Goal: Transaction & Acquisition: Obtain resource

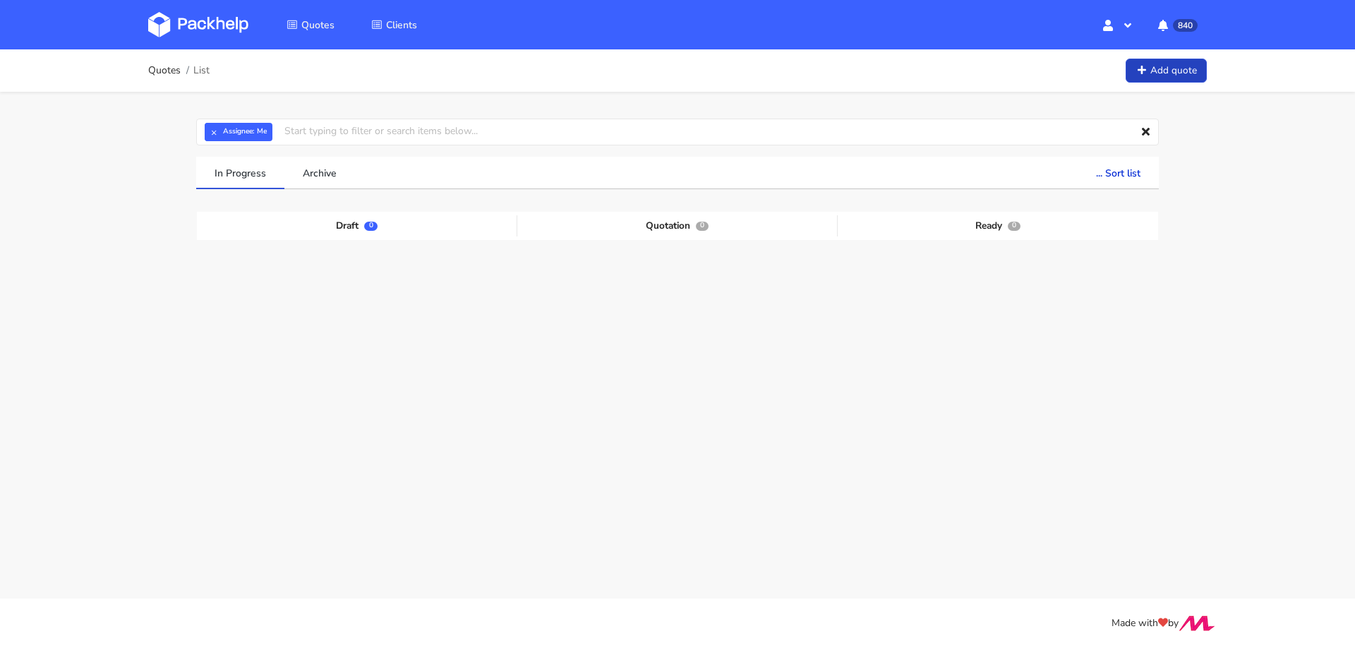
click at [1161, 72] on link "Add quote" at bounding box center [1165, 71] width 81 height 25
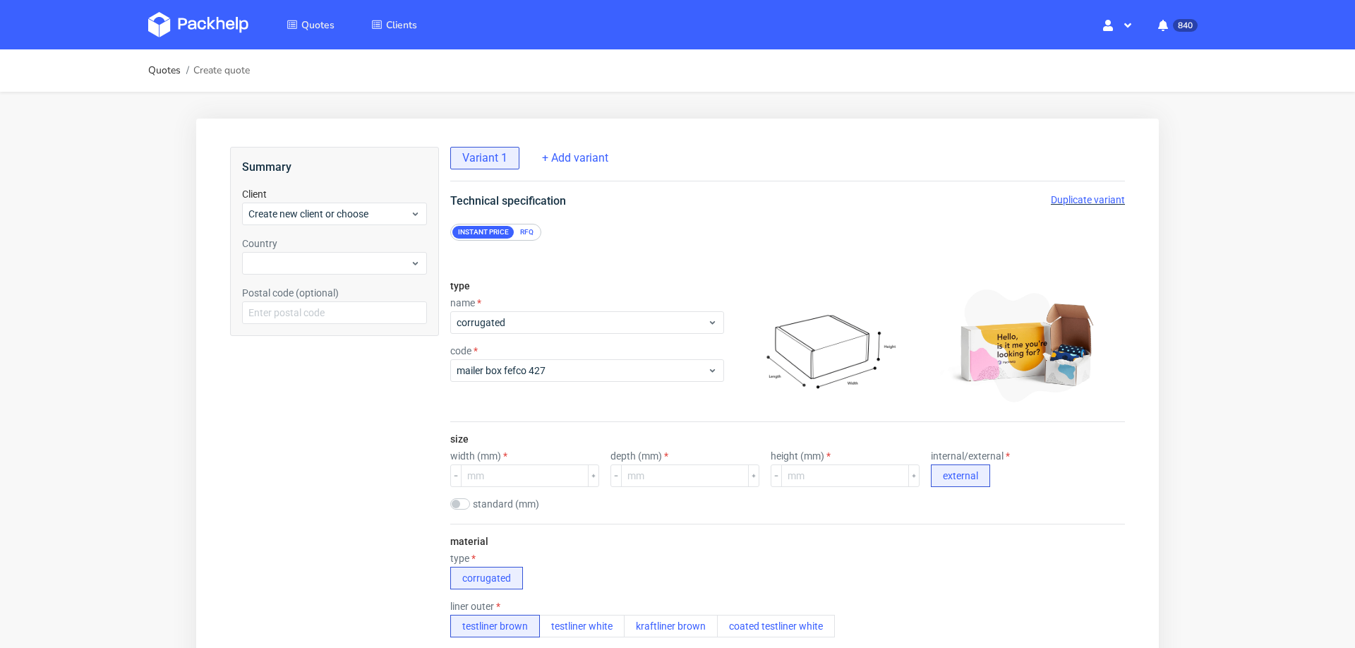
scroll to position [5, 0]
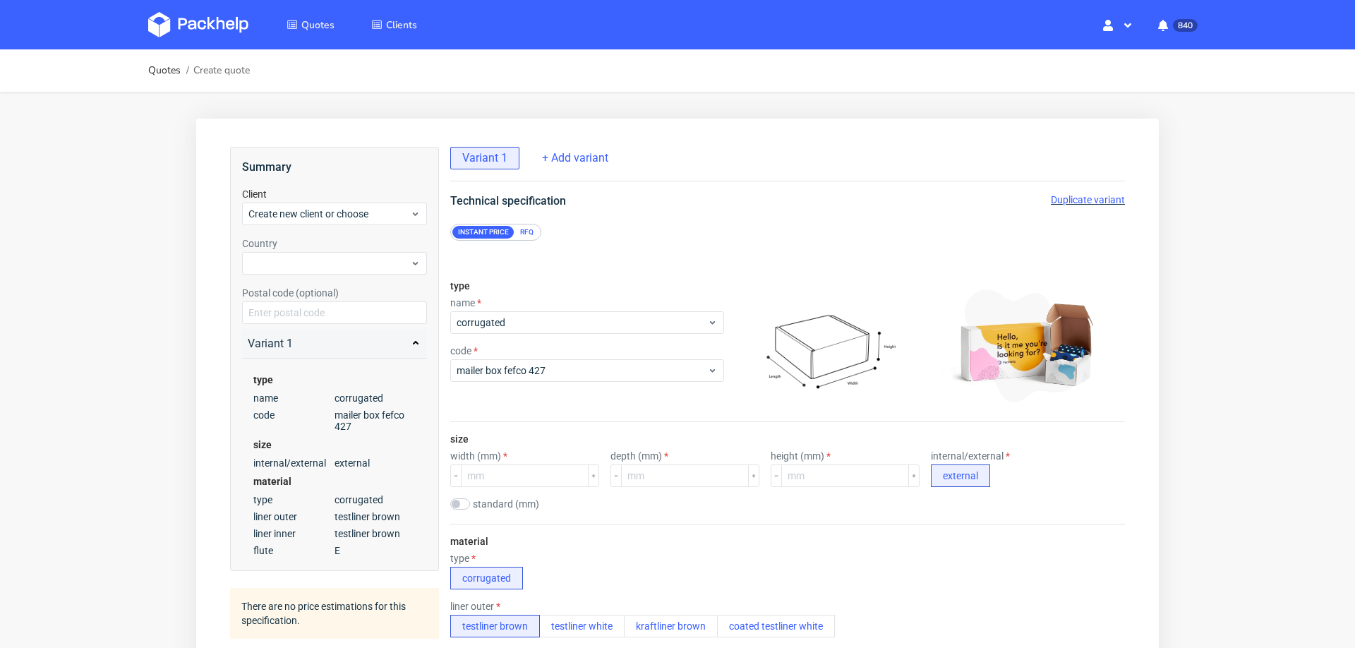
click at [526, 231] on div "RFQ" at bounding box center [526, 232] width 25 height 13
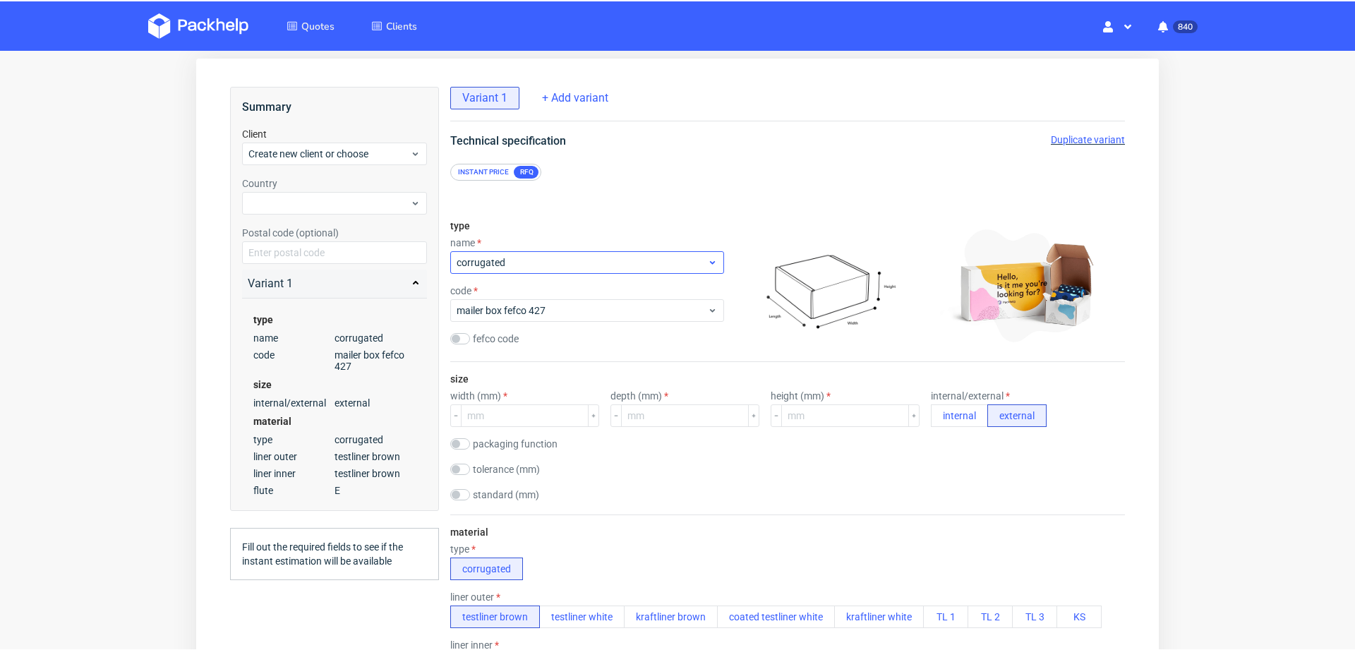
scroll to position [102, 0]
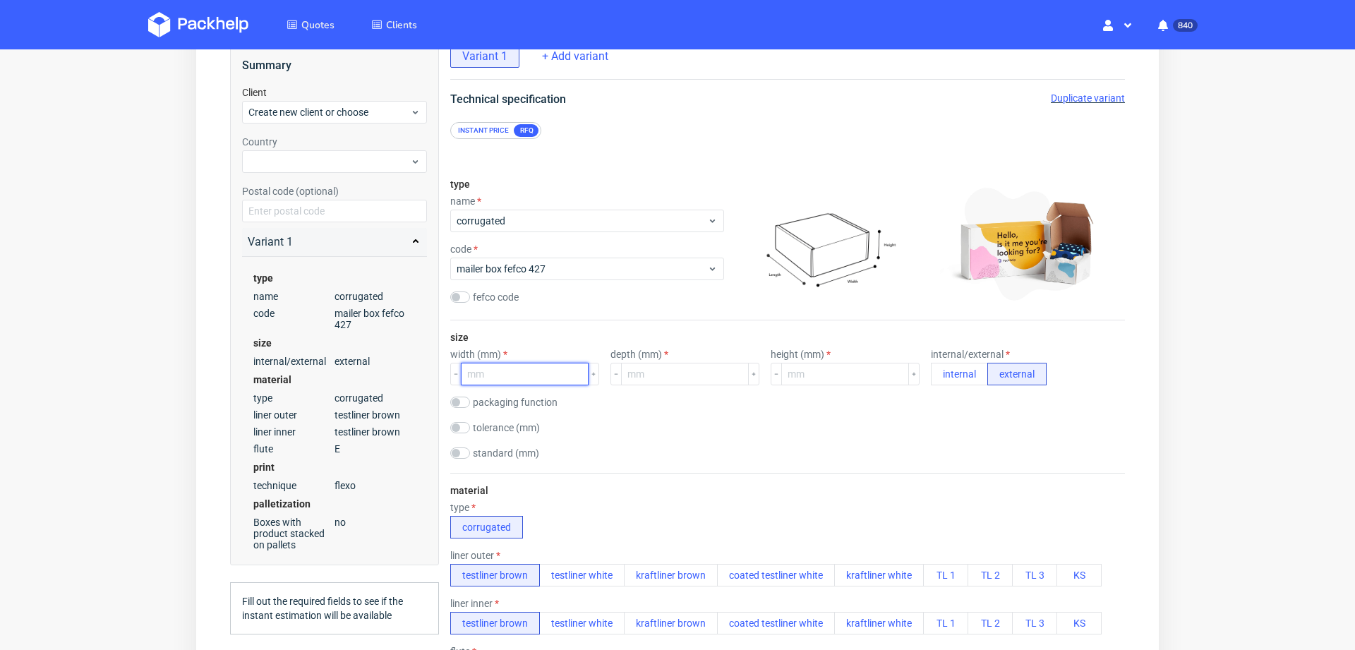
click at [512, 375] on input "number" at bounding box center [525, 374] width 128 height 23
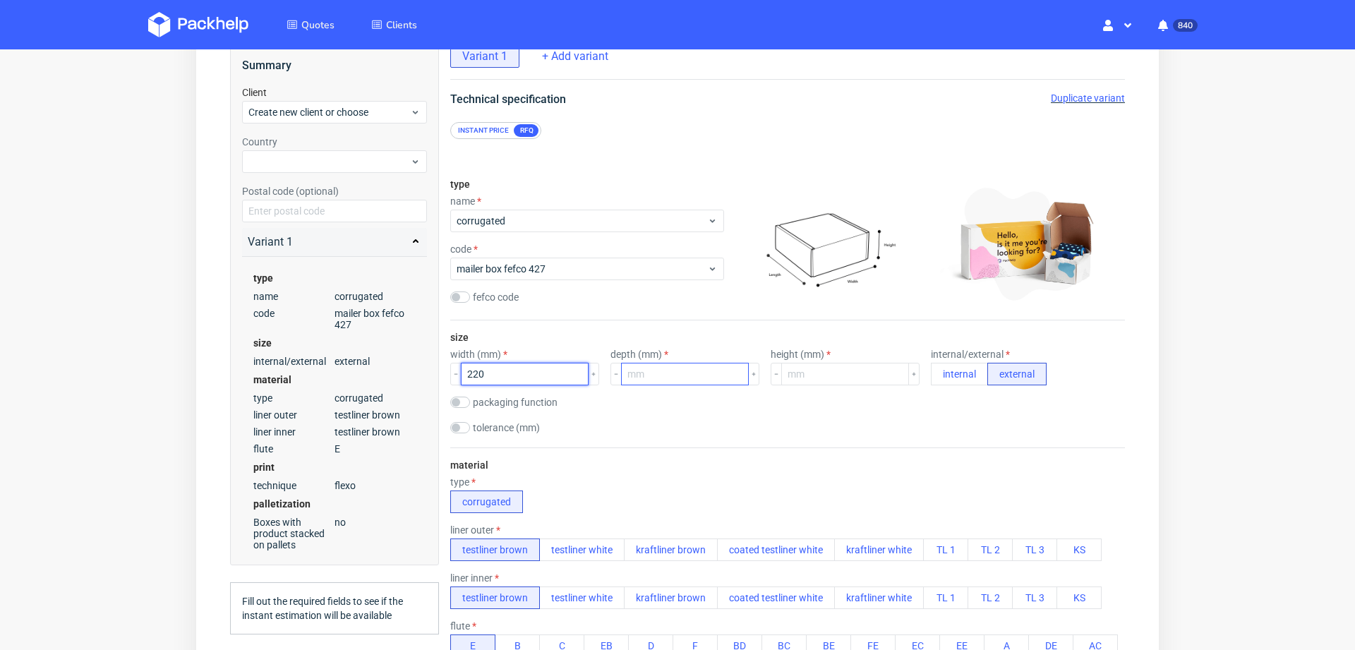
type input "220"
click at [646, 373] on input "number" at bounding box center [685, 374] width 128 height 23
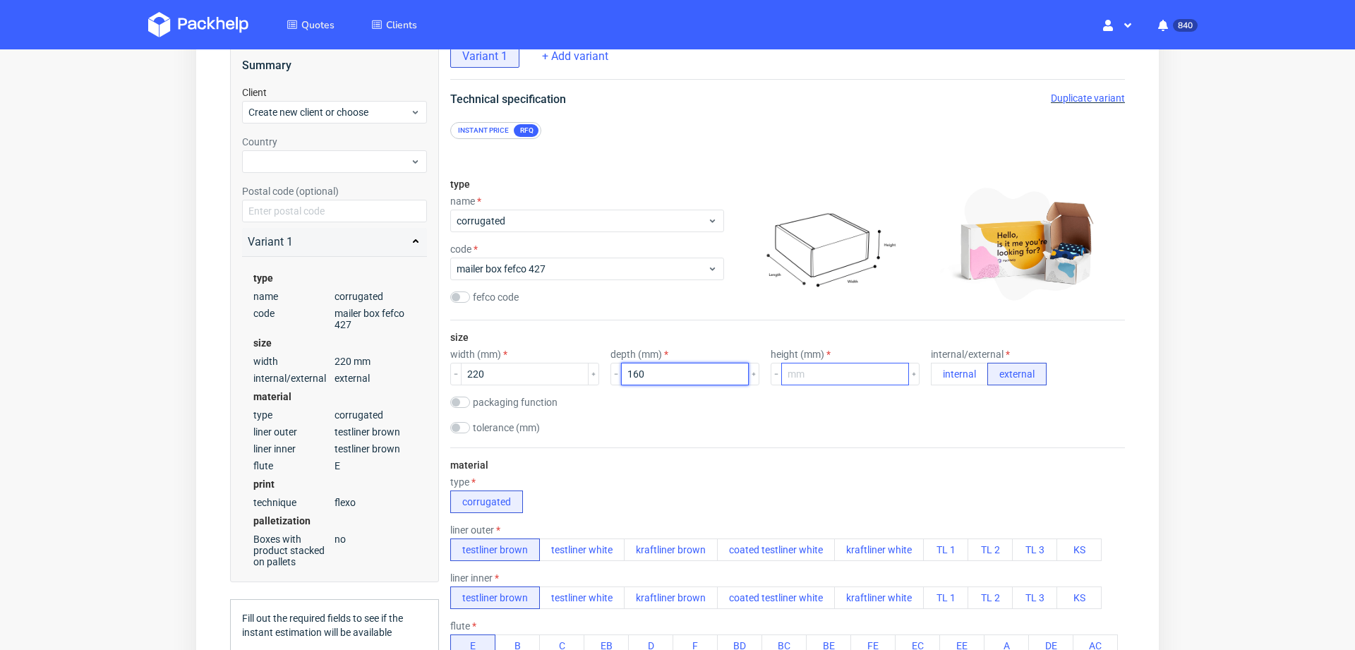
type input "160"
click at [811, 373] on input "number" at bounding box center [845, 374] width 128 height 23
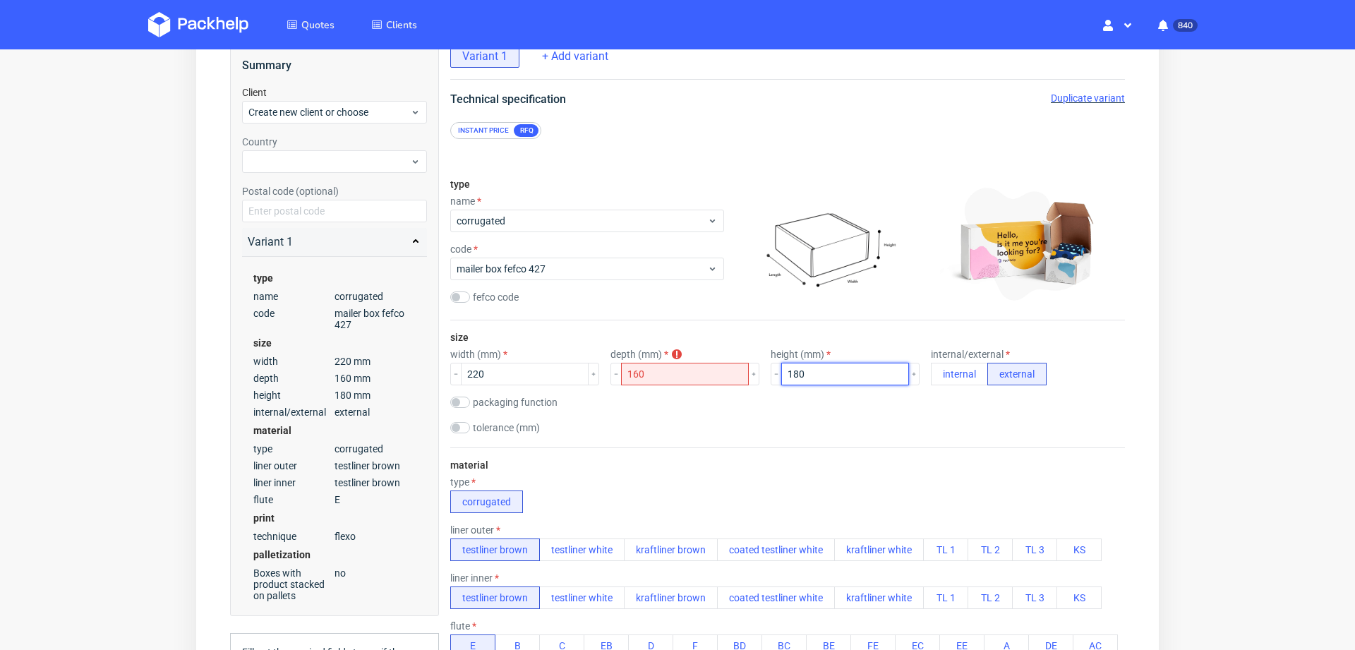
click at [781, 373] on input "180" at bounding box center [845, 374] width 128 height 23
type input "80"
click at [847, 502] on div "type corrugated" at bounding box center [787, 494] width 675 height 37
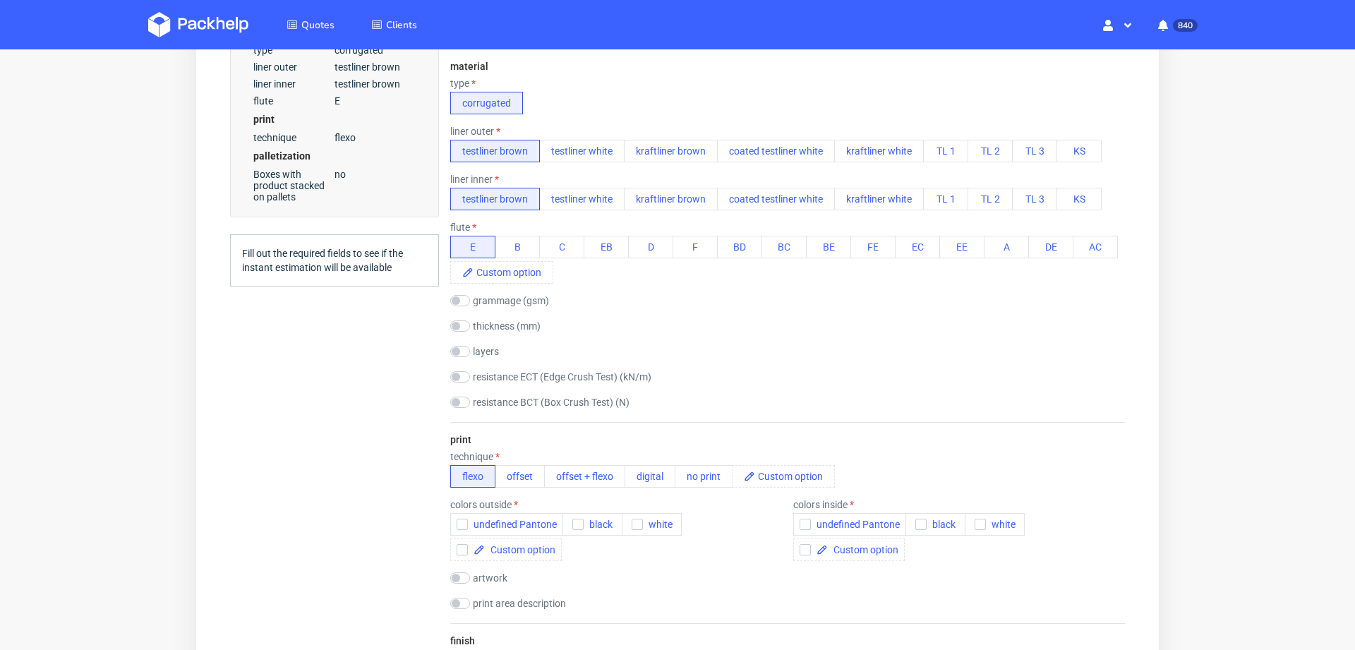
scroll to position [502, 0]
click at [527, 471] on button "offset" at bounding box center [520, 474] width 50 height 23
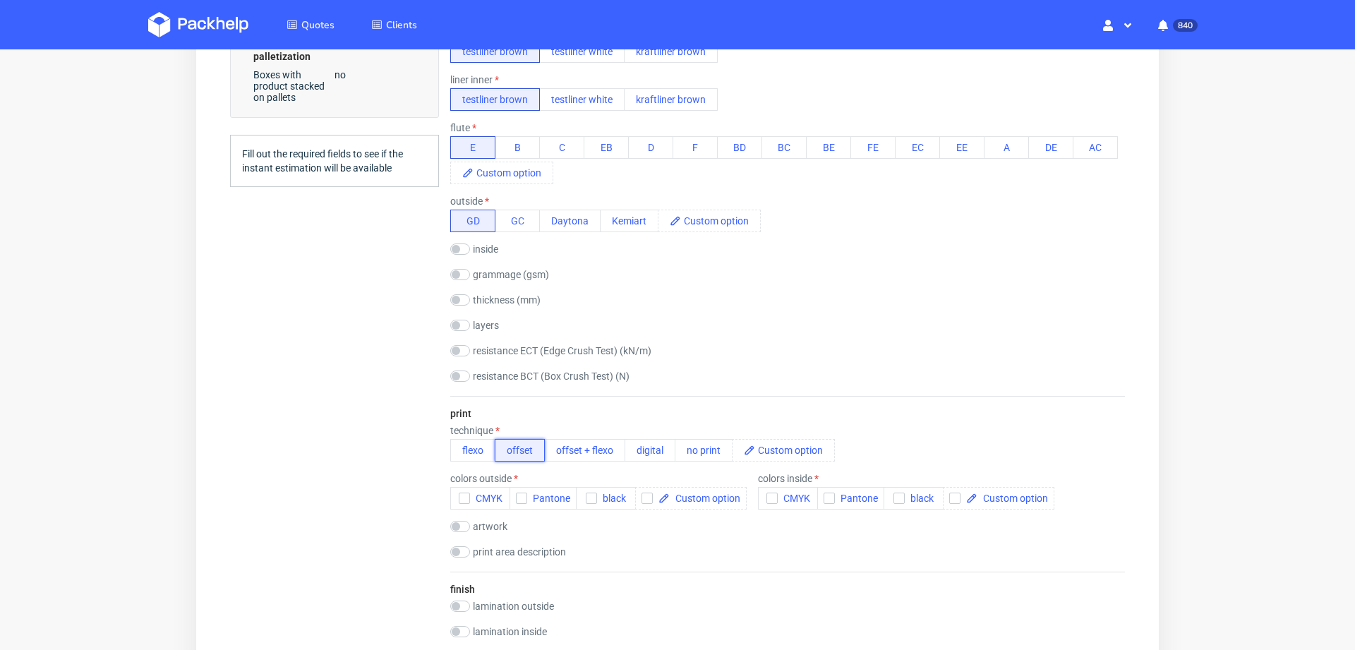
scroll to position [602, 0]
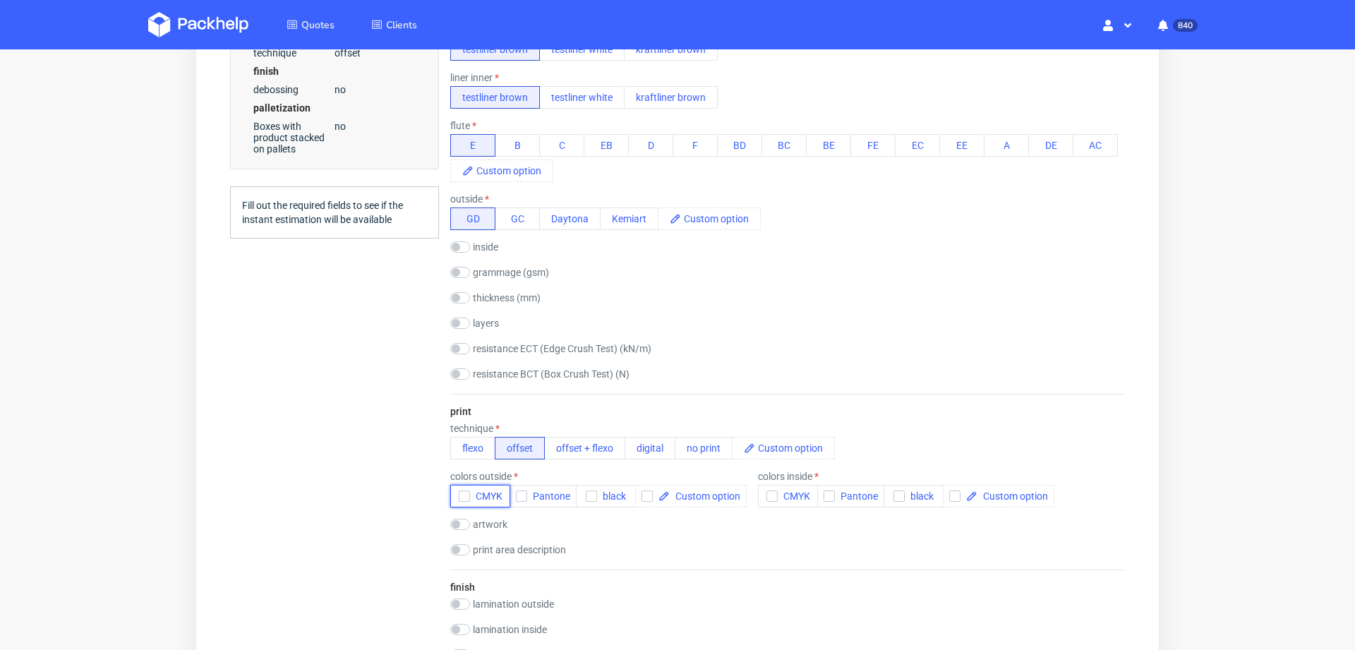
click at [468, 491] on icon "button" at bounding box center [464, 496] width 10 height 10
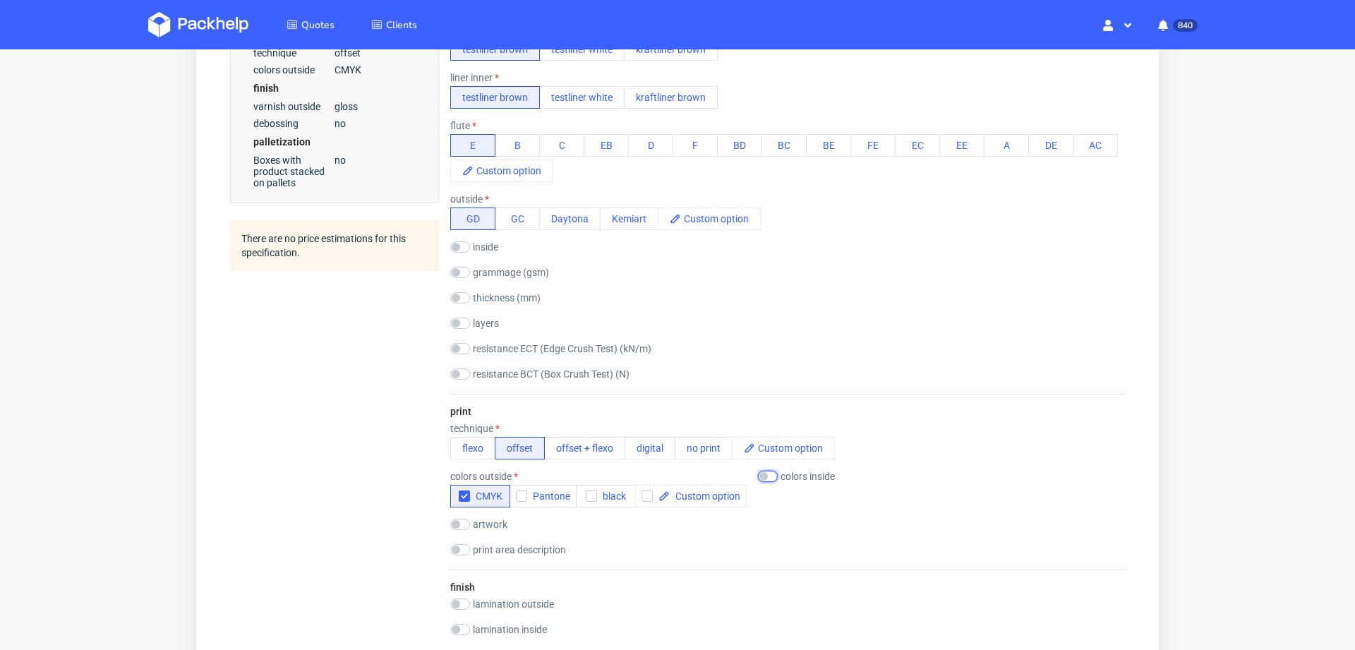
click at [773, 471] on input "checkbox" at bounding box center [768, 476] width 20 height 11
checkbox input "true"
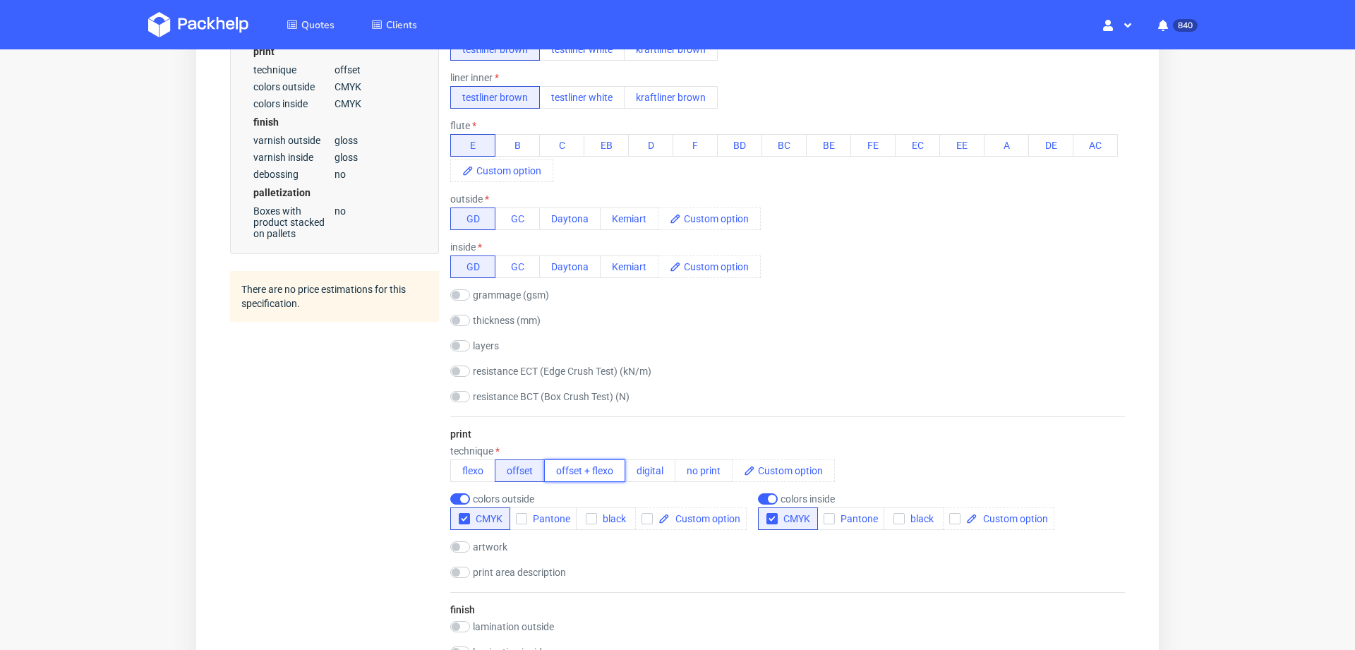
click at [584, 459] on button "offset + flexo" at bounding box center [584, 470] width 81 height 23
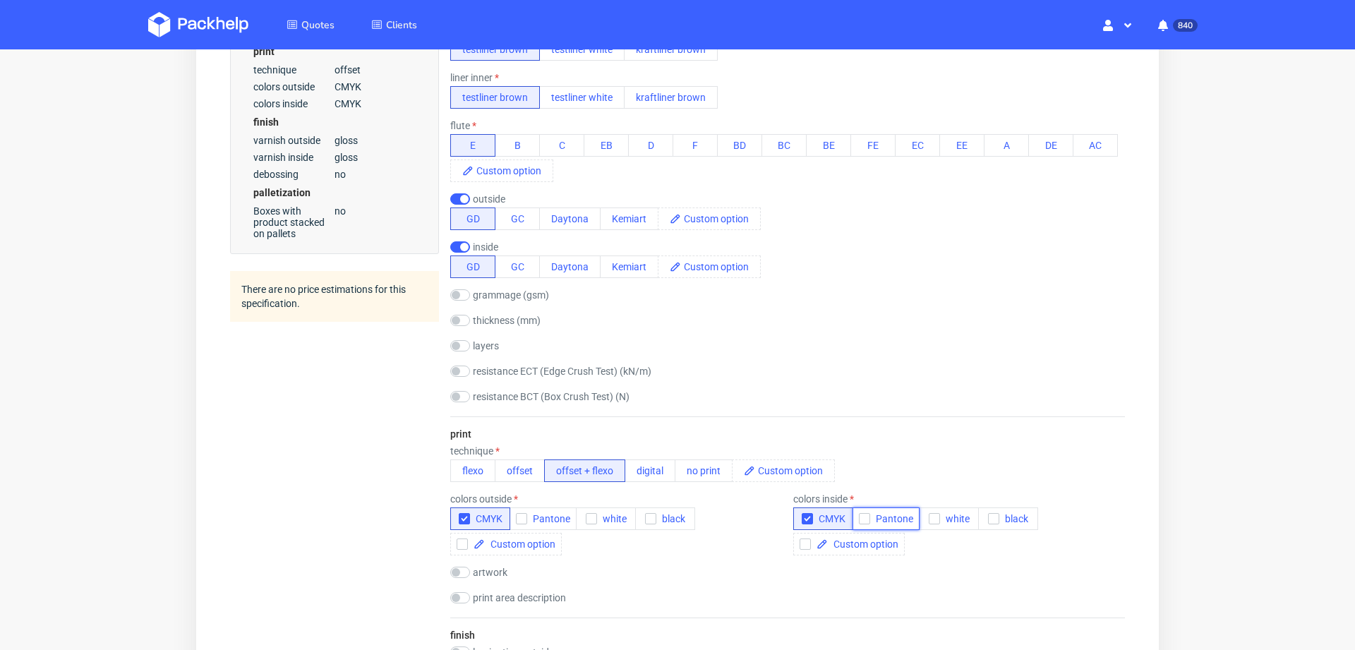
click at [859, 514] on icon "button" at bounding box center [864, 519] width 10 height 10
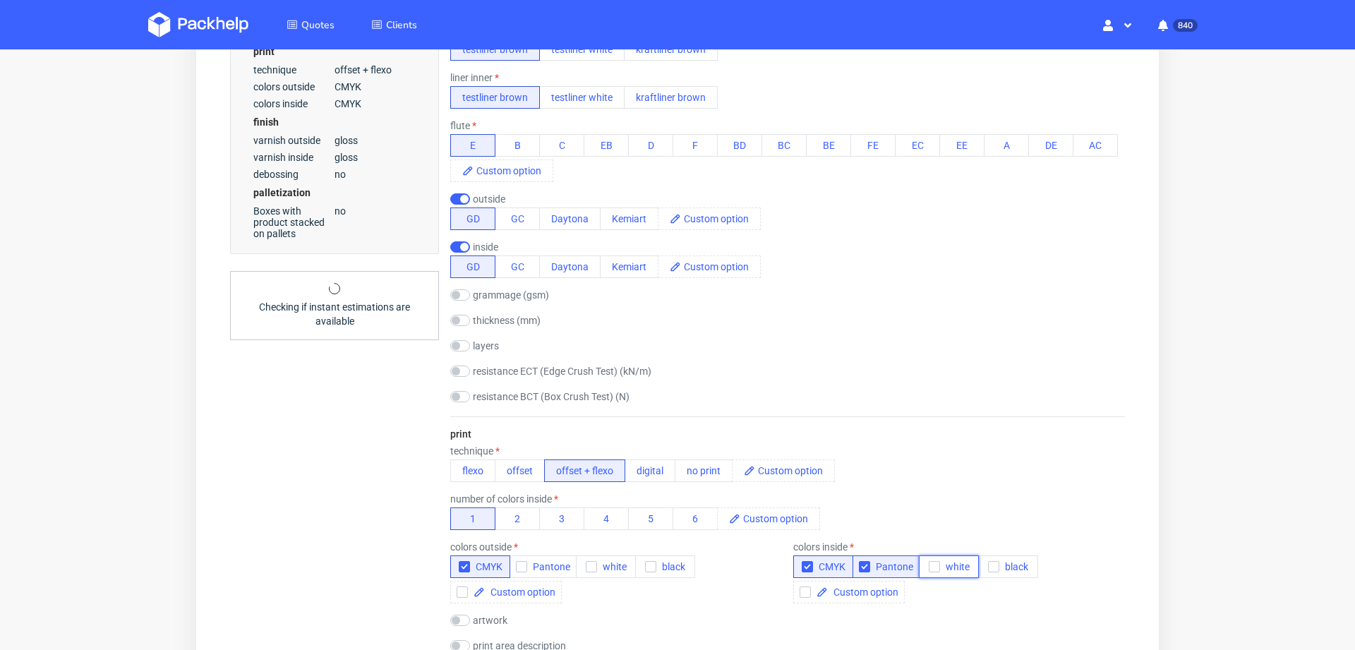
click at [931, 564] on use "button" at bounding box center [934, 566] width 6 height 5
click at [804, 567] on button "CMYK" at bounding box center [823, 566] width 60 height 23
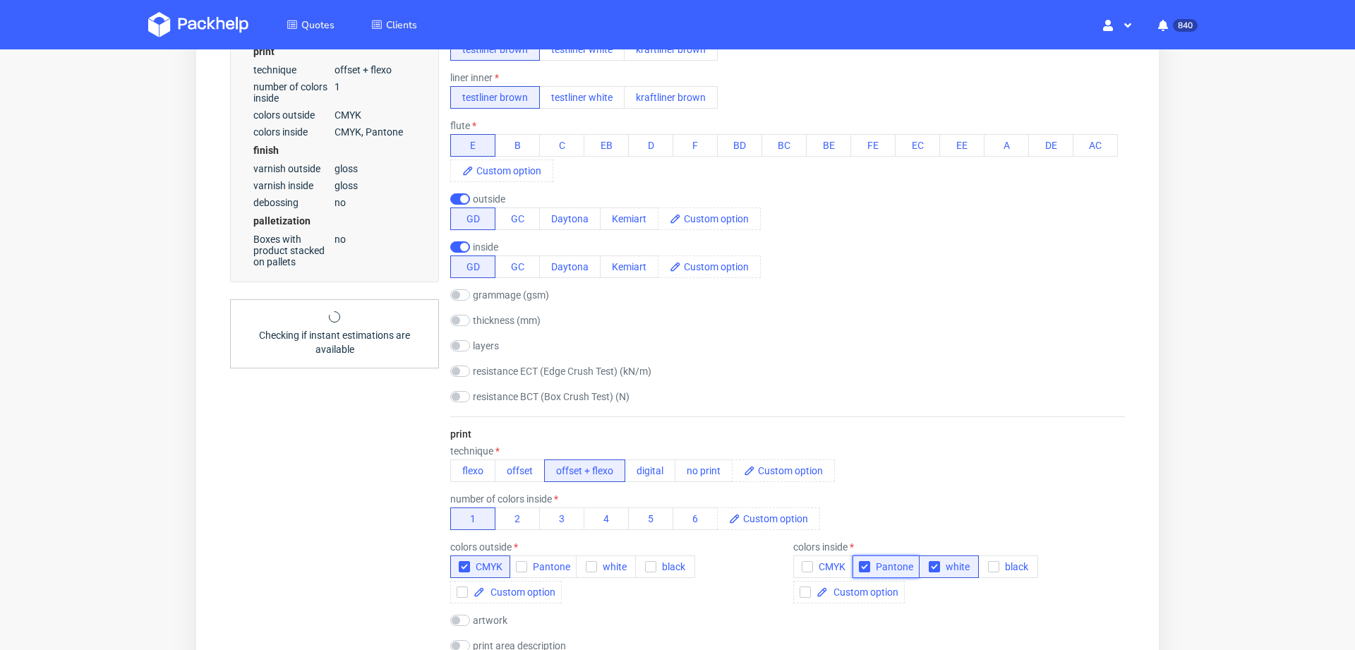
click at [861, 564] on use "button" at bounding box center [864, 566] width 6 height 5
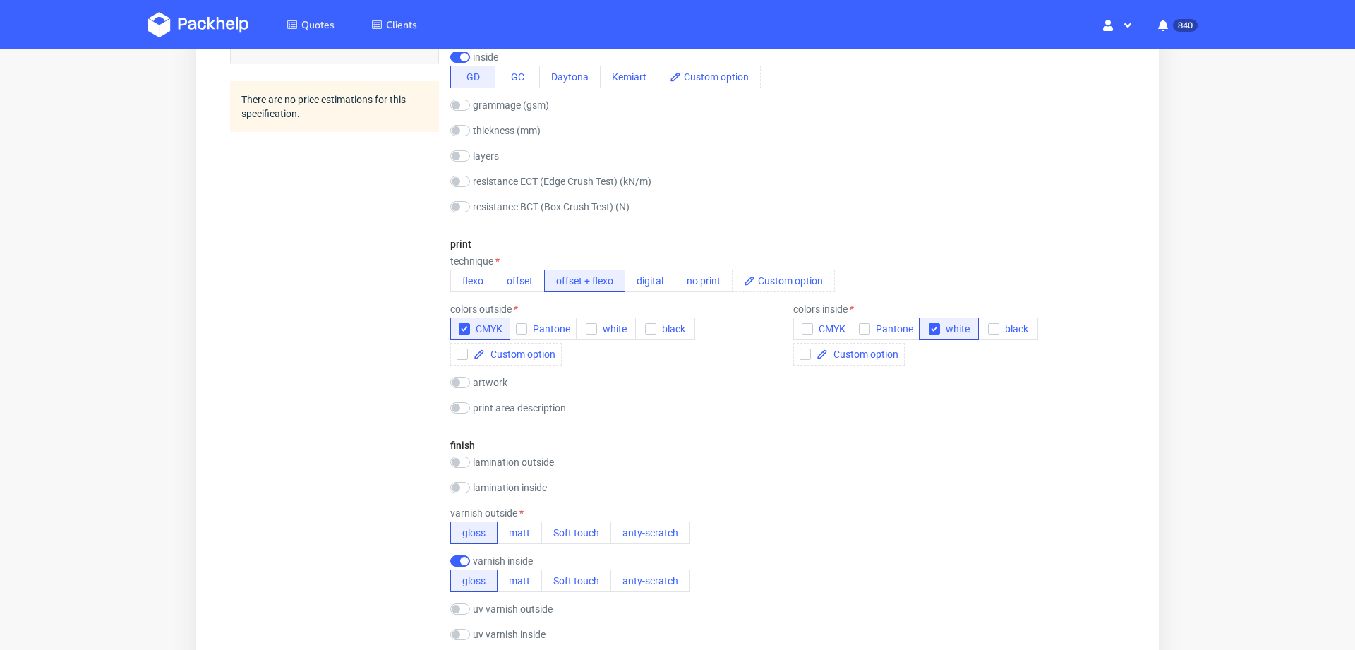
scroll to position [806, 0]
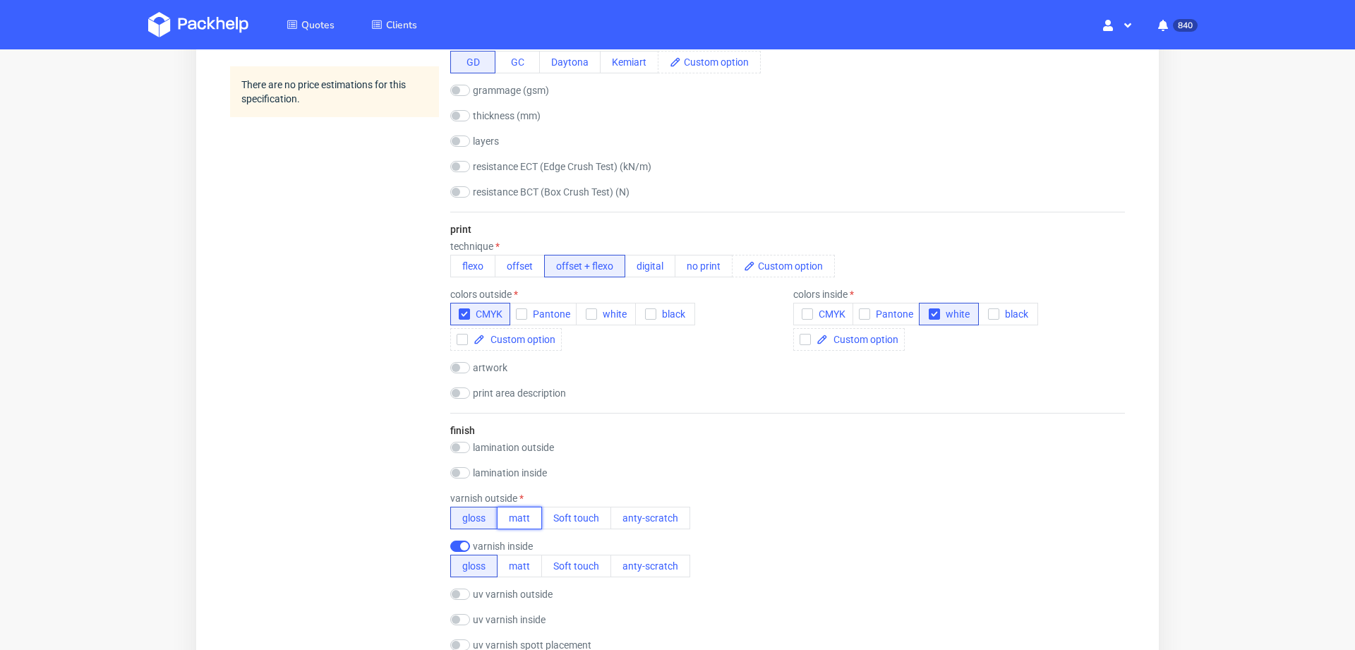
click at [507, 507] on button "matt" at bounding box center [519, 518] width 45 height 23
click at [465, 444] on input "checkbox" at bounding box center [460, 447] width 20 height 11
checkbox input "true"
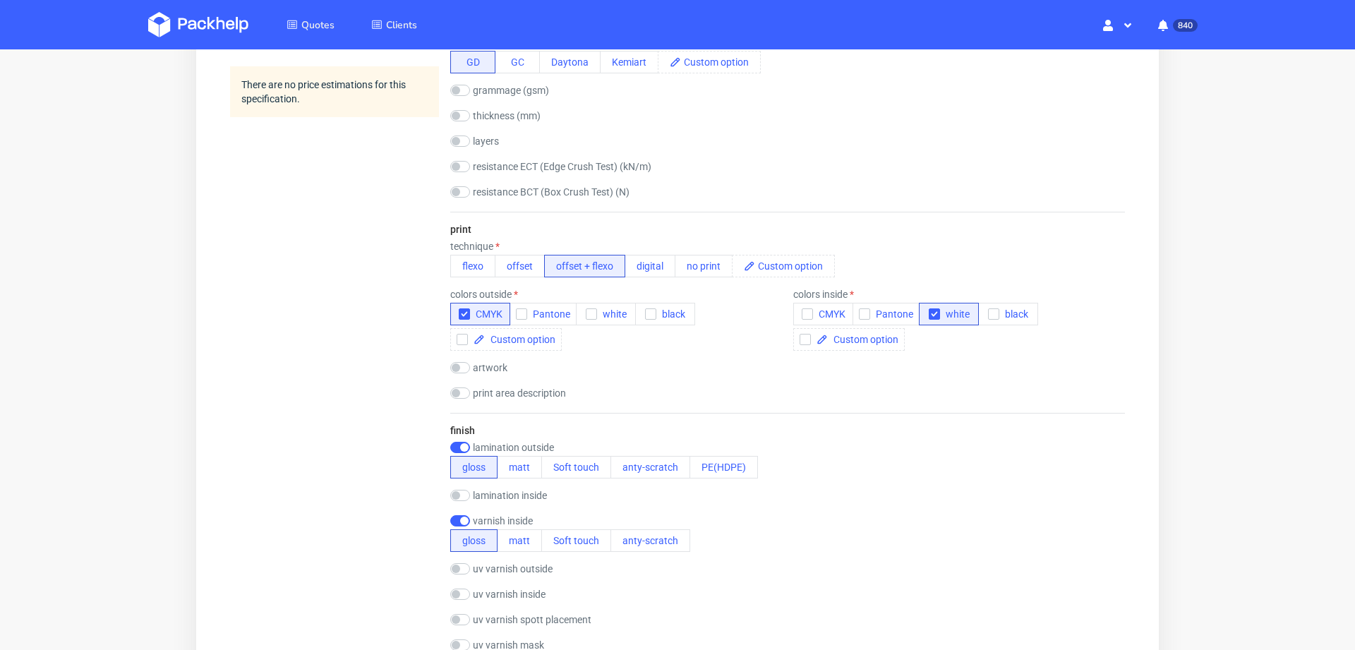
click at [463, 438] on div "finish lamination outside gloss matt Soft touch anty-scratch PE(HDPE) laminatio…" at bounding box center [787, 588] width 675 height 351
click at [515, 456] on button "matt" at bounding box center [519, 467] width 45 height 23
click at [513, 526] on div "varnish inside gloss matt Soft touch anty-scratch" at bounding box center [570, 533] width 240 height 37
click at [458, 519] on input "checkbox" at bounding box center [460, 520] width 20 height 11
checkbox input "false"
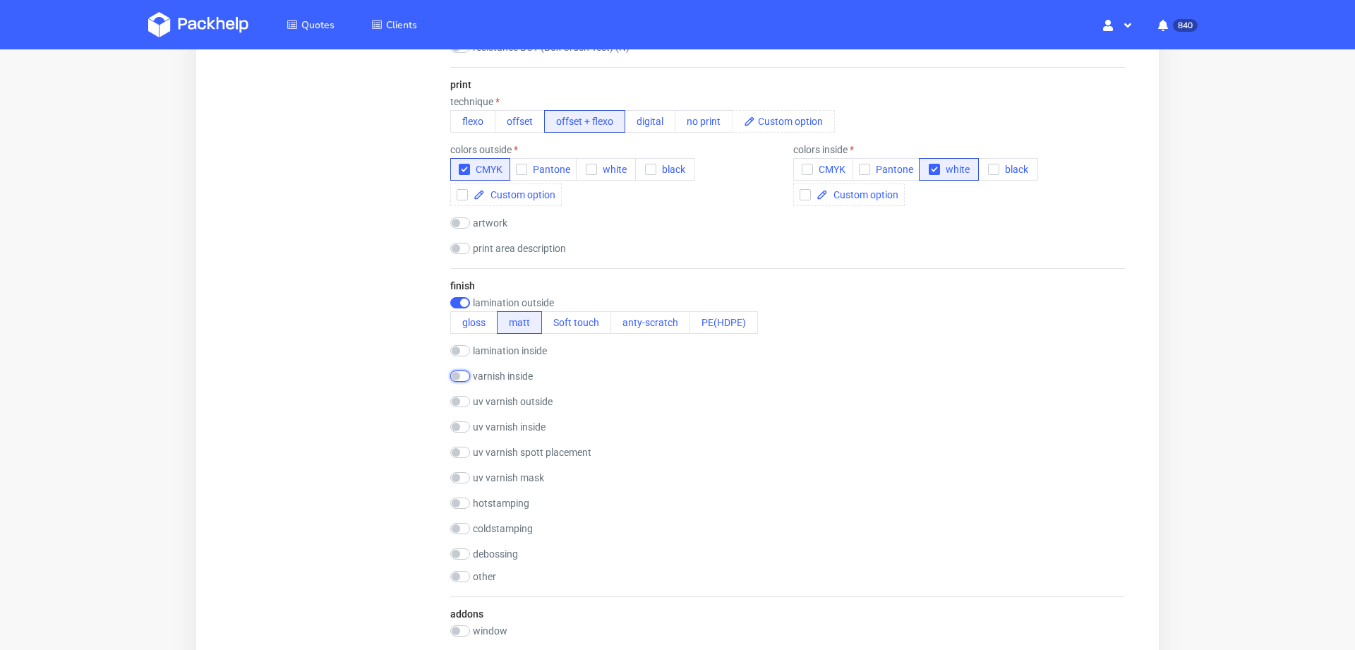
scroll to position [950, 0]
click at [460, 219] on input "checkbox" at bounding box center [460, 223] width 20 height 11
checkbox input "true"
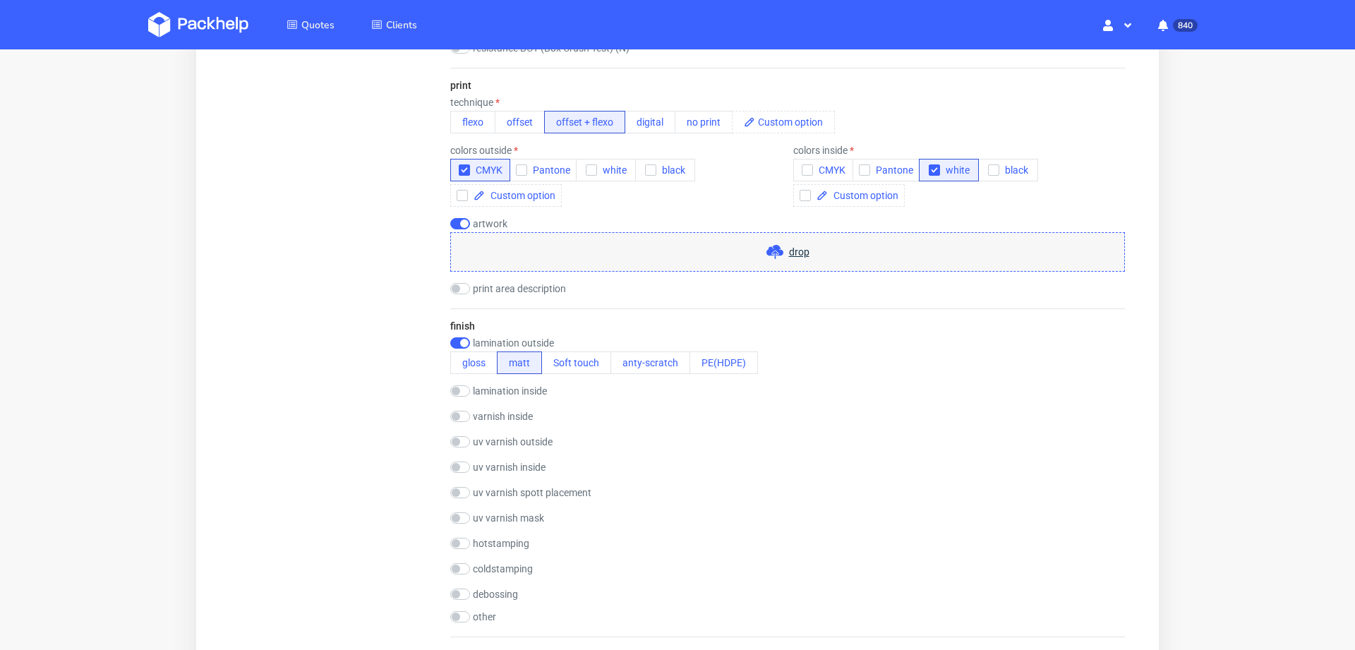
click at [792, 258] on span "drop" at bounding box center [799, 252] width 20 height 14
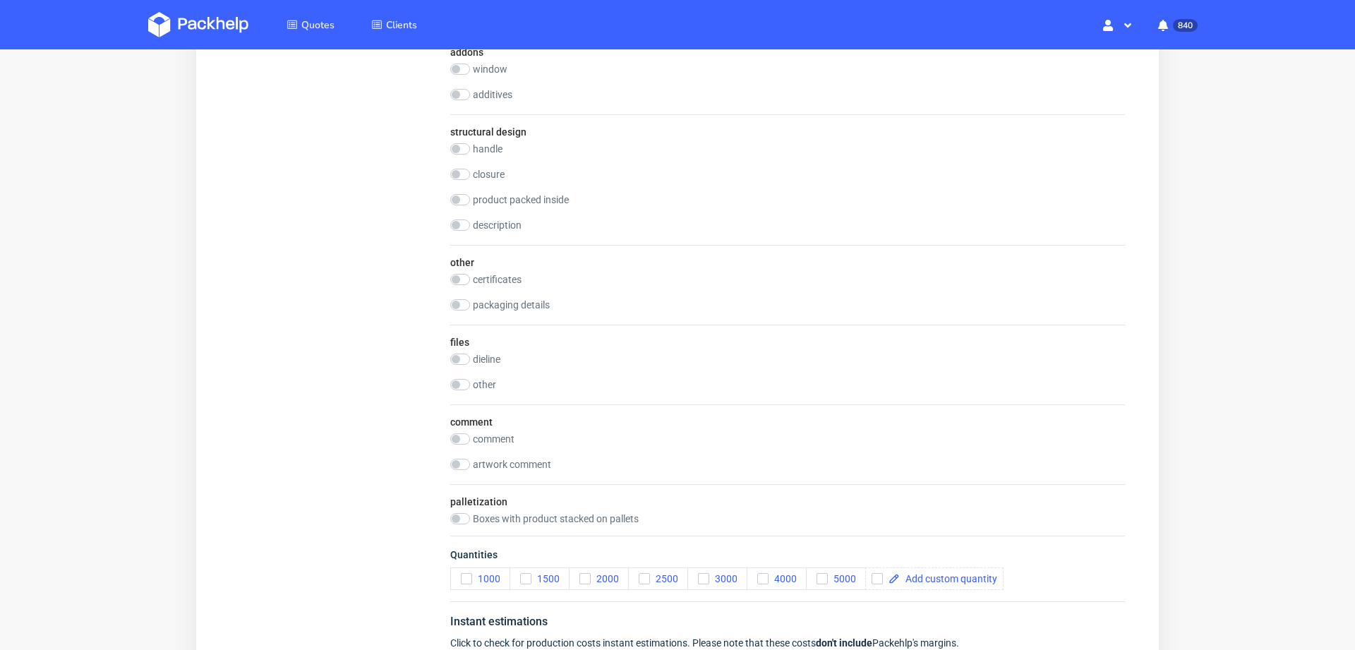
scroll to position [1582, 0]
click at [587, 569] on icon "button" at bounding box center [585, 574] width 10 height 10
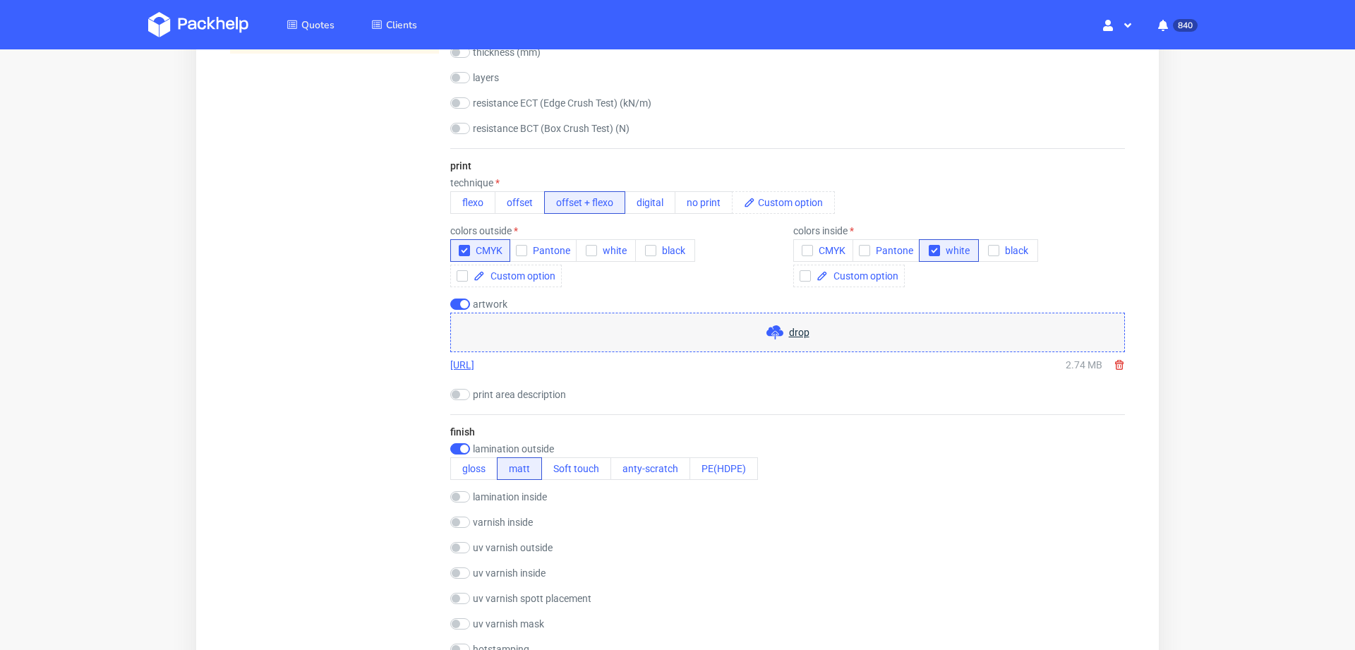
scroll to position [0, 0]
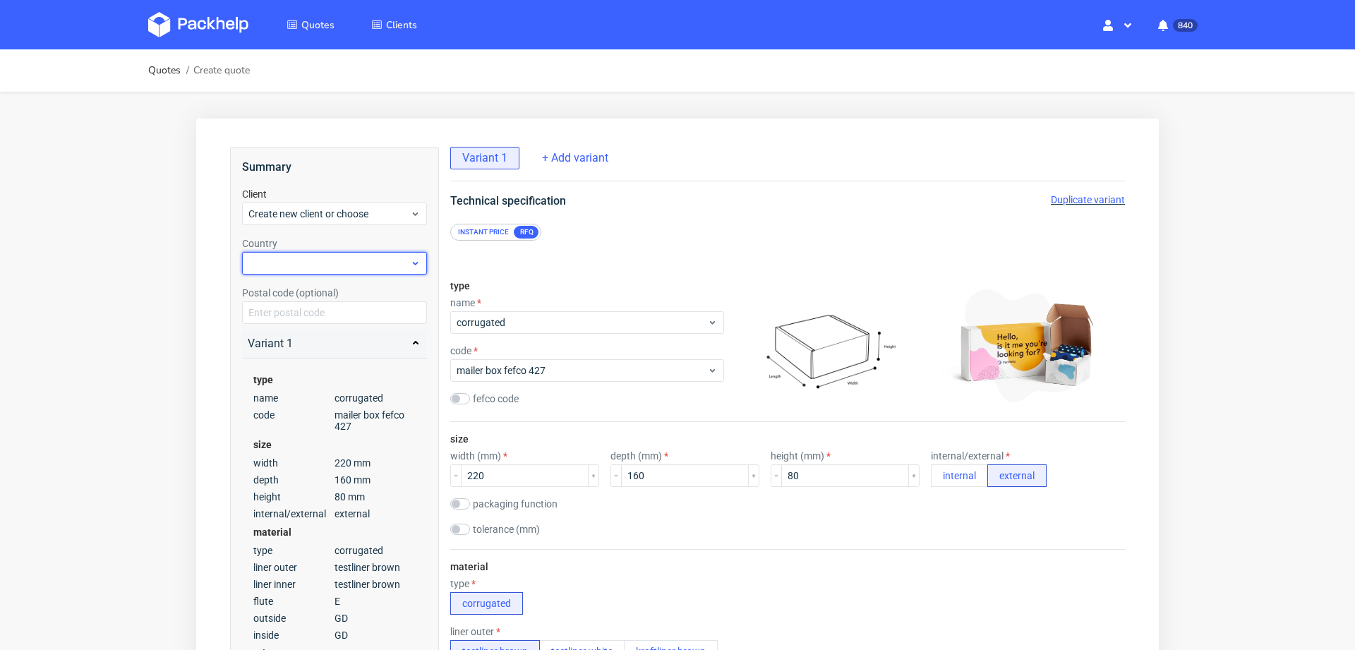
click at [327, 269] on div at bounding box center [334, 263] width 185 height 23
type input "den"
click at [295, 303] on div "Denmark" at bounding box center [335, 295] width 174 height 25
click at [322, 220] on span "Create new client or choose" at bounding box center [329, 214] width 162 height 14
type input "hello@komunacoffee.com"
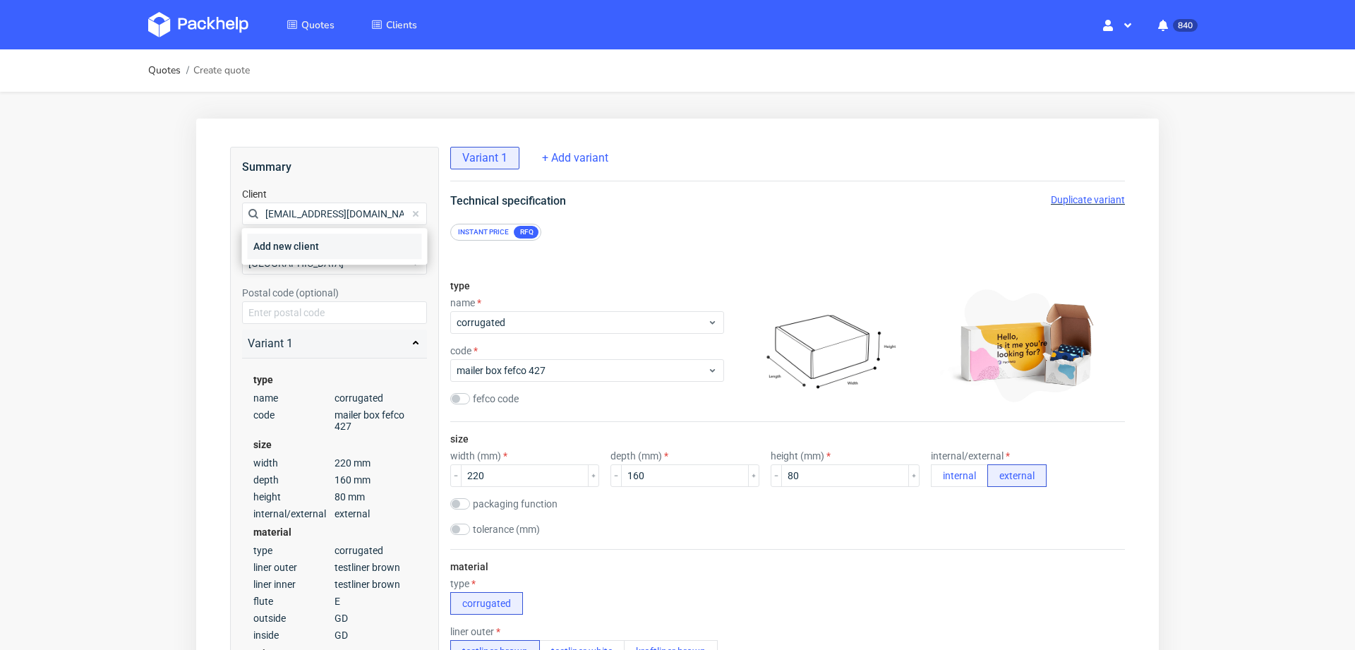
click at [321, 248] on div "Add new client" at bounding box center [335, 246] width 174 height 25
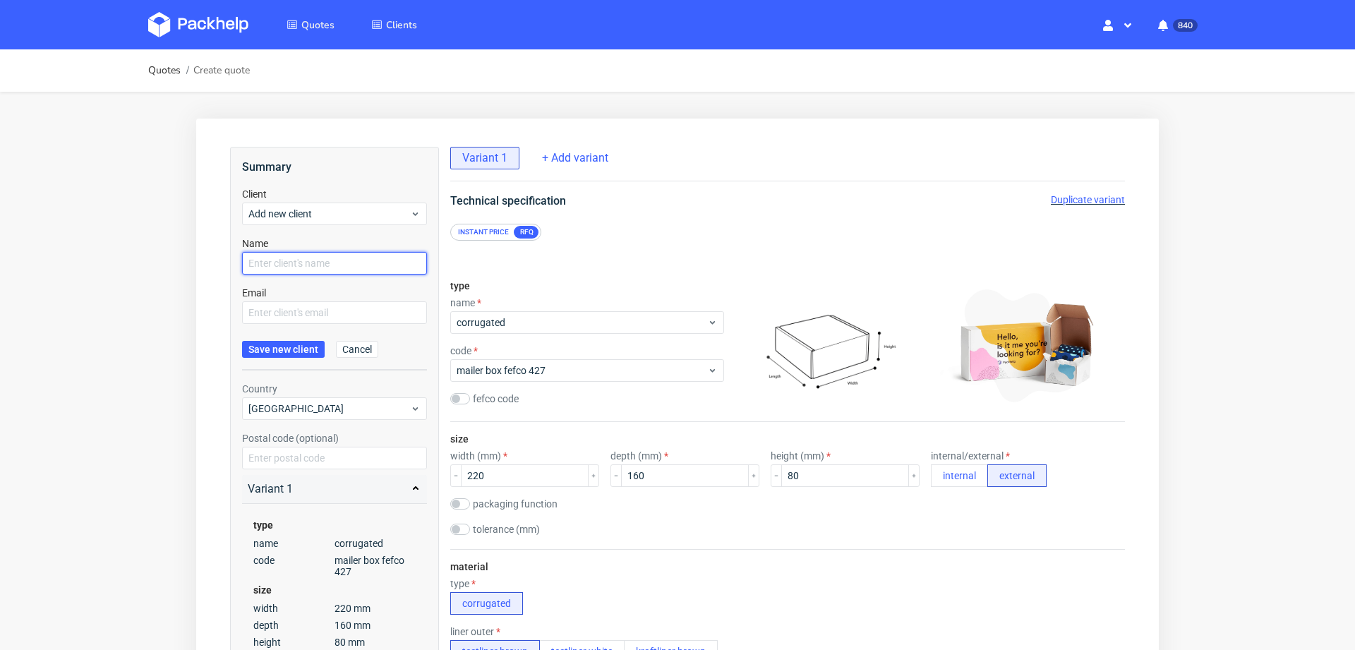
click at [322, 265] on input "text" at bounding box center [334, 263] width 185 height 23
paste input "hello@komunacoffee.com"
type input "hello@komunacoffee.com"
click at [300, 315] on input "text" at bounding box center [334, 312] width 185 height 23
paste input "hello@komunacoffee.com"
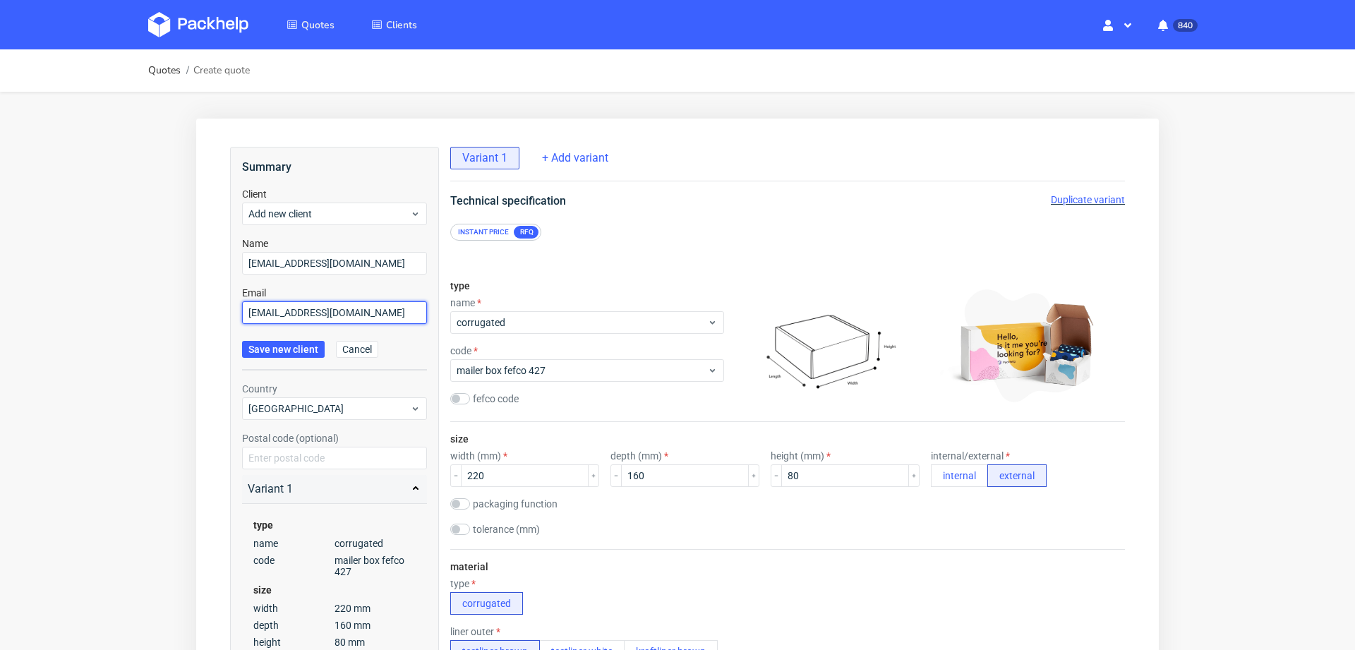
type input "hello@komunacoffee.com"
click at [282, 332] on form "Client Add new client Name hello@komunacoffee.com Email hello@komunacoffee.com …" at bounding box center [334, 278] width 185 height 183
click at [272, 345] on span "Save new client" at bounding box center [283, 349] width 70 height 10
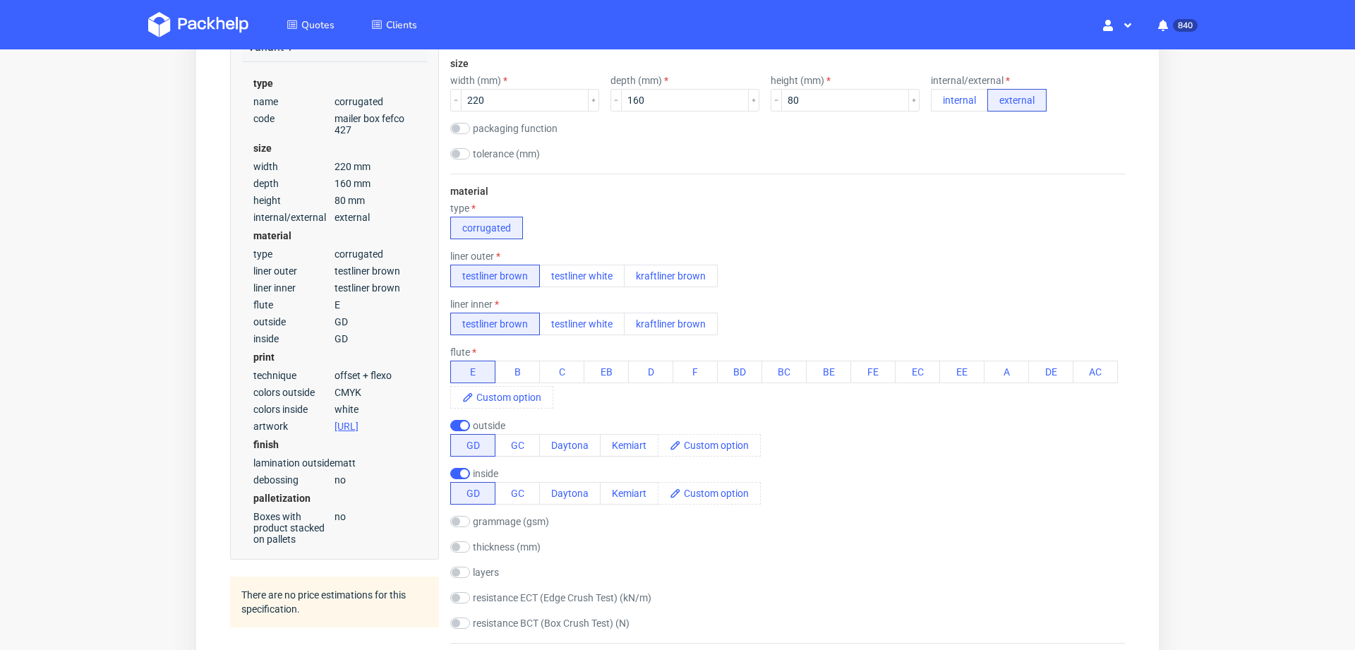
scroll to position [384, 0]
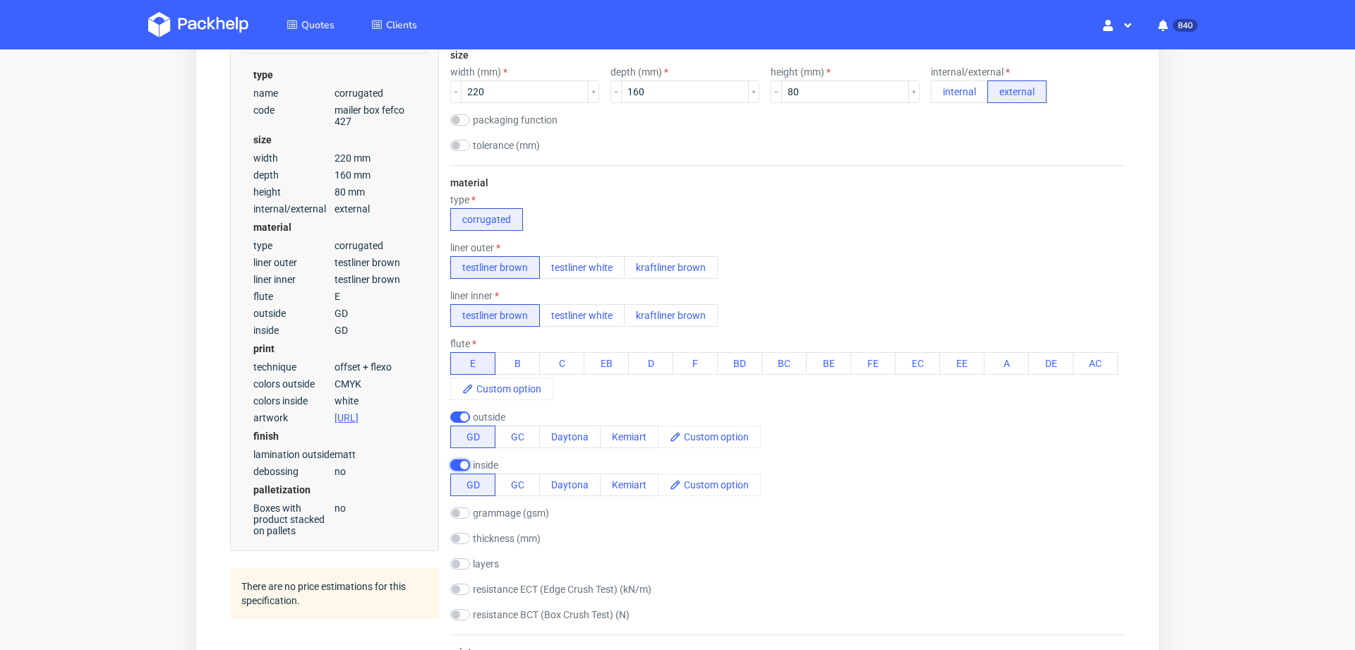
click at [455, 459] on input "checkbox" at bounding box center [460, 464] width 20 height 11
checkbox input "false"
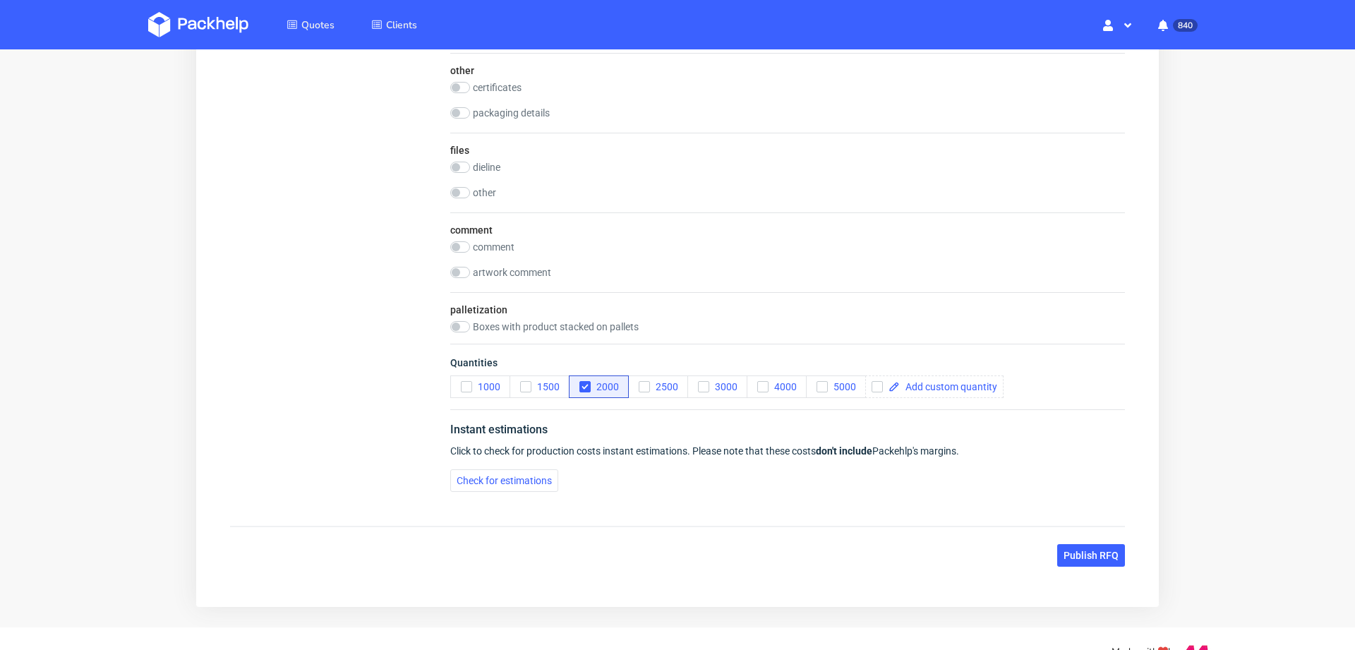
scroll to position [1774, 0]
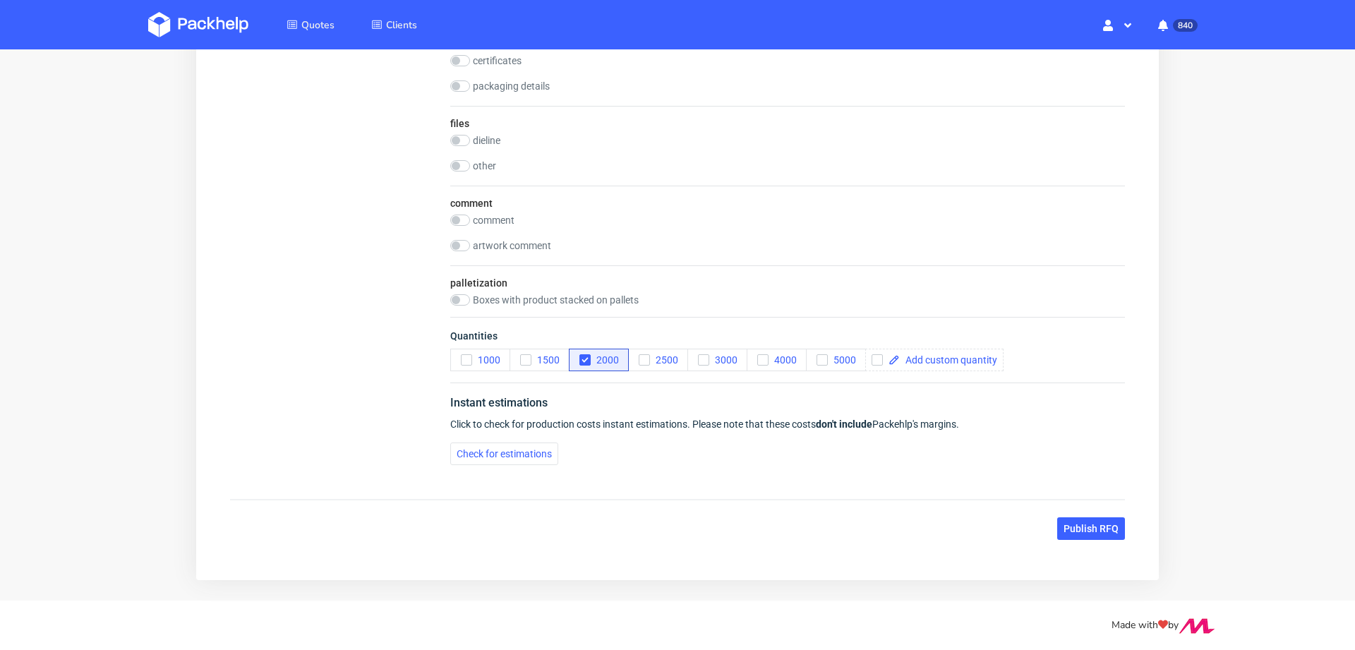
click at [1065, 524] on span "Publish RFQ" at bounding box center [1090, 529] width 55 height 10
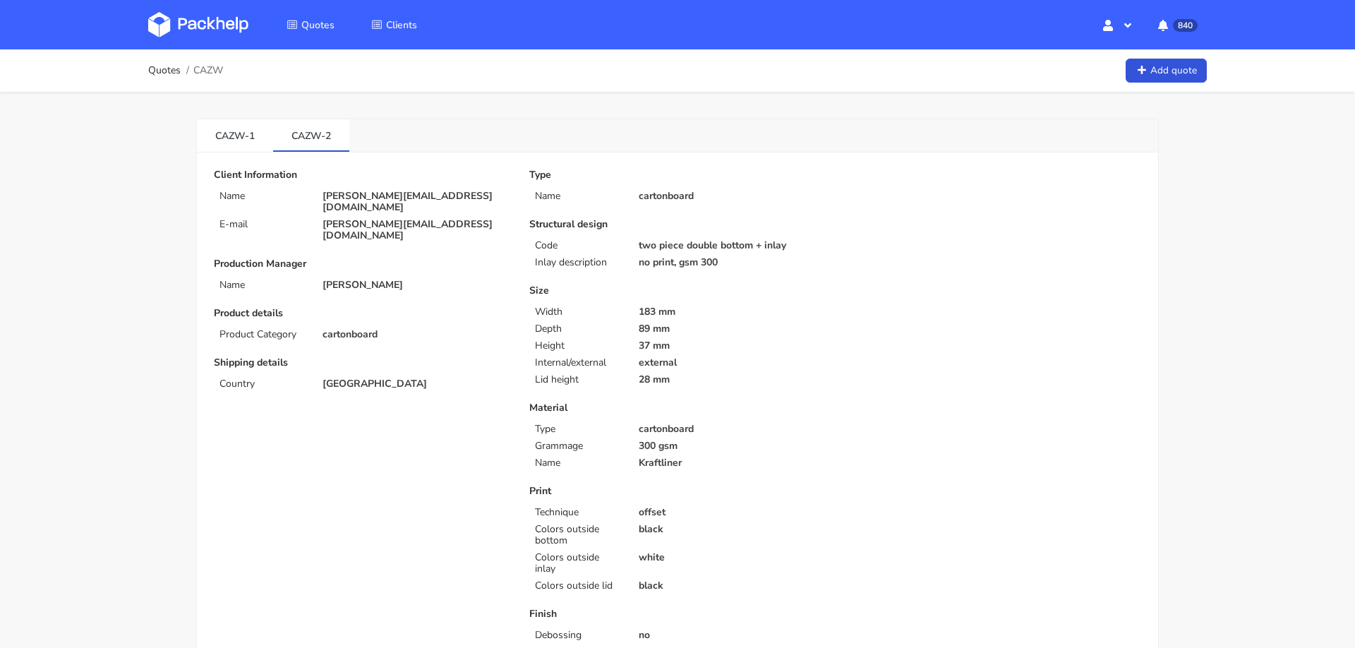
click at [207, 75] on span "CAZW" at bounding box center [208, 70] width 30 height 11
copy span "CAZW"
click at [219, 133] on link "CAZW-1" at bounding box center [235, 134] width 76 height 31
drag, startPoint x: 636, startPoint y: 244, endPoint x: 793, endPoint y: 244, distance: 156.6
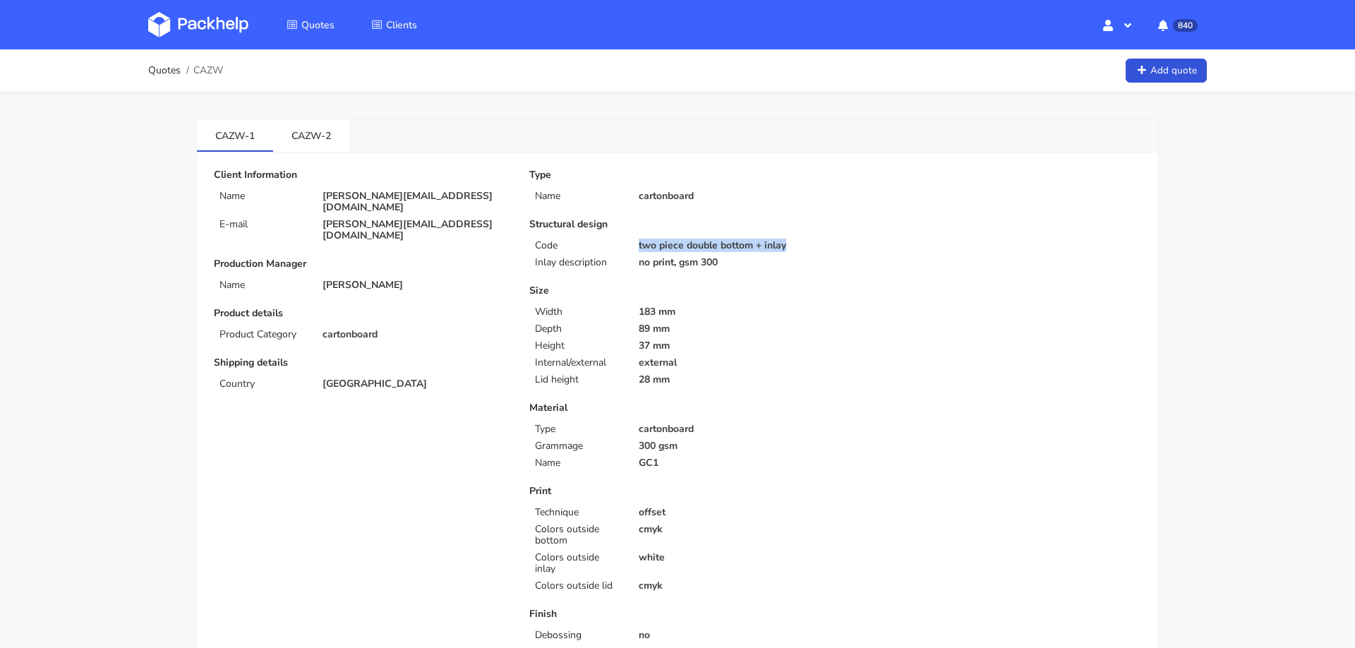
click at [793, 244] on div "two piece double bottom + inlay" at bounding box center [732, 245] width 207 height 11
copy p "two piece double bottom + inlay"
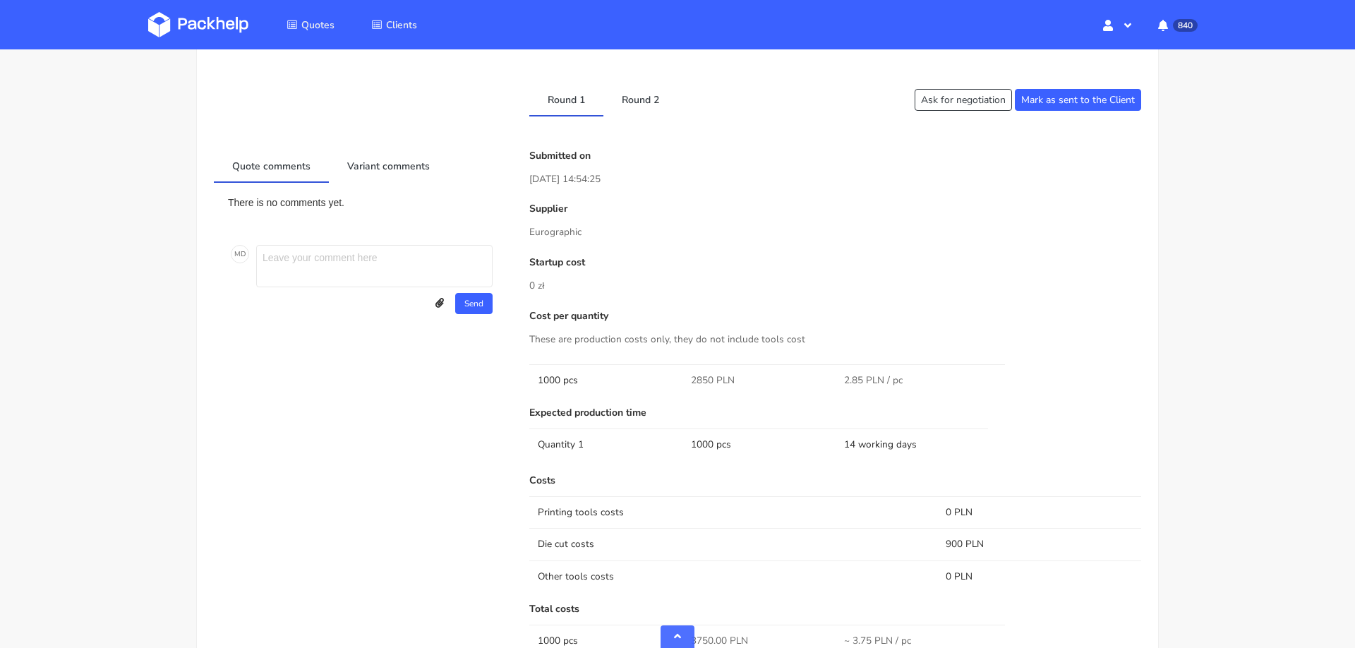
scroll to position [689, 0]
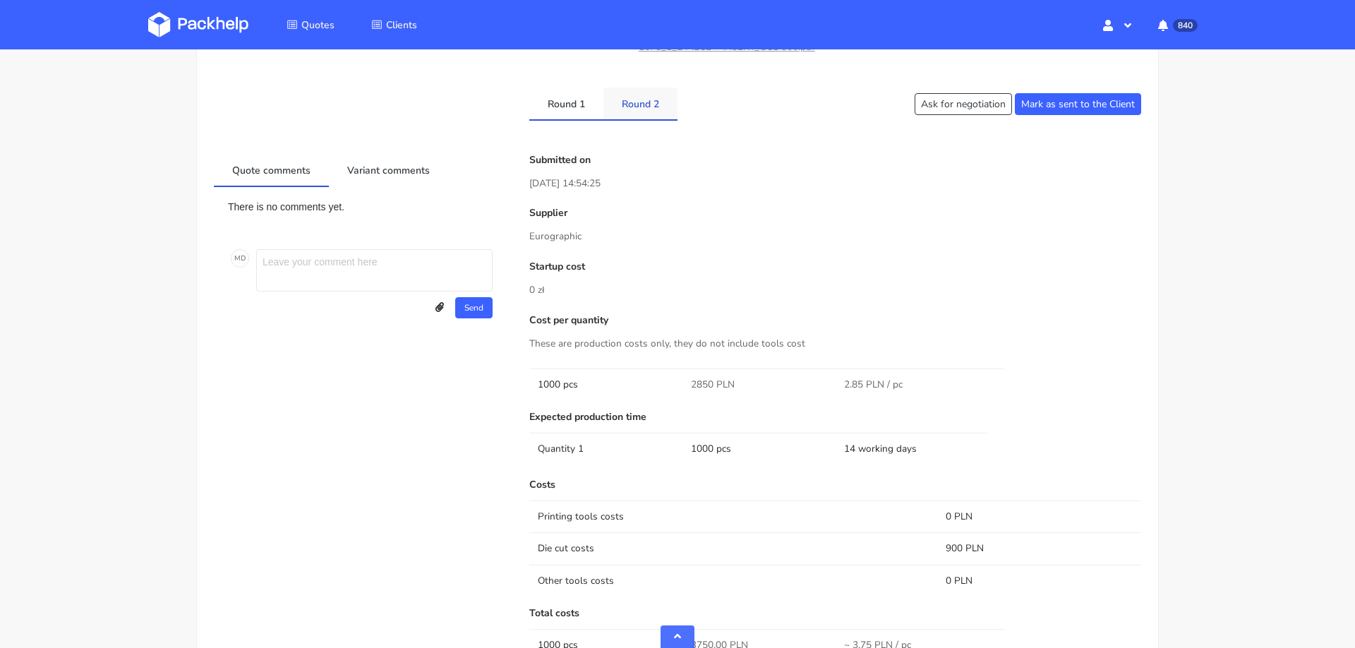
click at [649, 105] on link "Round 2" at bounding box center [640, 102] width 74 height 31
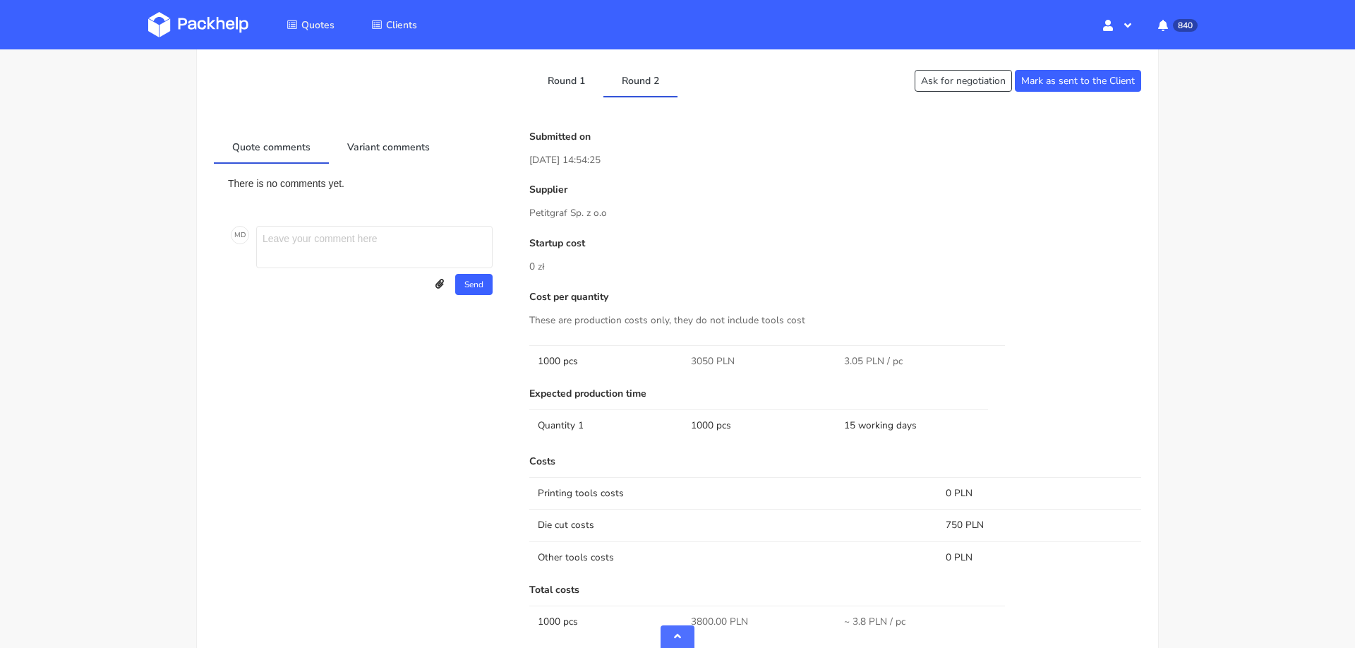
scroll to position [639, 0]
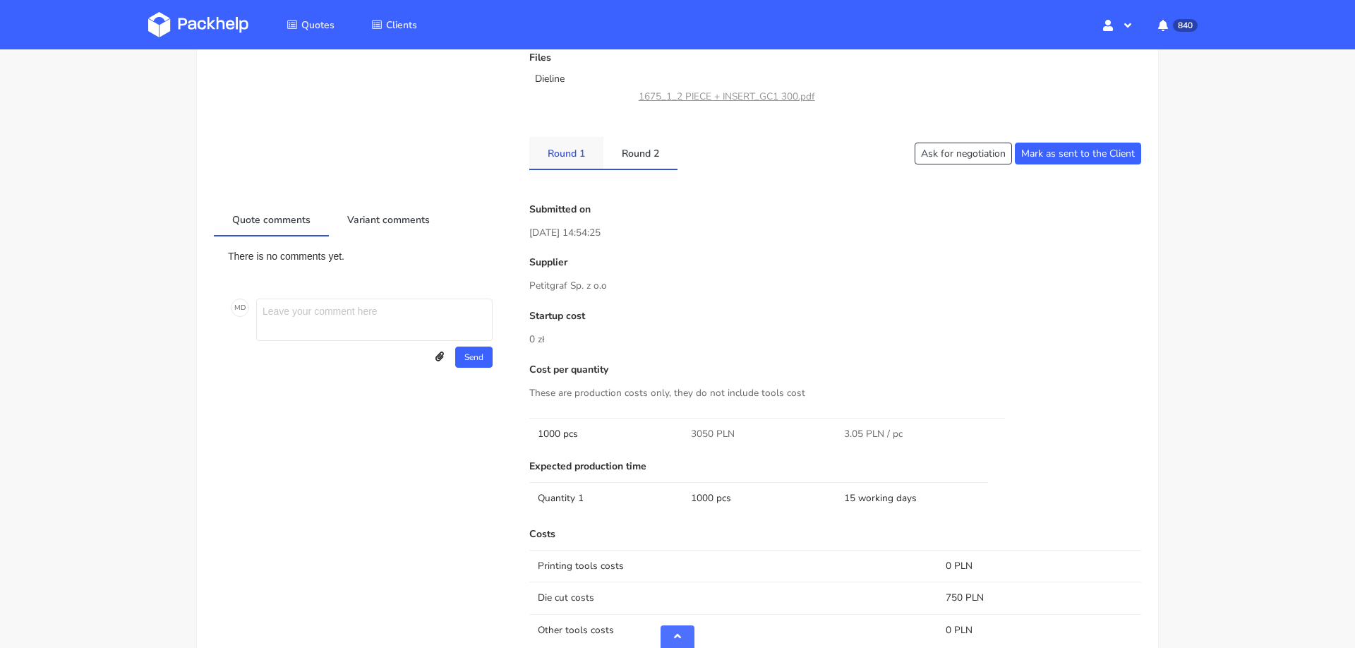
click at [562, 150] on link "Round 1" at bounding box center [566, 152] width 74 height 31
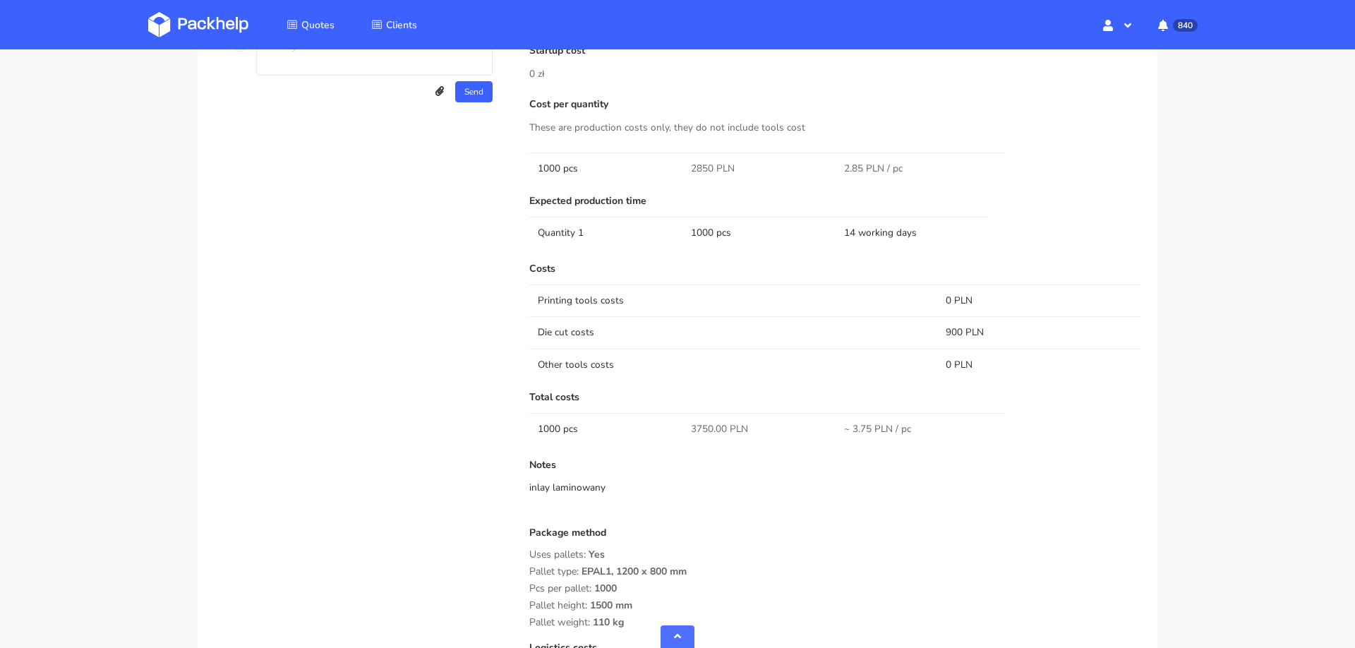
scroll to position [908, 0]
drag, startPoint x: 691, startPoint y: 422, endPoint x: 714, endPoint y: 421, distance: 23.3
click at [714, 421] on span "3750.00 PLN" at bounding box center [719, 425] width 57 height 14
copy span "3750."
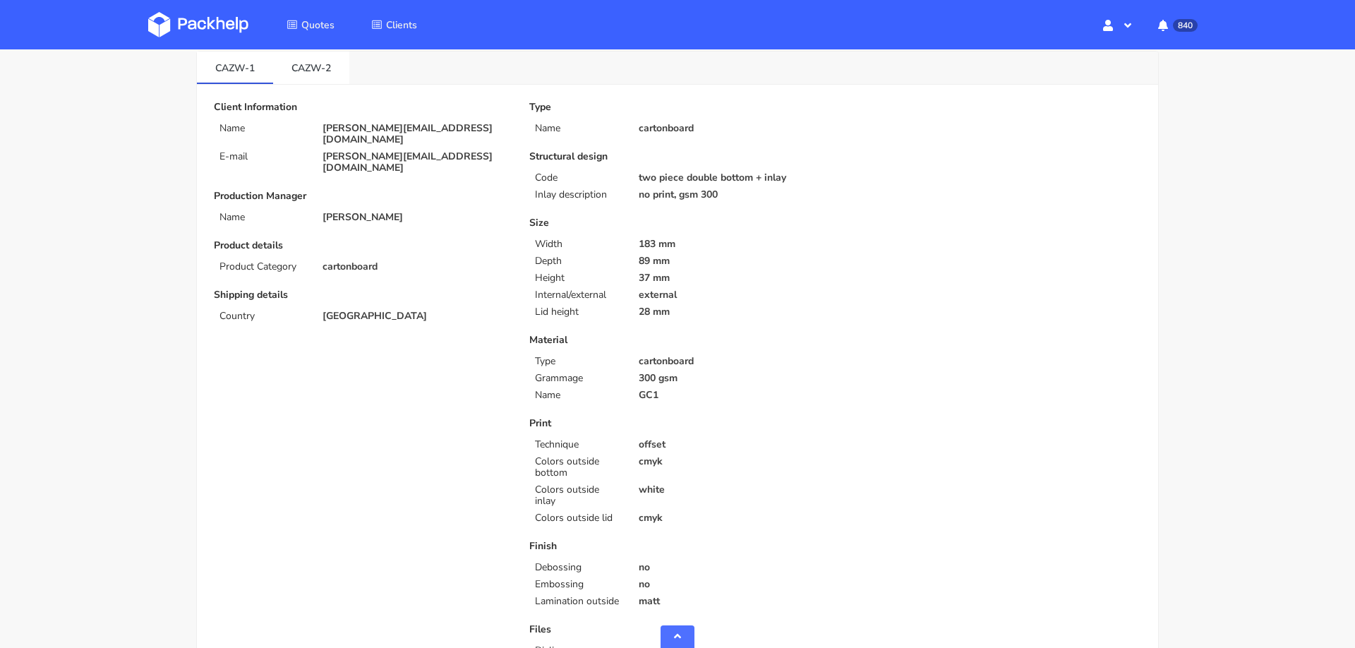
scroll to position [0, 0]
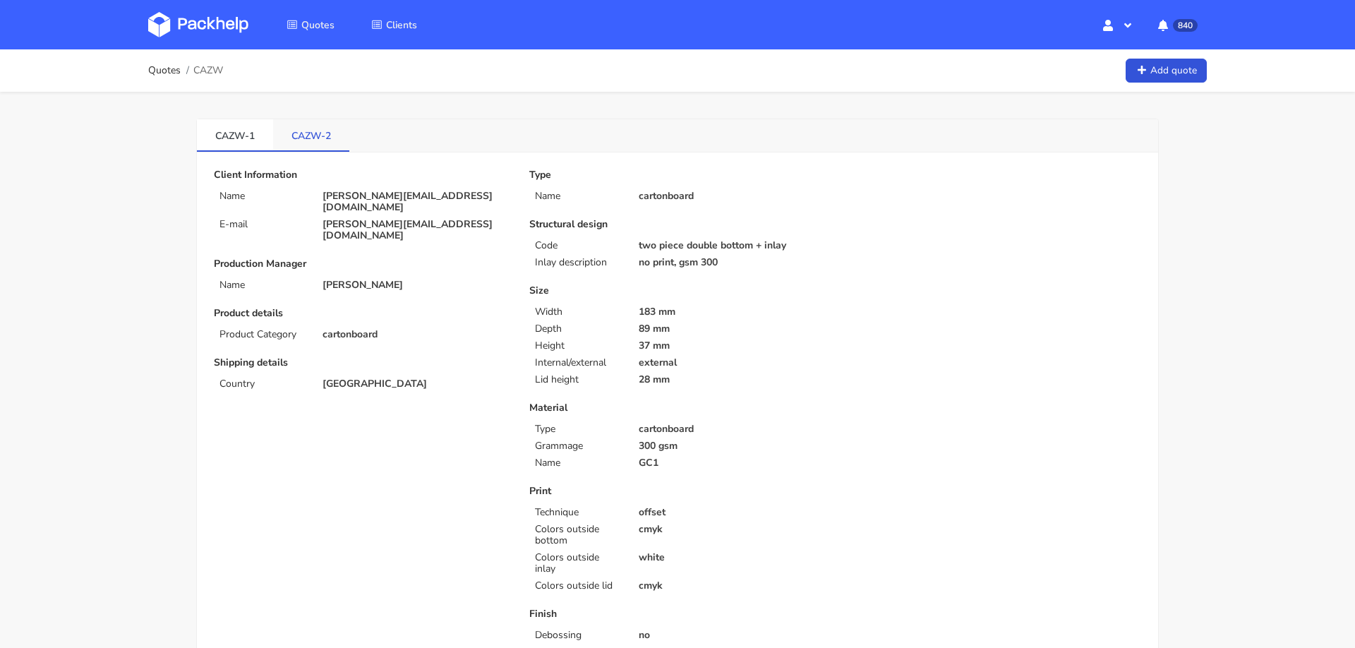
click at [314, 139] on link "CAZW-2" at bounding box center [311, 134] width 76 height 31
click at [669, 245] on p "two piece double bottom + inlay" at bounding box center [732, 245] width 187 height 11
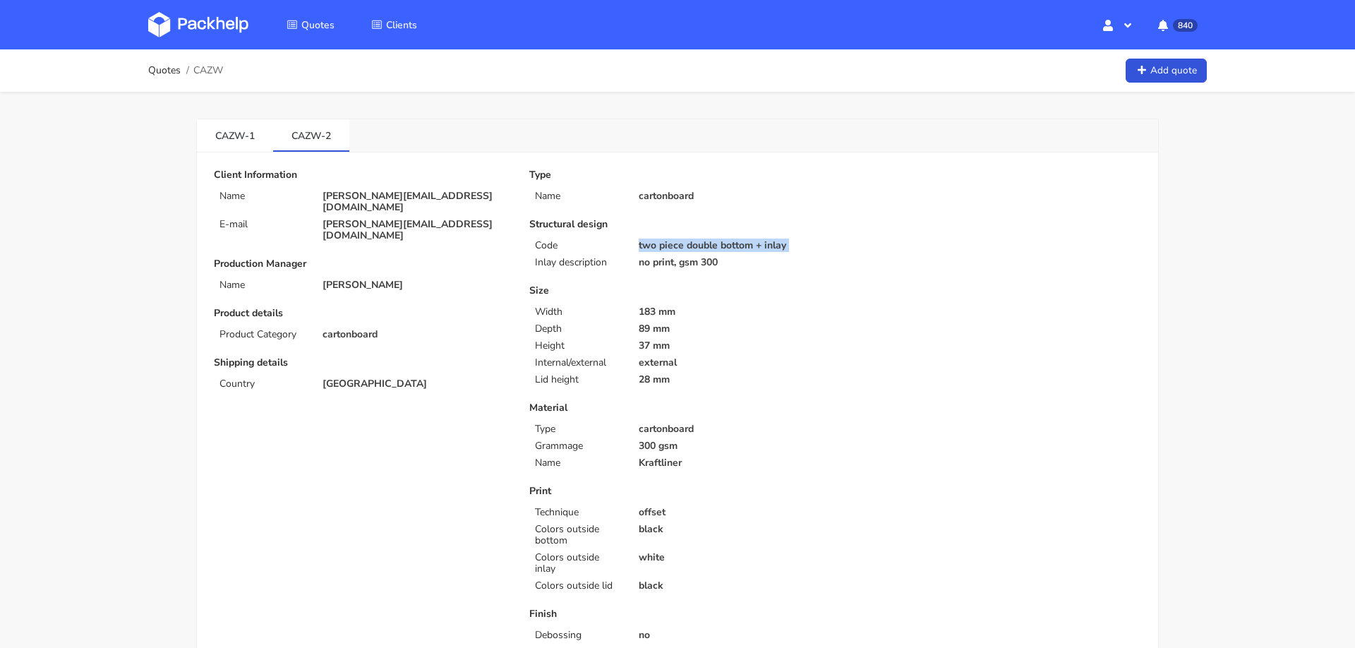
copy div "two piece double bottom + inlay"
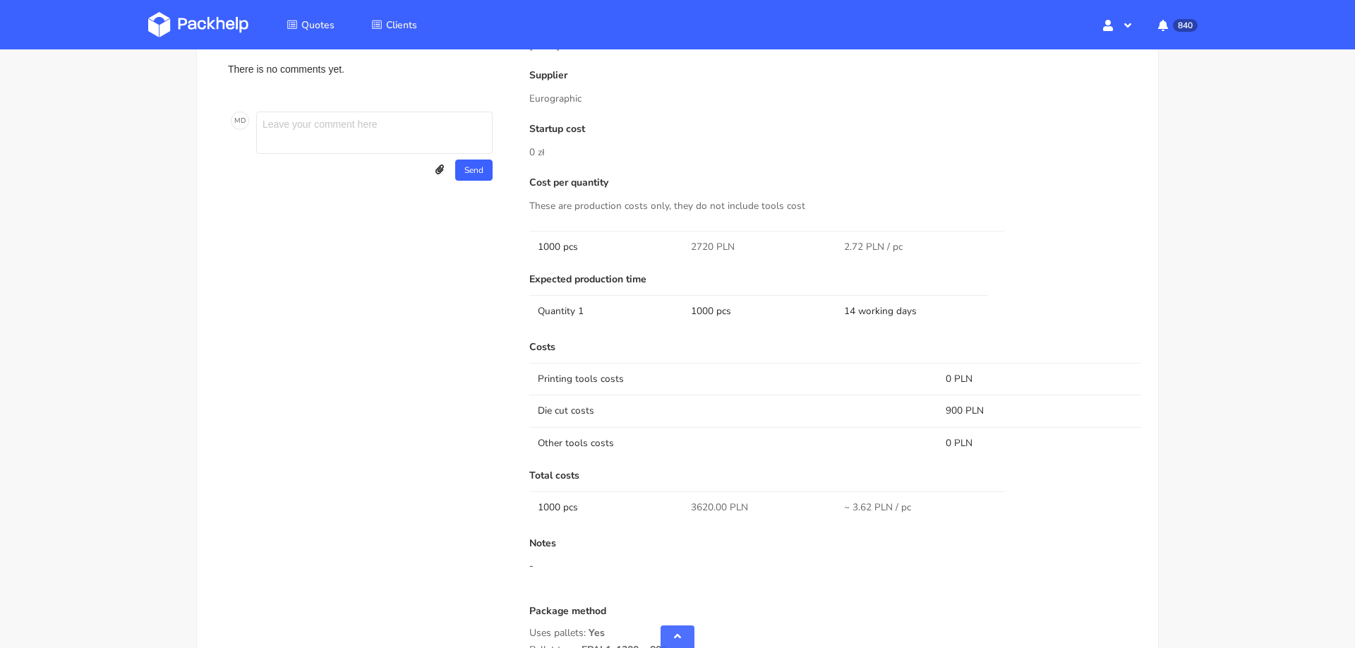
scroll to position [830, 0]
click at [696, 504] on span "3620.00 PLN" at bounding box center [719, 504] width 57 height 14
copy span "3620.00"
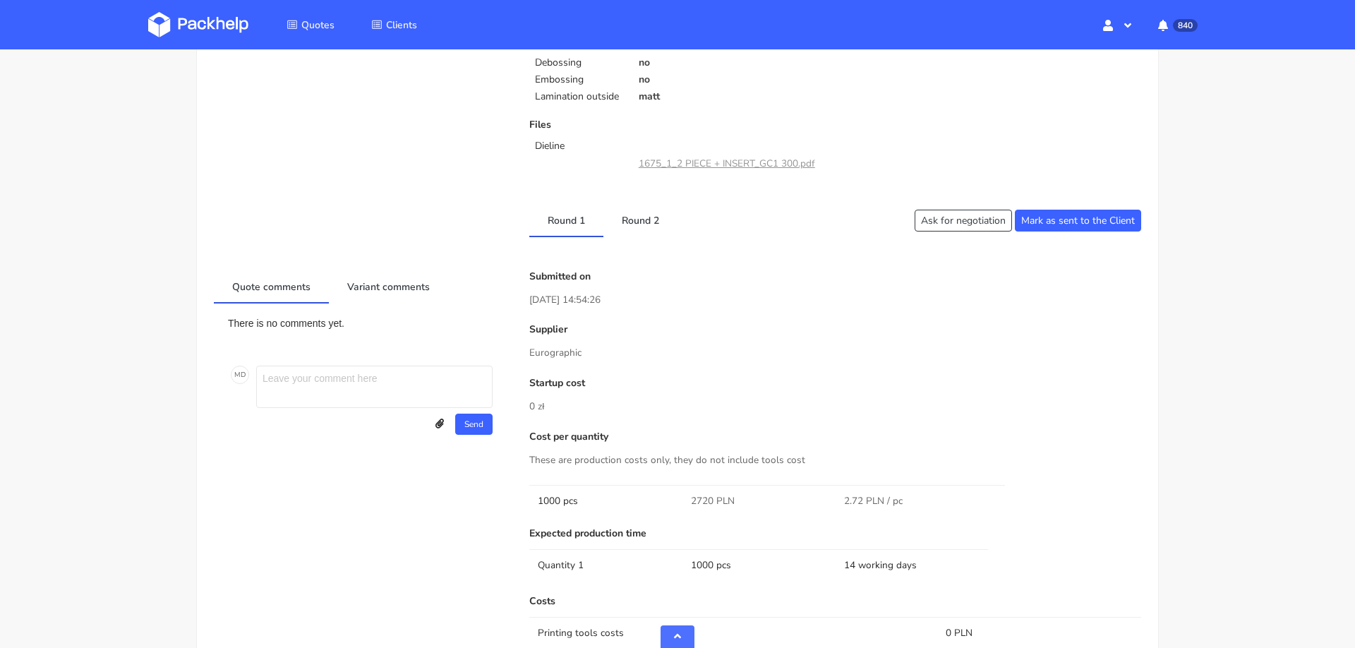
scroll to position [0, 0]
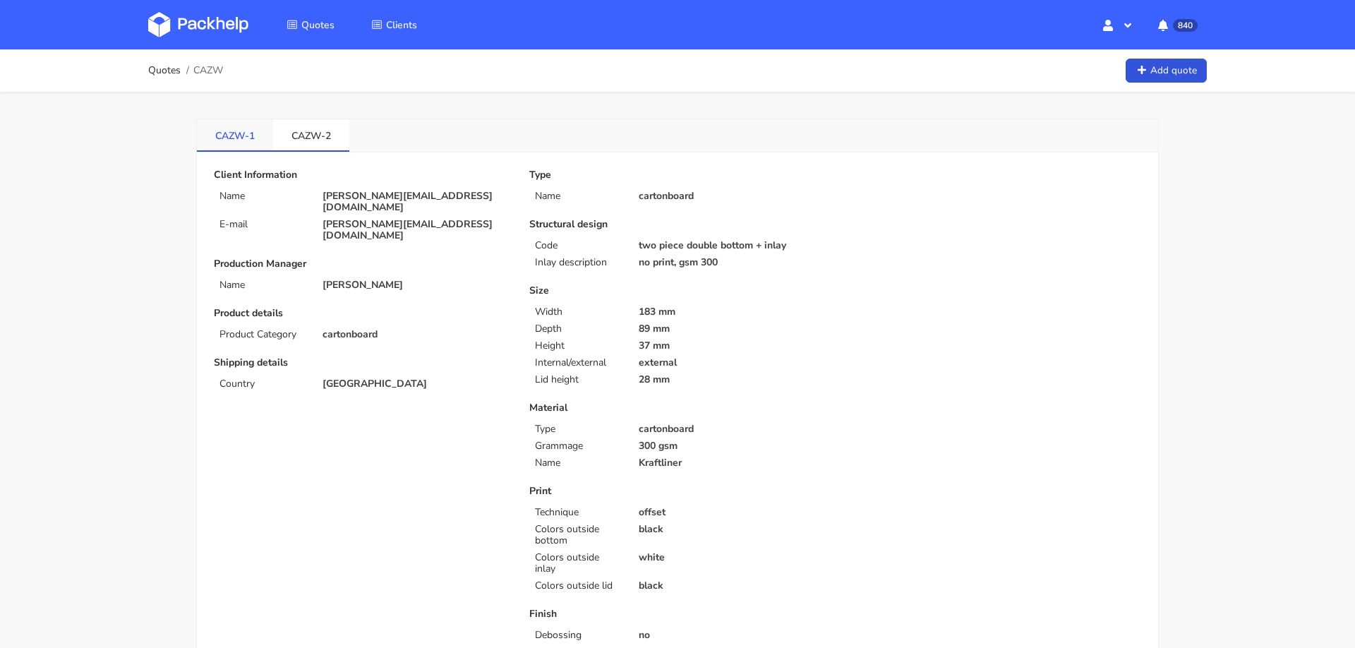
click at [238, 130] on link "CAZW-1" at bounding box center [235, 134] width 76 height 31
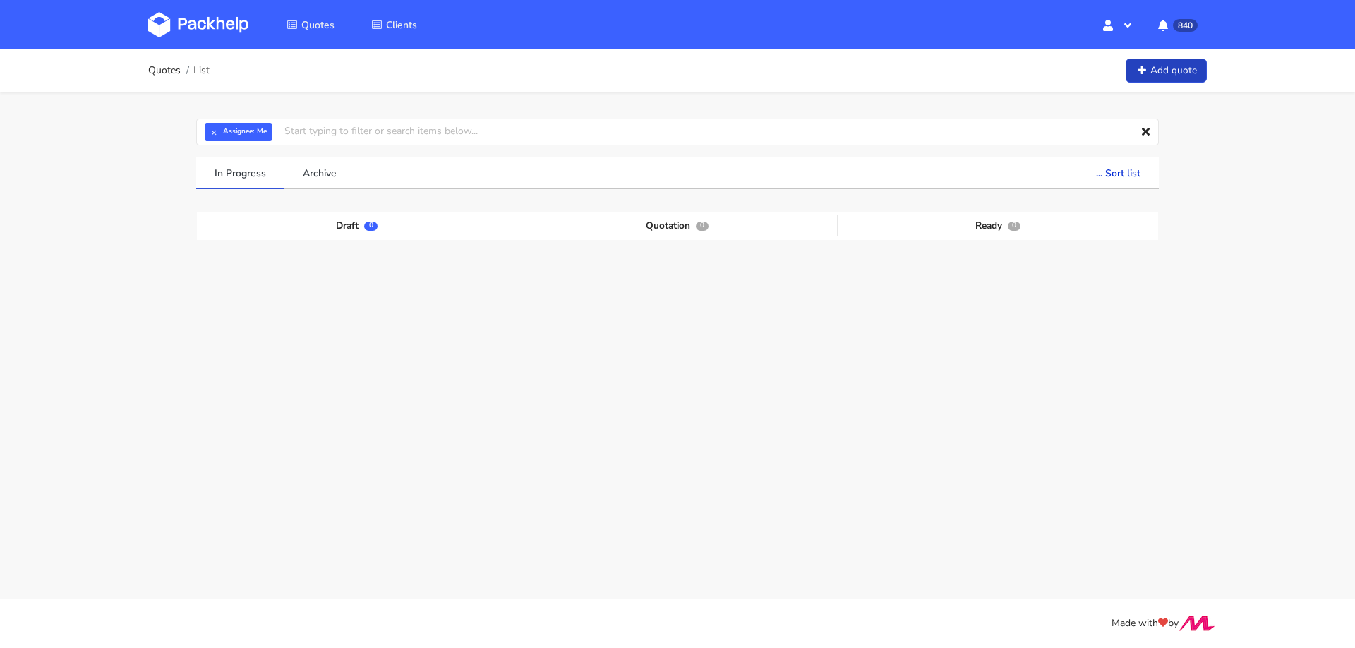
click at [1162, 67] on link "Add quote" at bounding box center [1165, 71] width 81 height 25
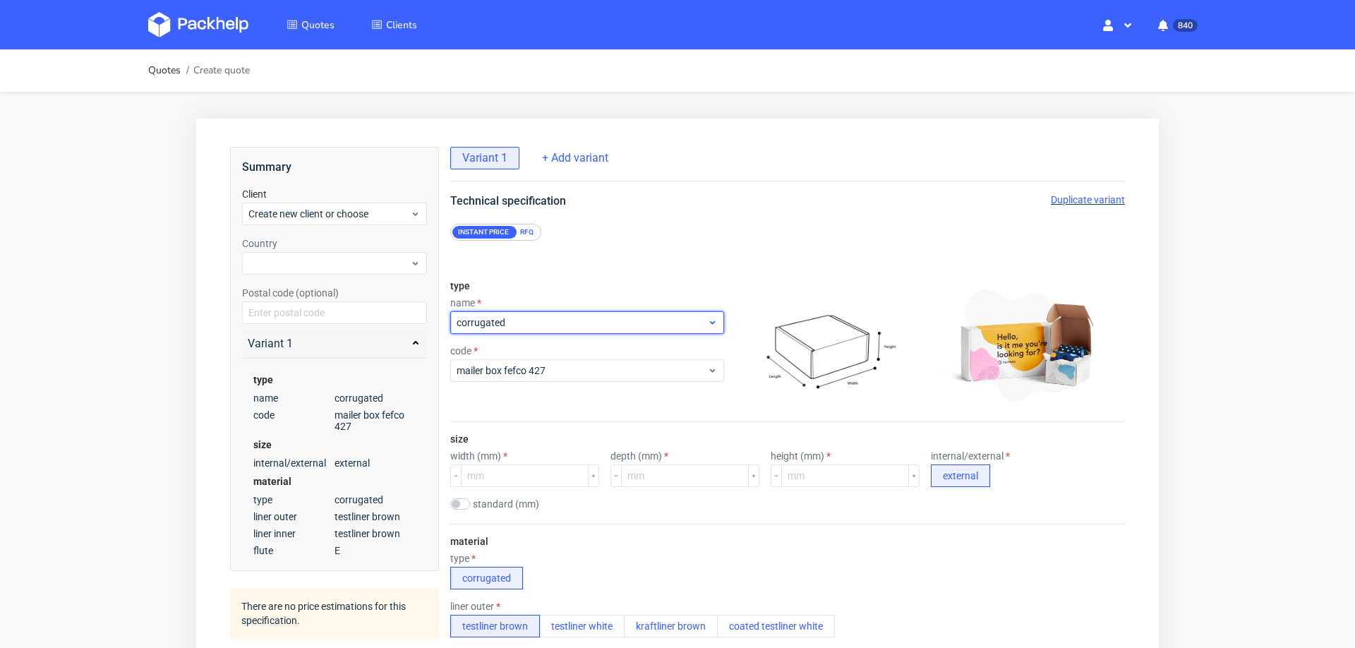
click at [536, 325] on span "corrugated" at bounding box center [581, 322] width 250 height 14
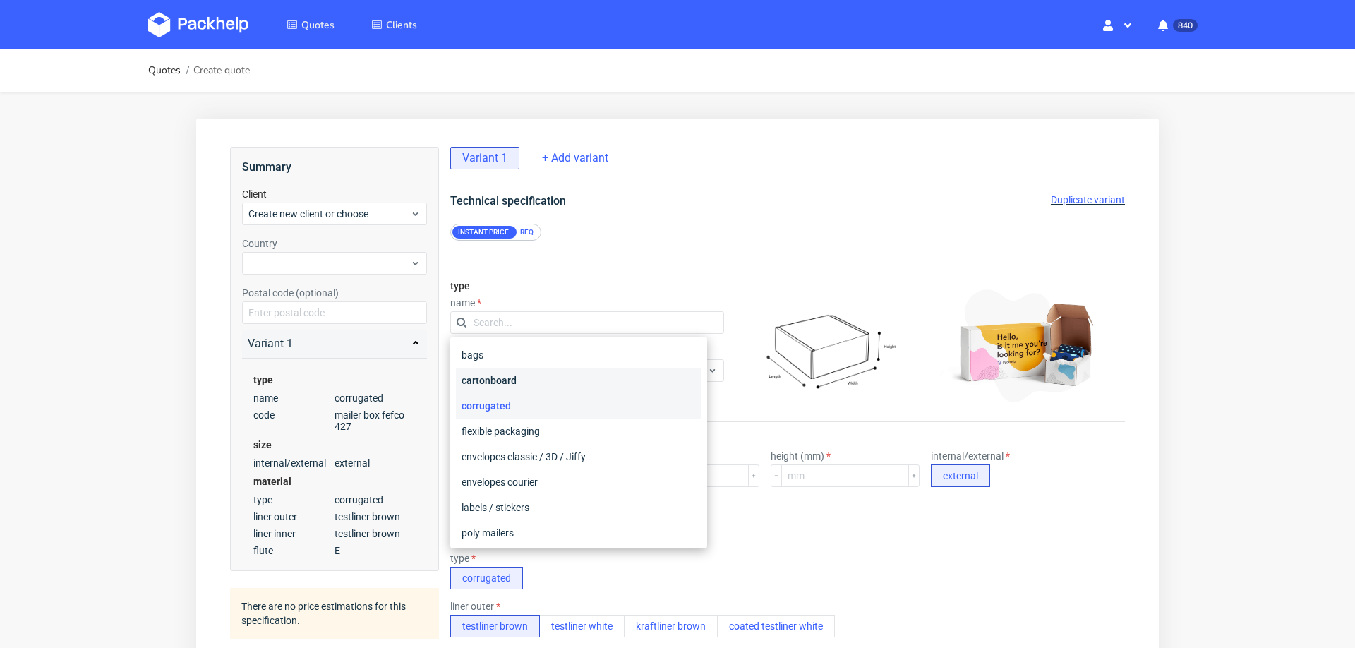
click at [524, 380] on div "cartonboard" at bounding box center [579, 380] width 246 height 25
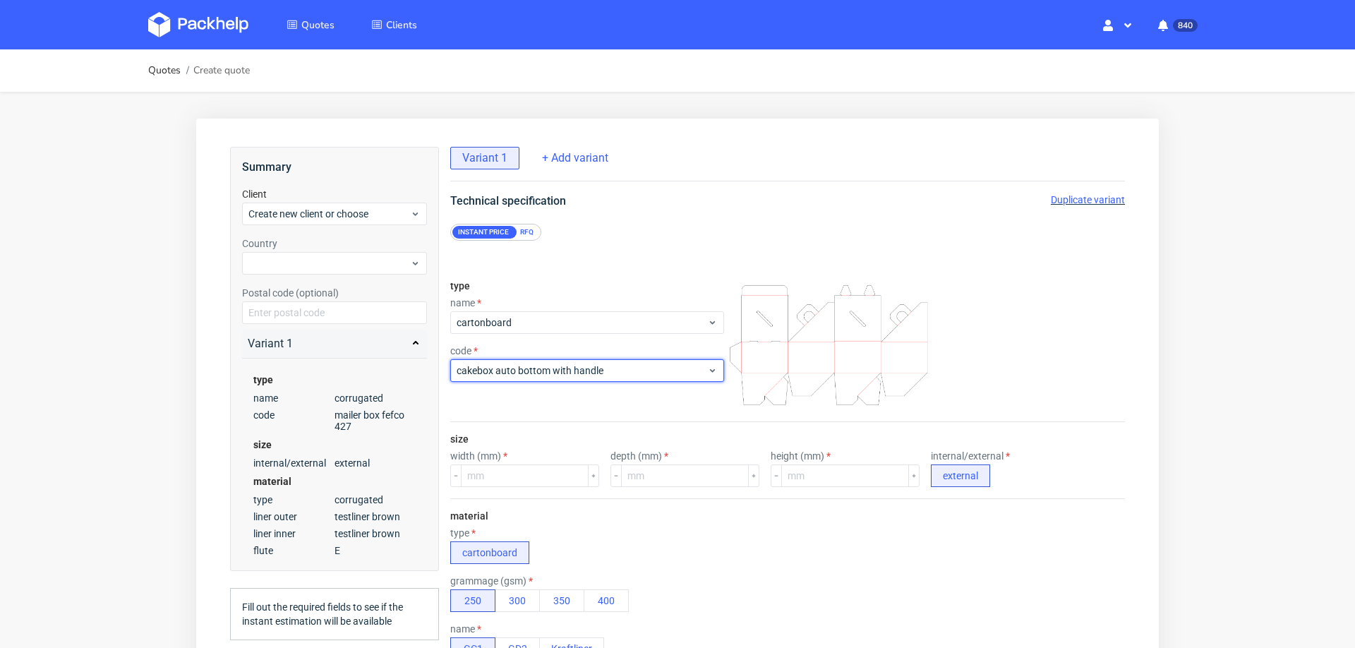
click at [524, 380] on div "cakebox auto bottom with handle" at bounding box center [587, 370] width 274 height 23
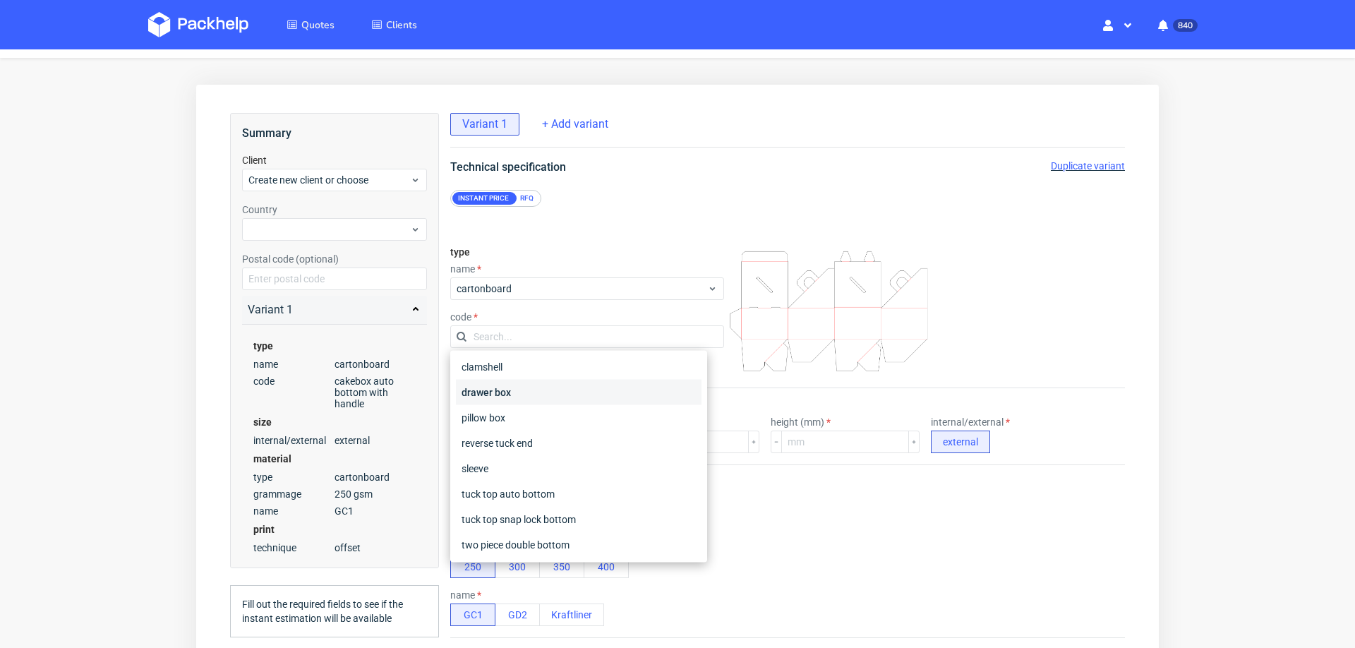
scroll to position [39, 0]
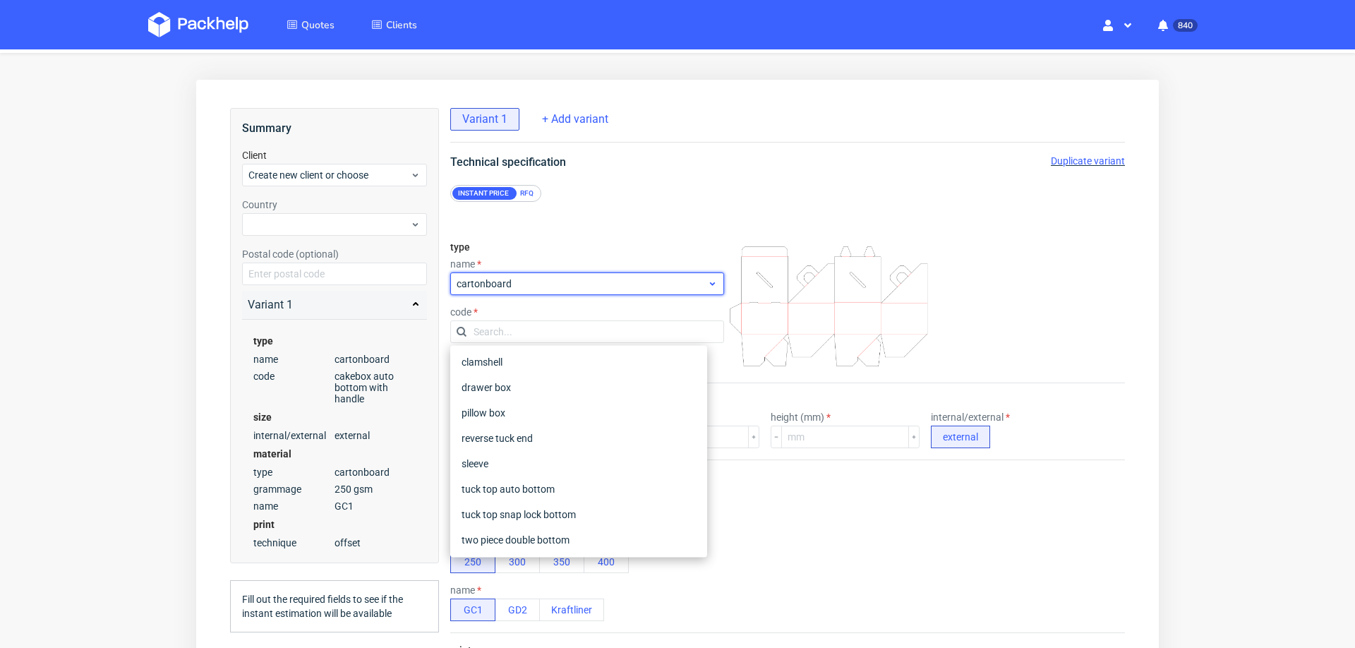
click at [539, 291] on div "cartonboard" at bounding box center [587, 283] width 274 height 23
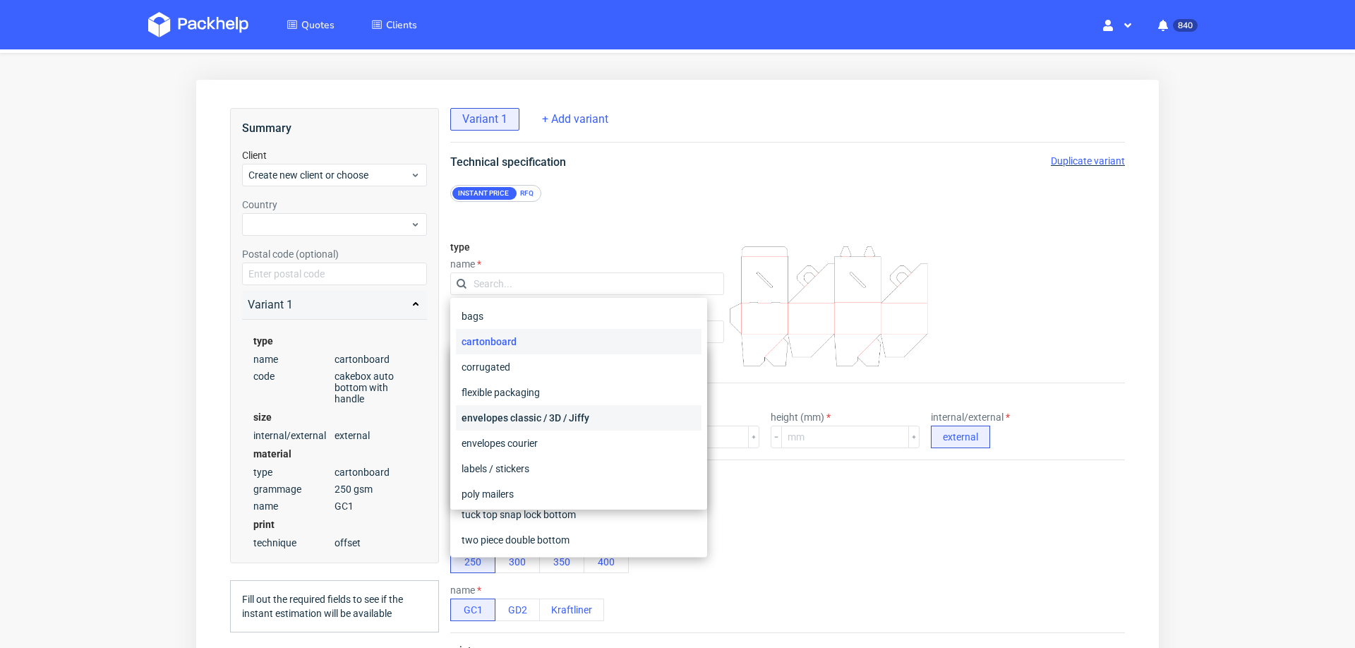
click at [589, 419] on div "envelopes classic / 3D / Jiffy" at bounding box center [579, 417] width 246 height 25
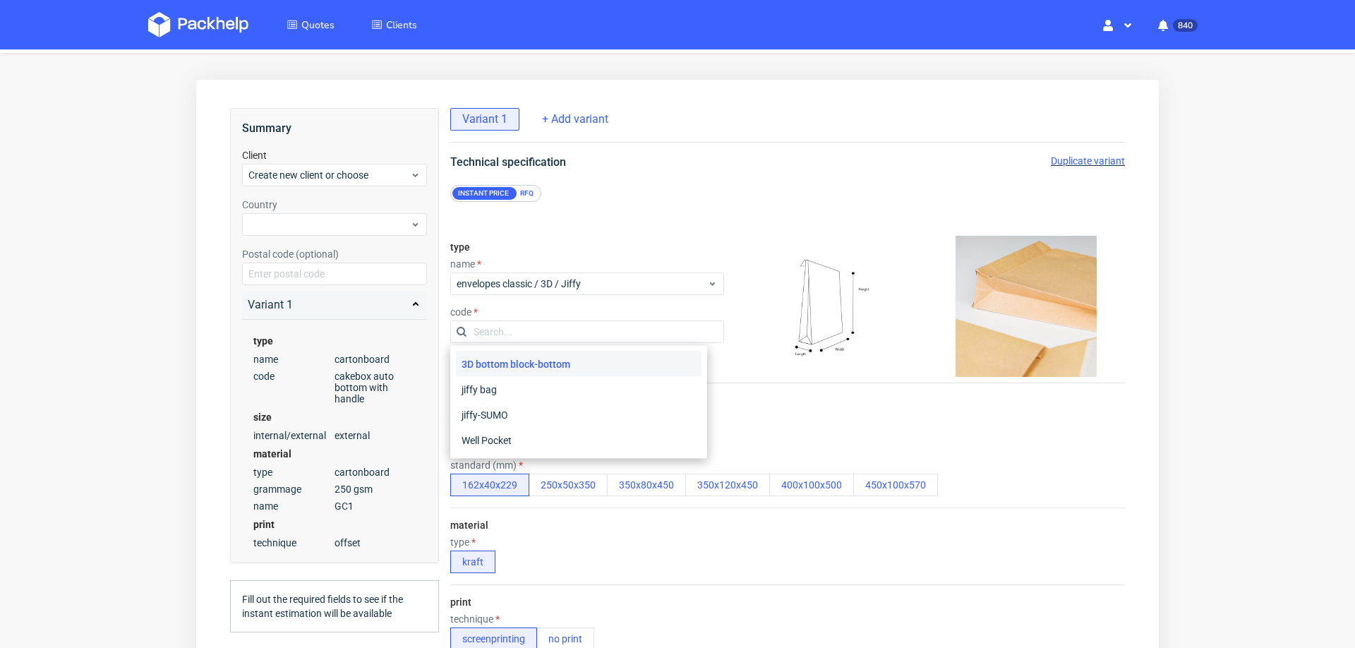
scroll to position [0, 0]
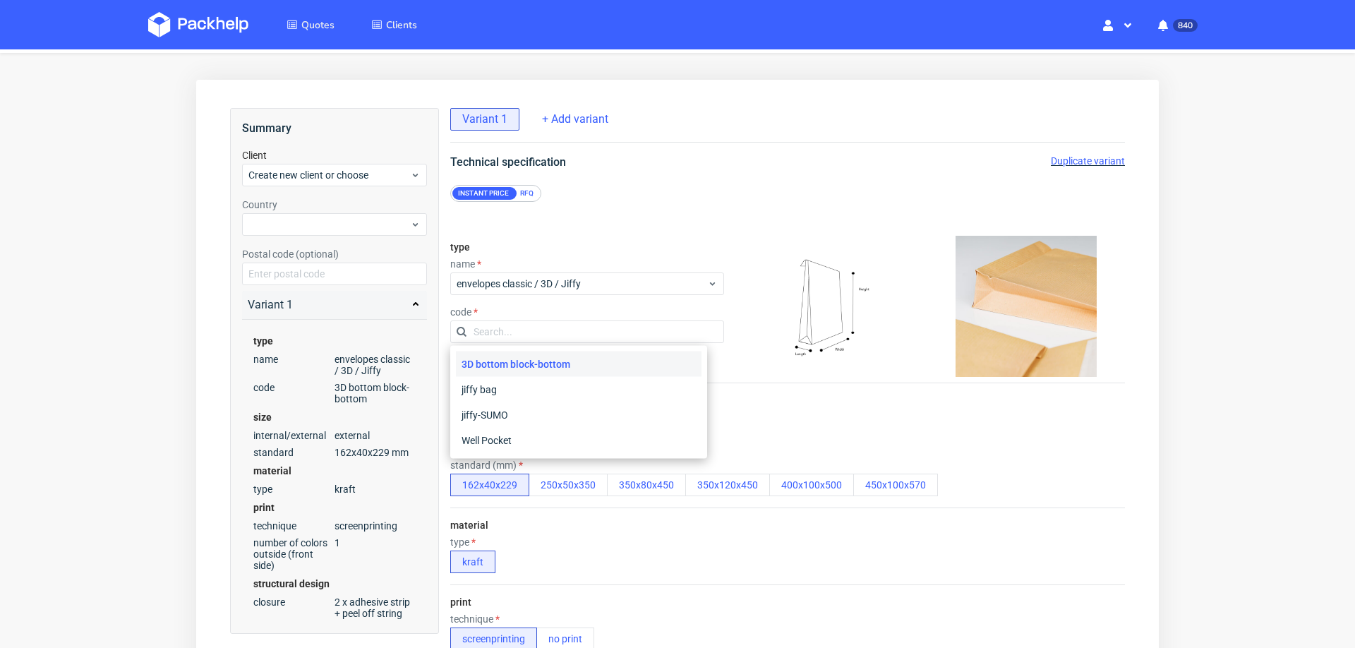
click at [605, 360] on div "3D bottom block-bottom" at bounding box center [579, 363] width 246 height 25
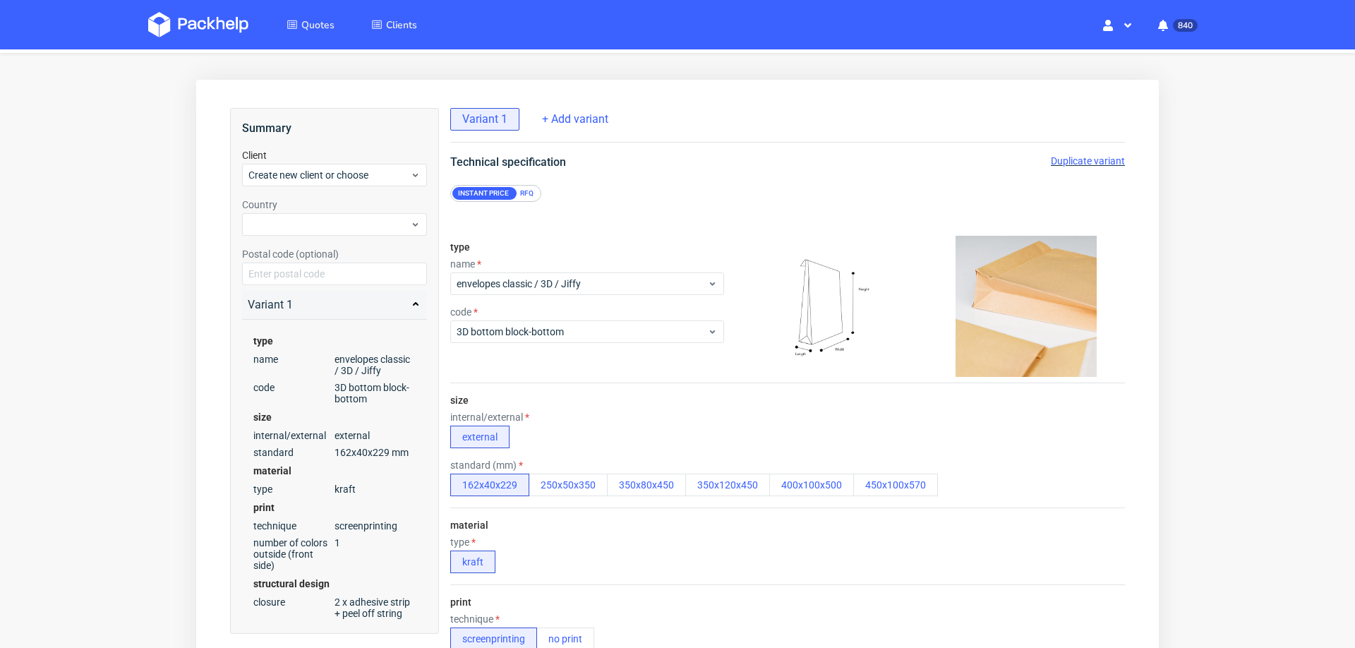
scroll to position [6, 0]
click at [570, 473] on button "250x50x350" at bounding box center [567, 484] width 79 height 23
click at [722, 480] on button "350x120x450" at bounding box center [727, 484] width 85 height 23
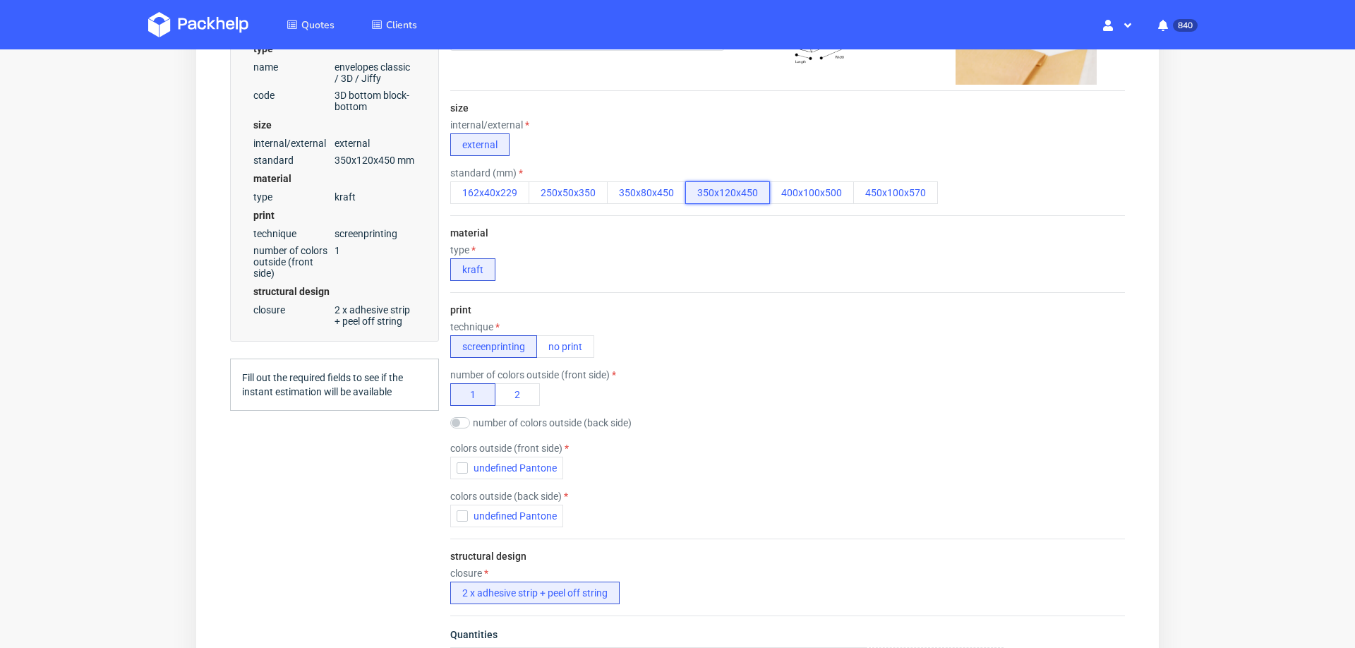
scroll to position [346, 0]
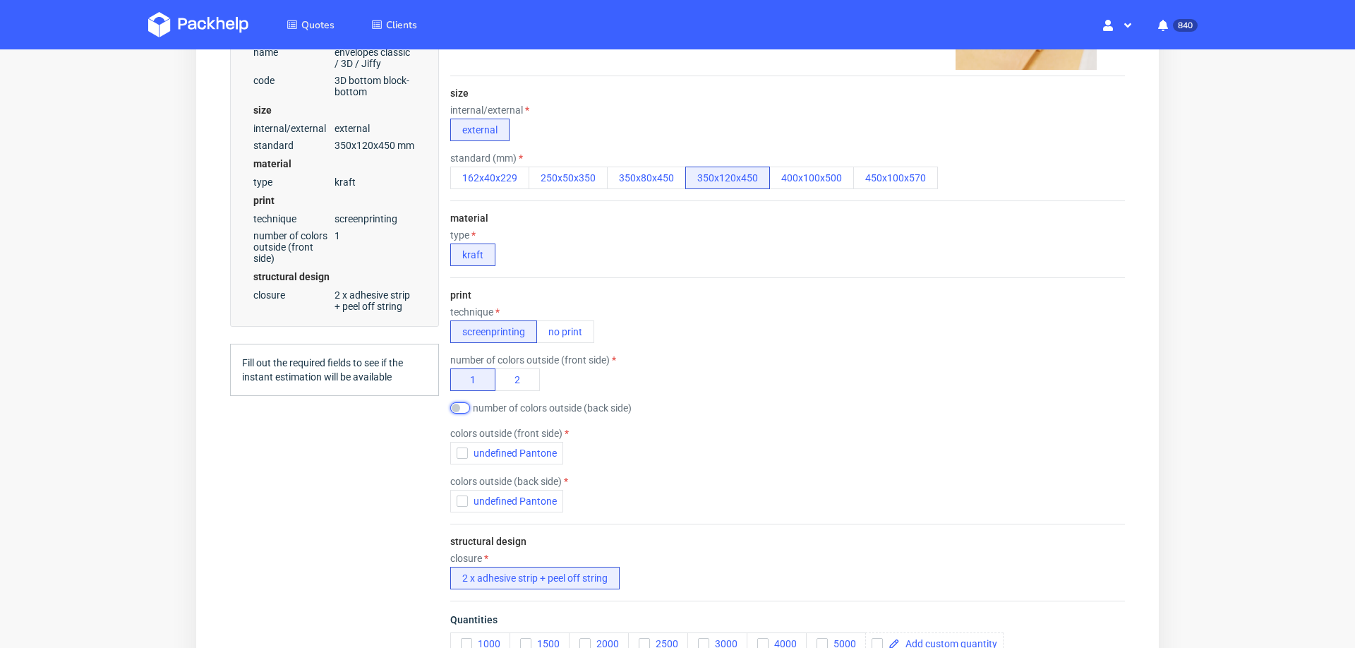
click at [455, 402] on input "checkbox" at bounding box center [460, 407] width 20 height 11
checkbox input "true"
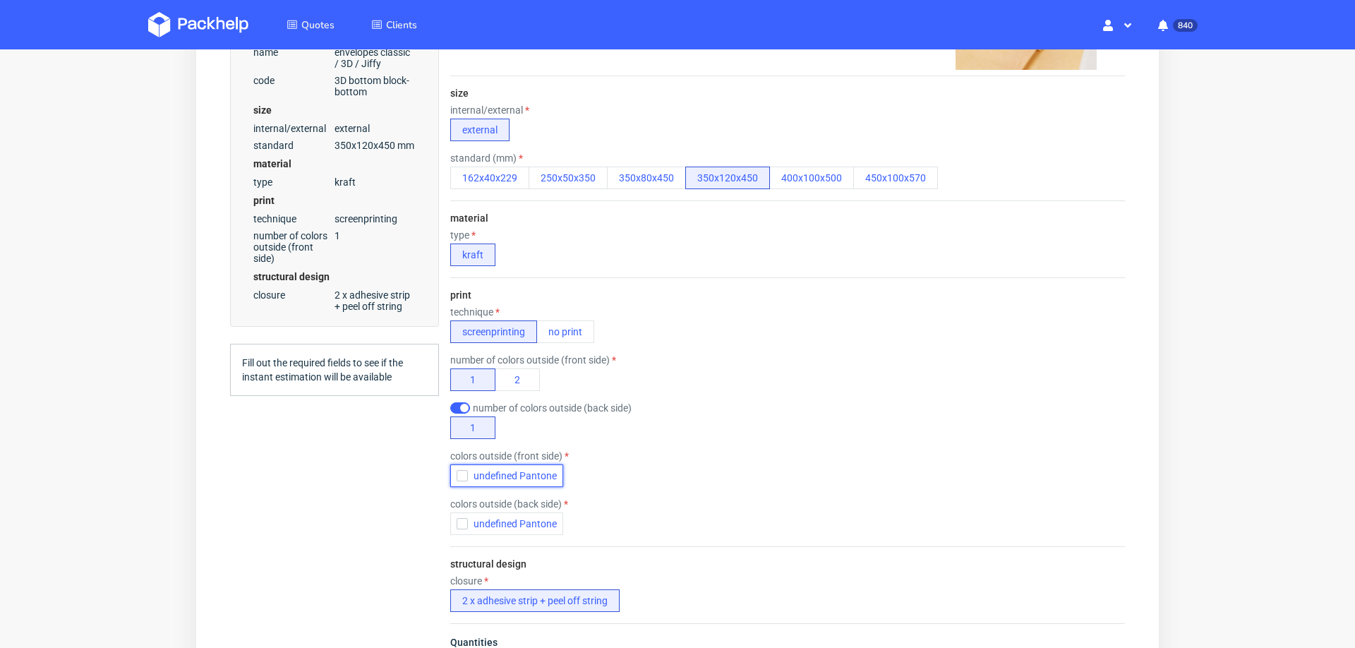
click at [461, 471] on icon "button" at bounding box center [462, 476] width 10 height 10
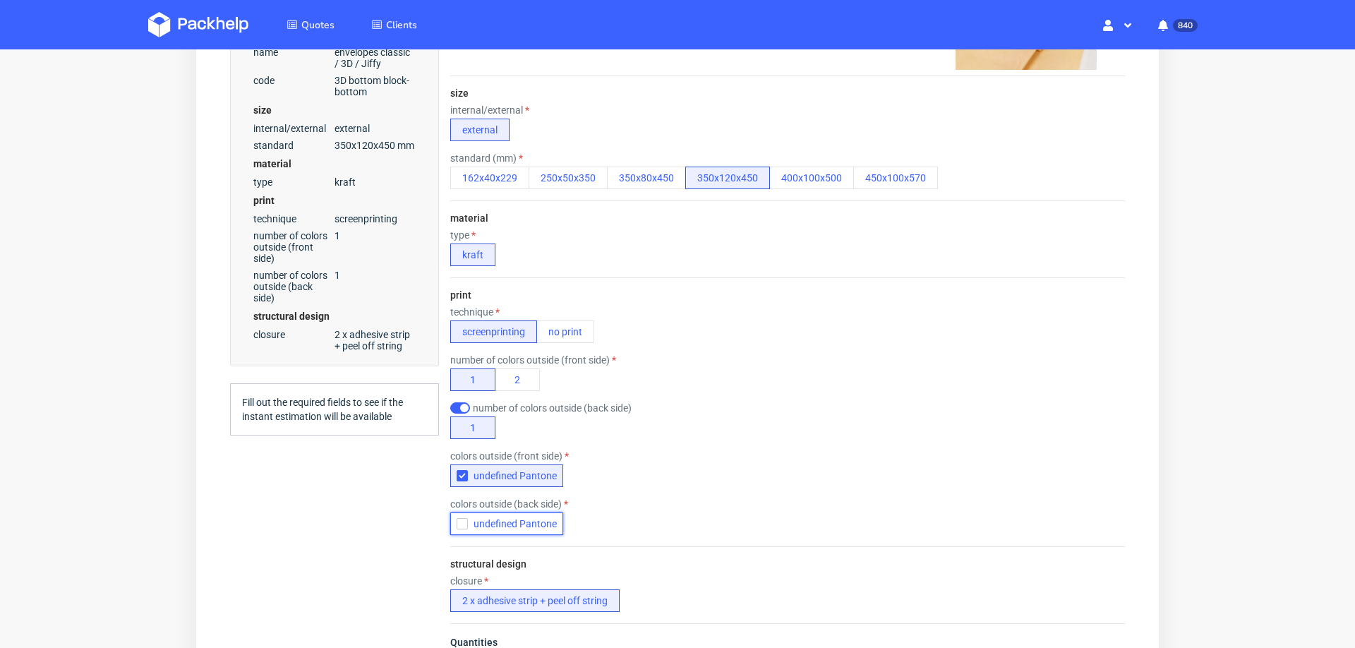
click at [459, 512] on button "undefined Pantone" at bounding box center [506, 523] width 113 height 23
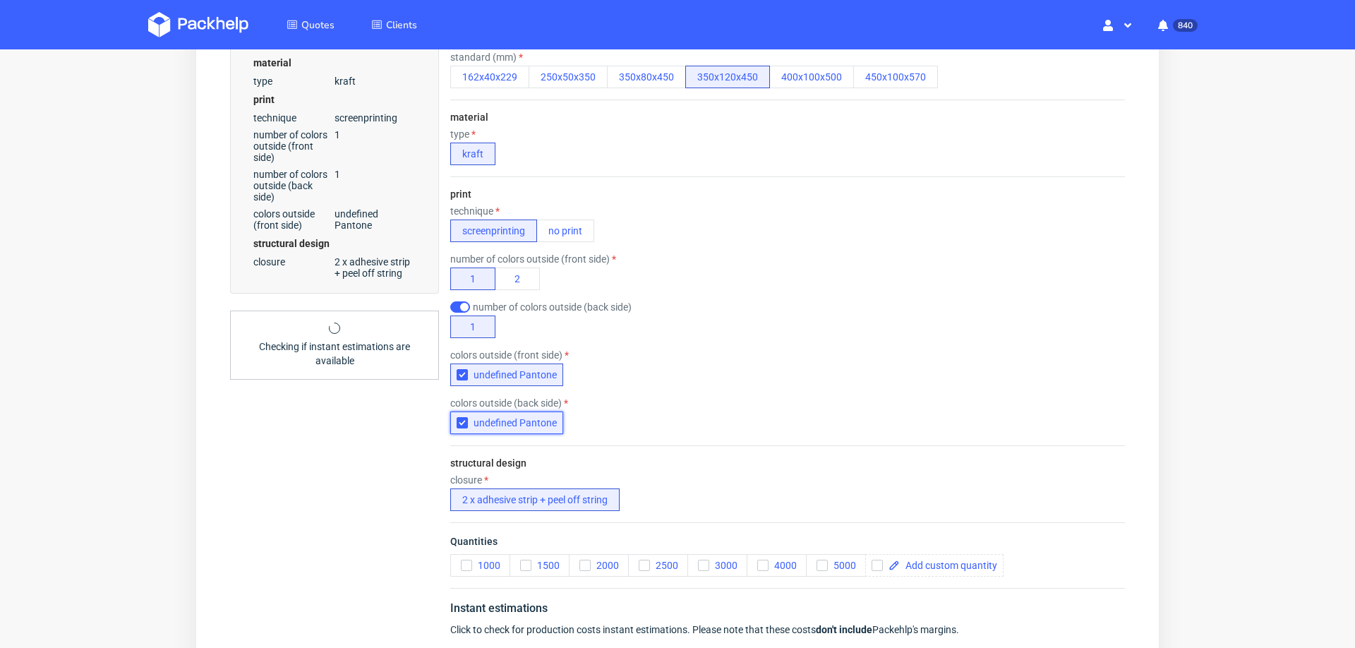
scroll to position [447, 0]
click at [461, 560] on icon "button" at bounding box center [466, 565] width 10 height 10
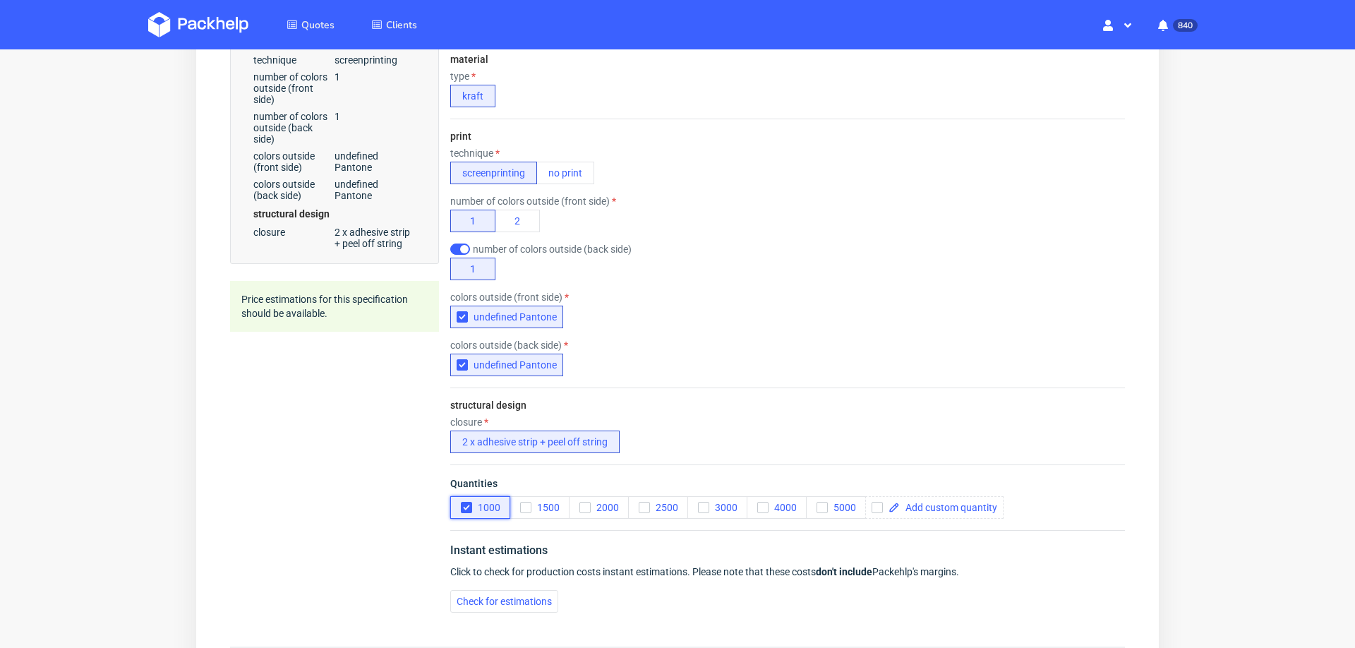
scroll to position [506, 0]
click at [554, 588] on button "Check for estimations" at bounding box center [504, 599] width 108 height 23
click at [531, 595] on div "Check for estimations" at bounding box center [787, 599] width 675 height 23
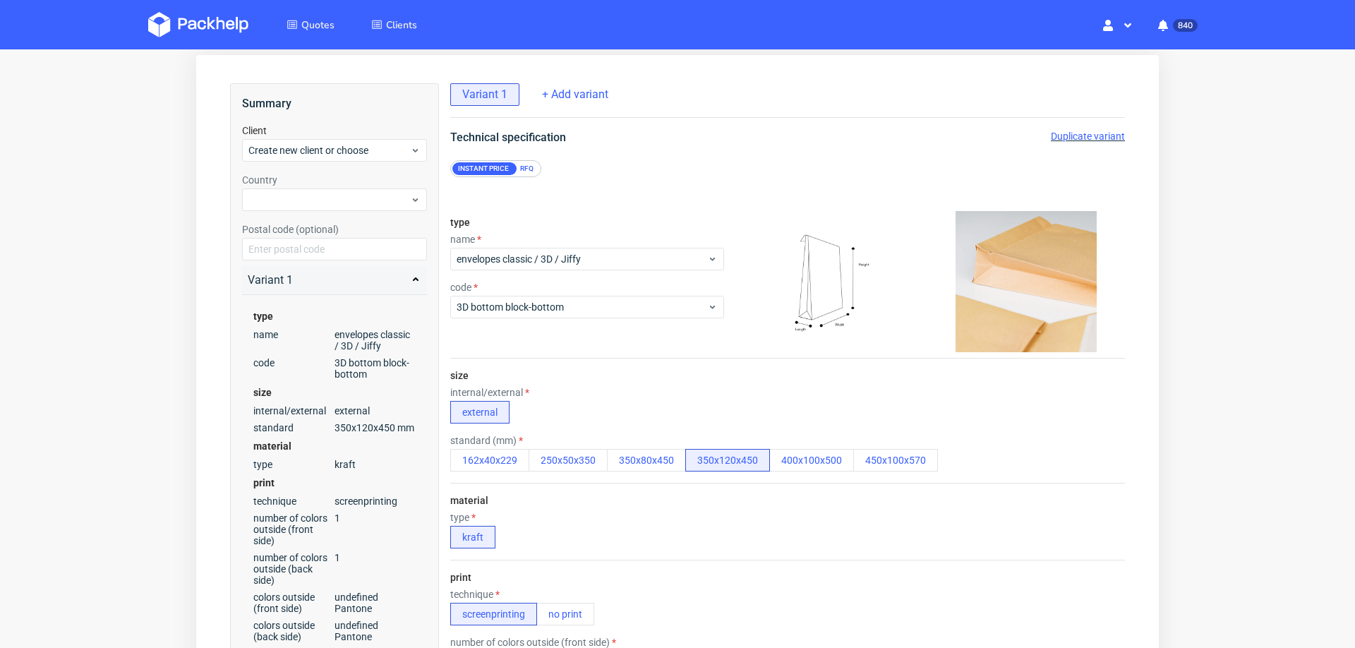
scroll to position [57, 0]
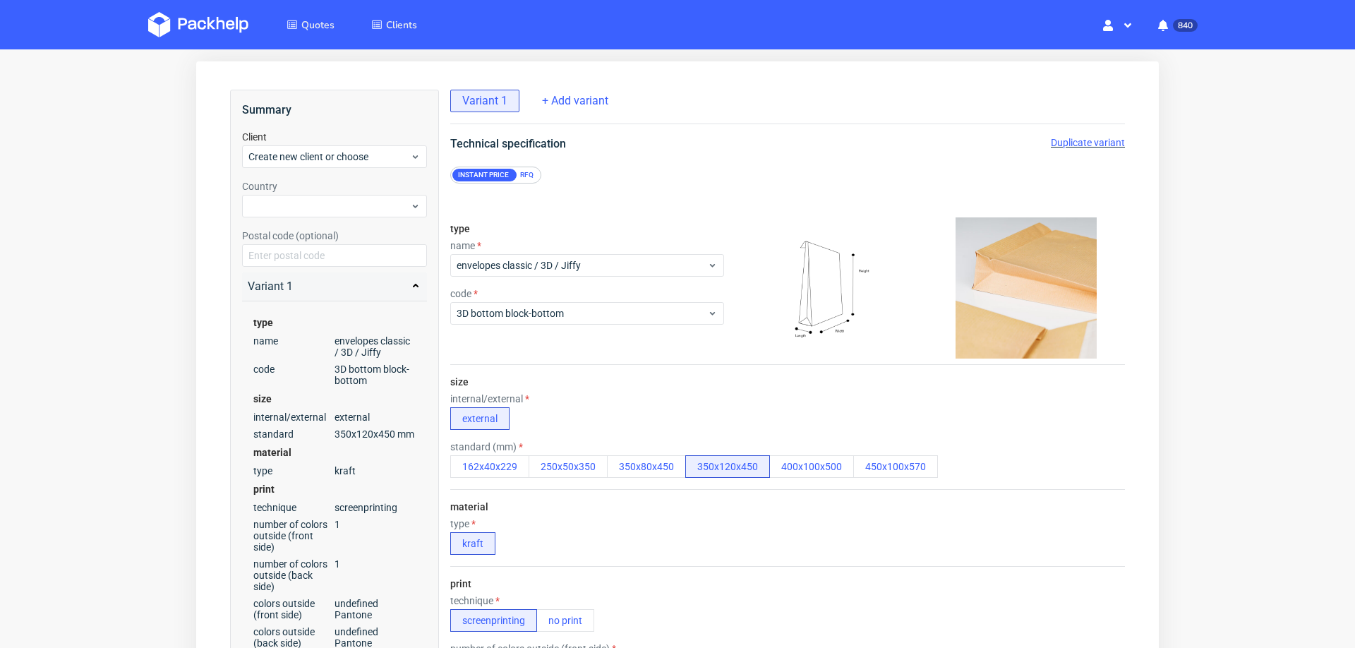
click at [528, 179] on div "RFQ" at bounding box center [526, 175] width 25 height 13
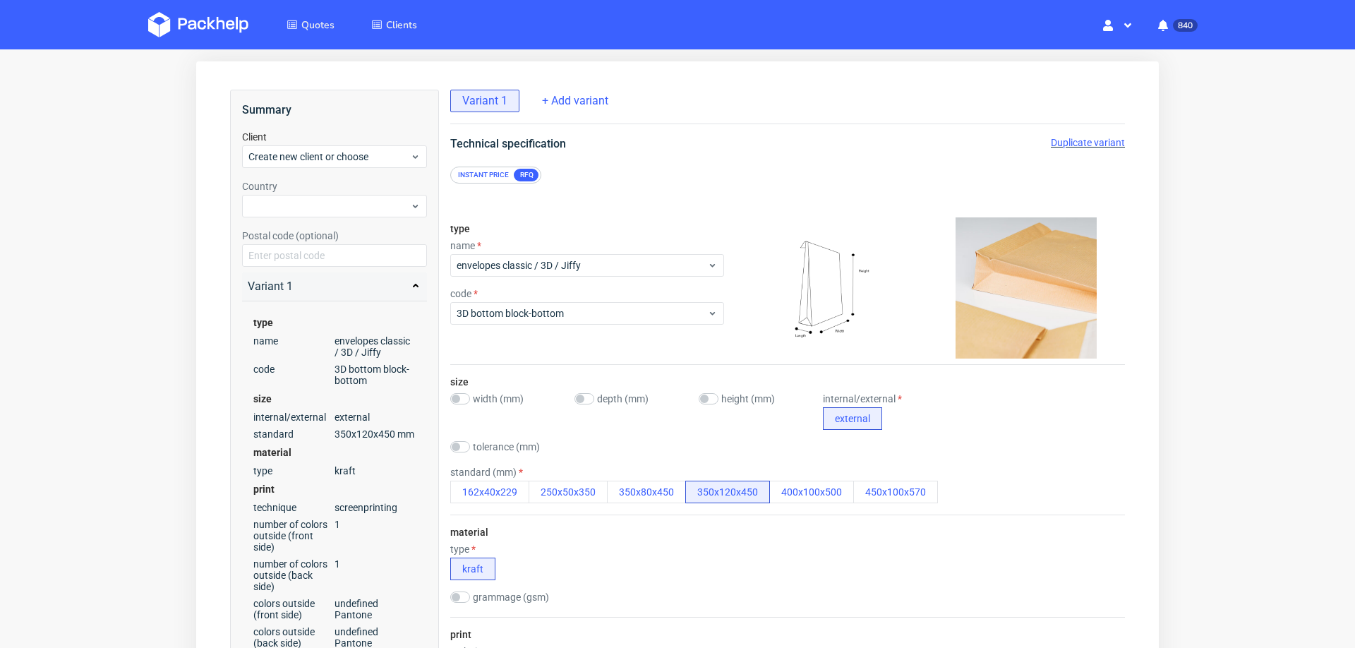
radio input "false"
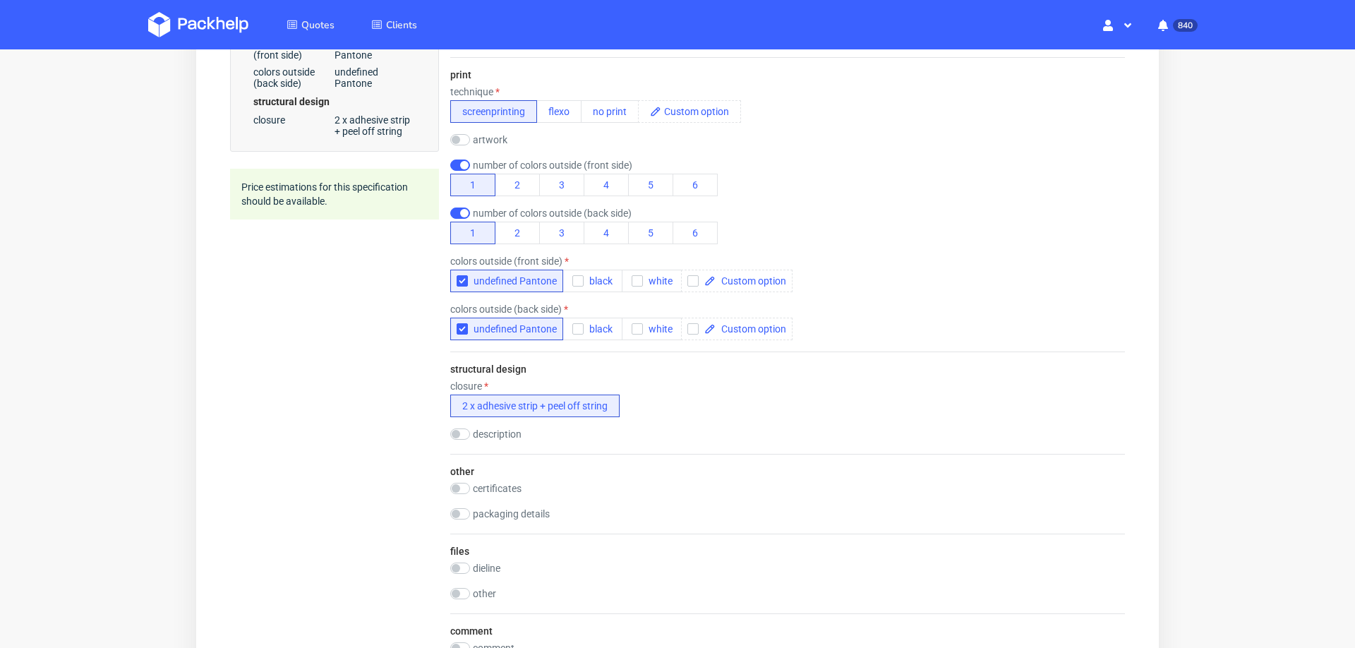
scroll to position [0, 0]
click at [637, 282] on icon "button" at bounding box center [637, 281] width 10 height 10
click at [632, 276] on icon "button" at bounding box center [637, 281] width 10 height 10
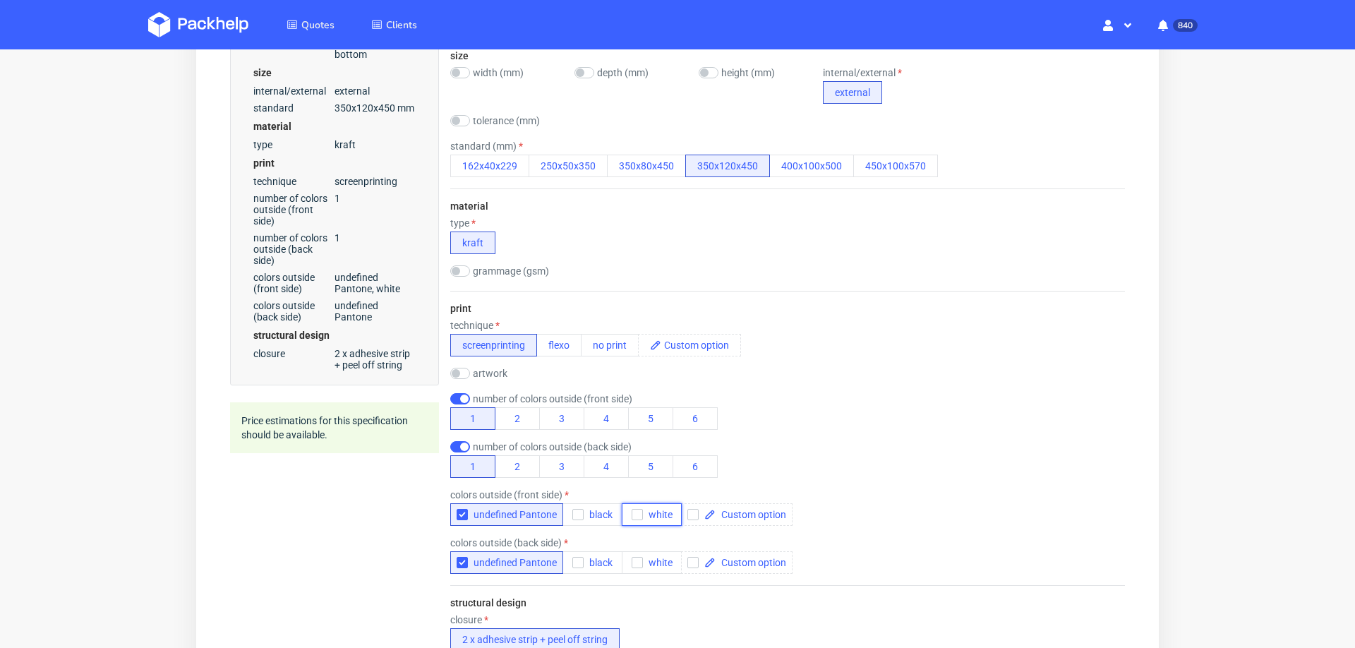
scroll to position [382, 0]
click at [557, 341] on button "flexo" at bounding box center [558, 346] width 45 height 23
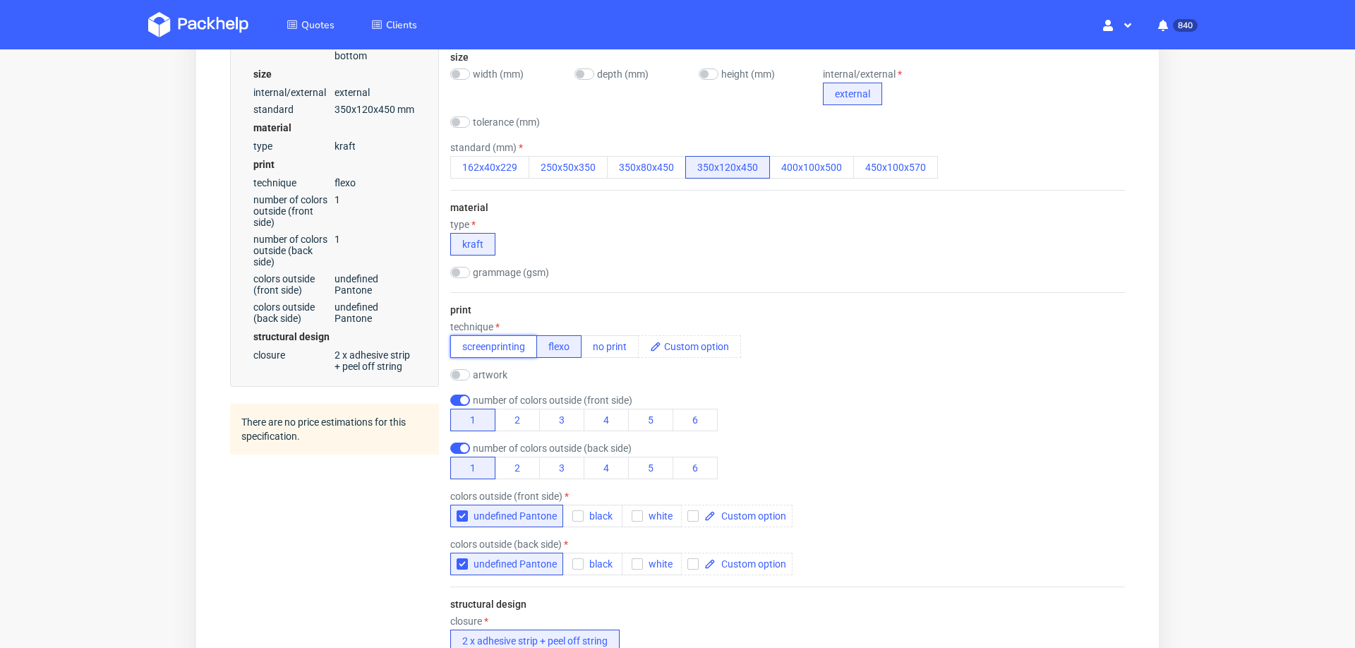
click at [516, 341] on button "screenprinting" at bounding box center [493, 346] width 87 height 23
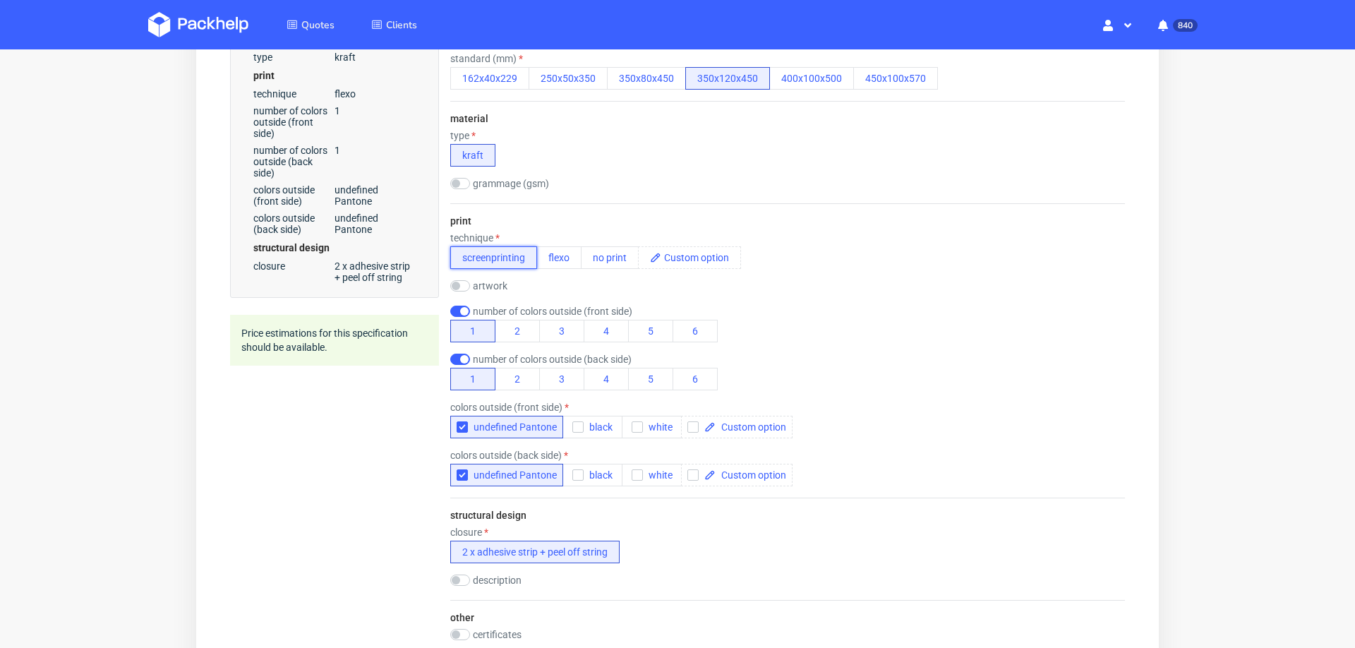
scroll to position [969, 0]
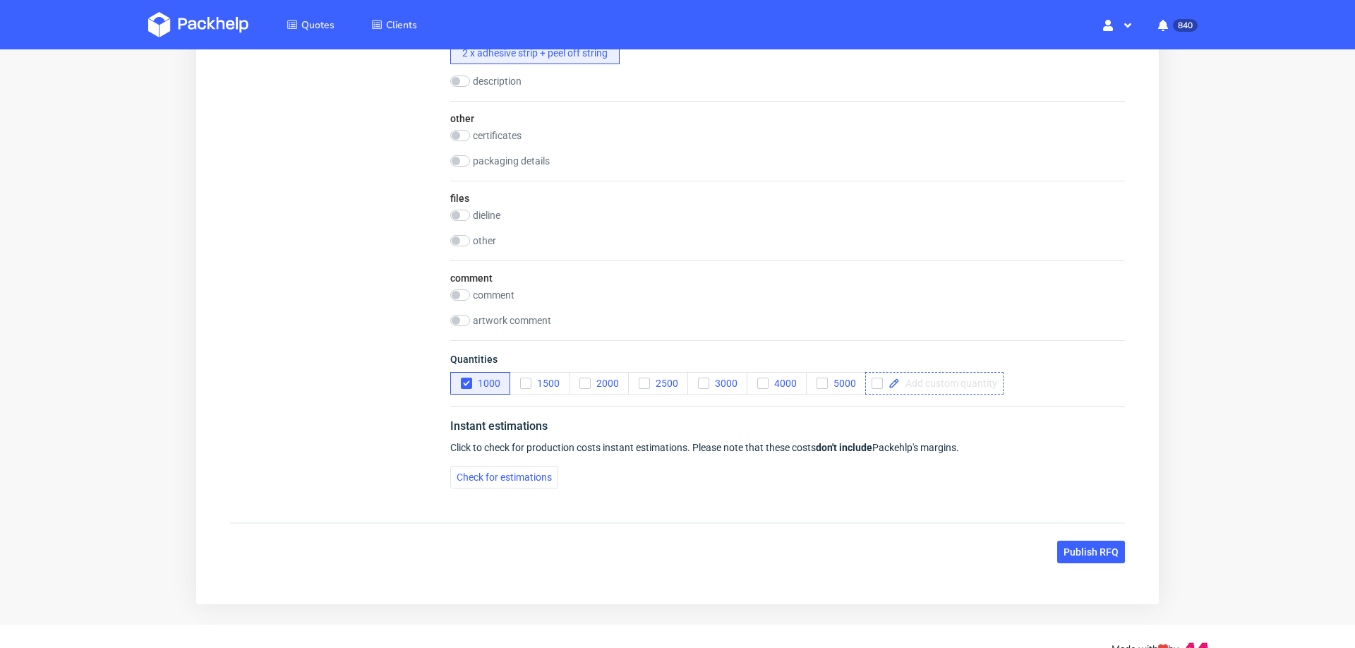
click at [923, 378] on span at bounding box center [948, 383] width 97 height 10
click at [778, 488] on div "Instant estimations Click to check for production costs instant estimations. Pl…" at bounding box center [787, 453] width 675 height 94
checkbox input "true"
click at [523, 472] on span "Check for estimations" at bounding box center [503, 477] width 95 height 10
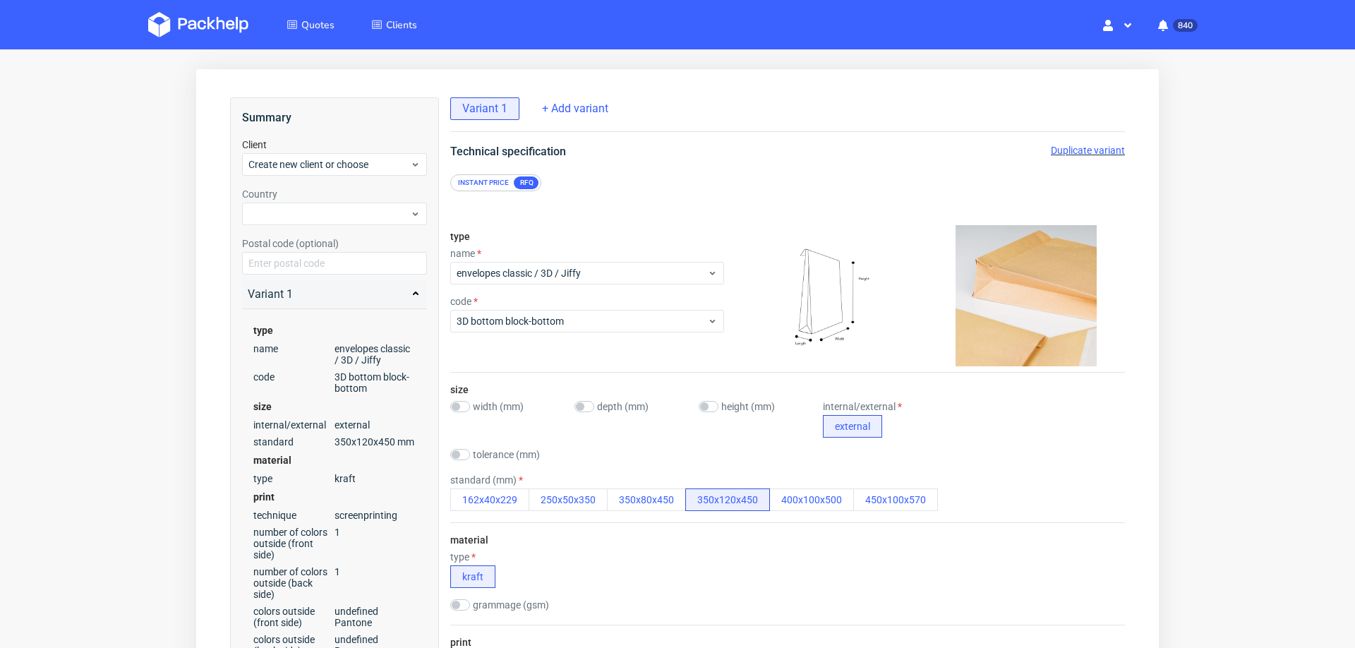
scroll to position [5, 0]
click at [490, 176] on div "Instant price" at bounding box center [483, 182] width 62 height 13
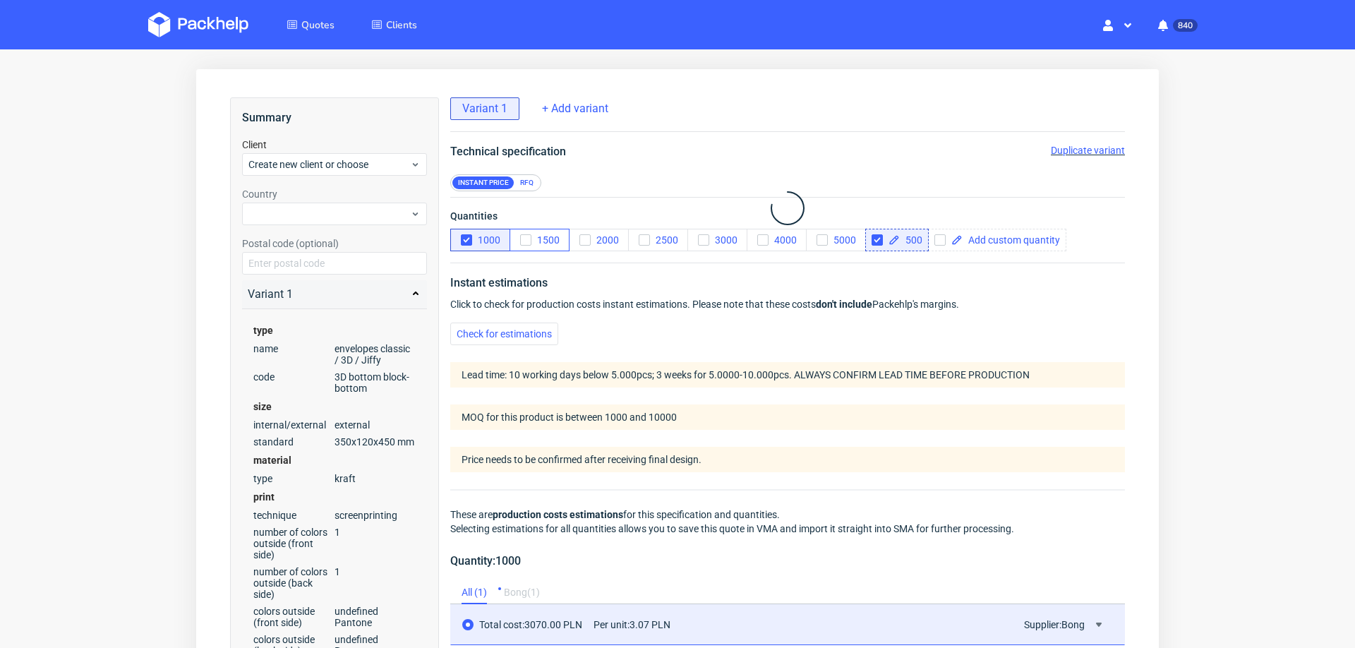
scroll to position [0, 0]
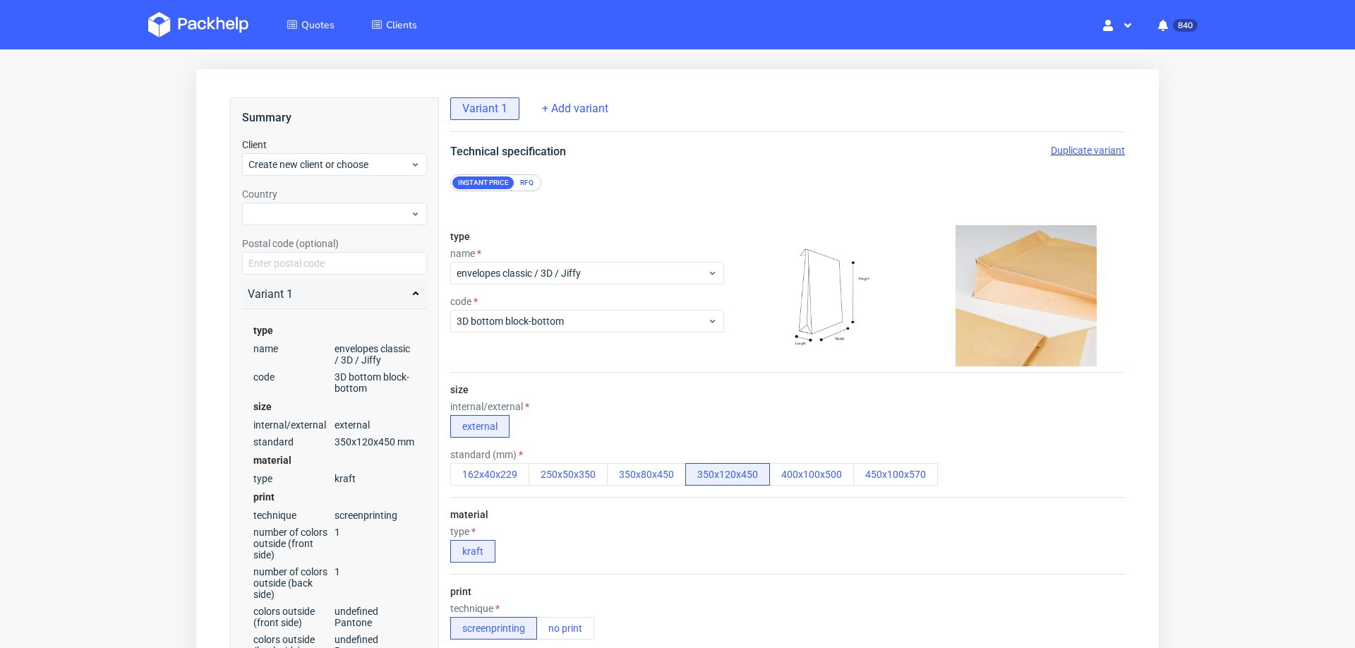
radio input "false"
click at [571, 471] on button "250x50x350" at bounding box center [567, 474] width 79 height 23
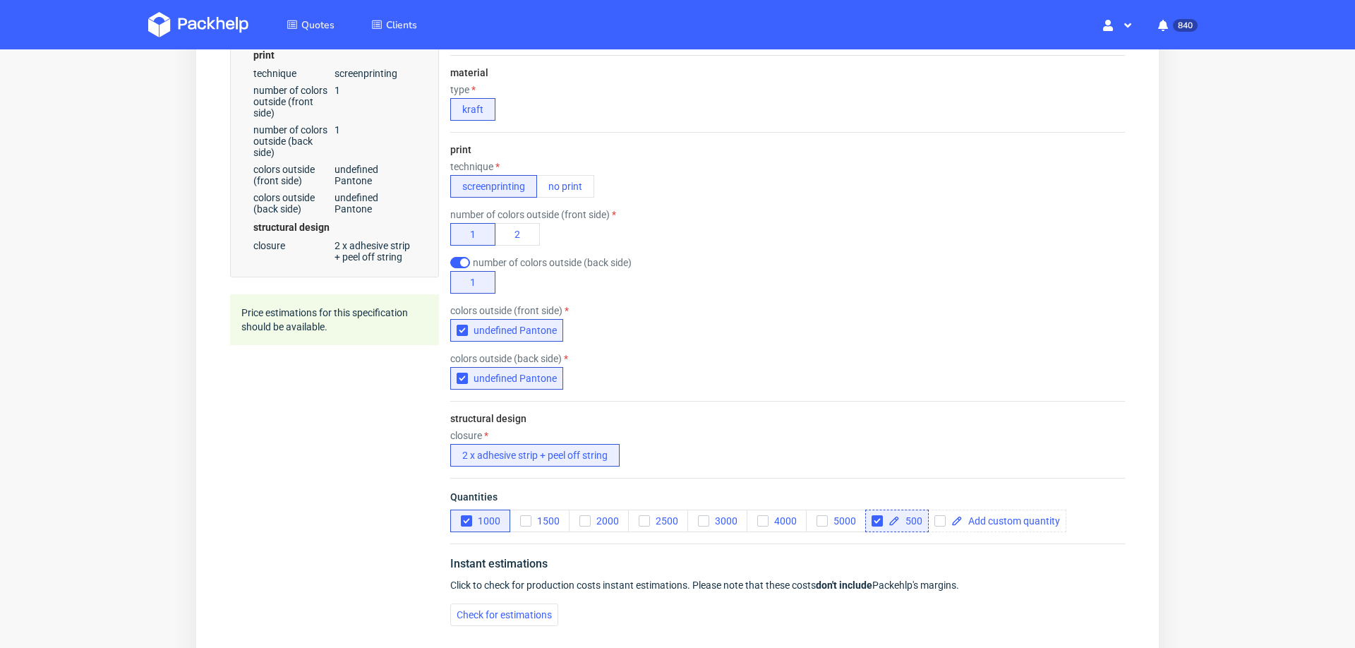
scroll to position [552, 0]
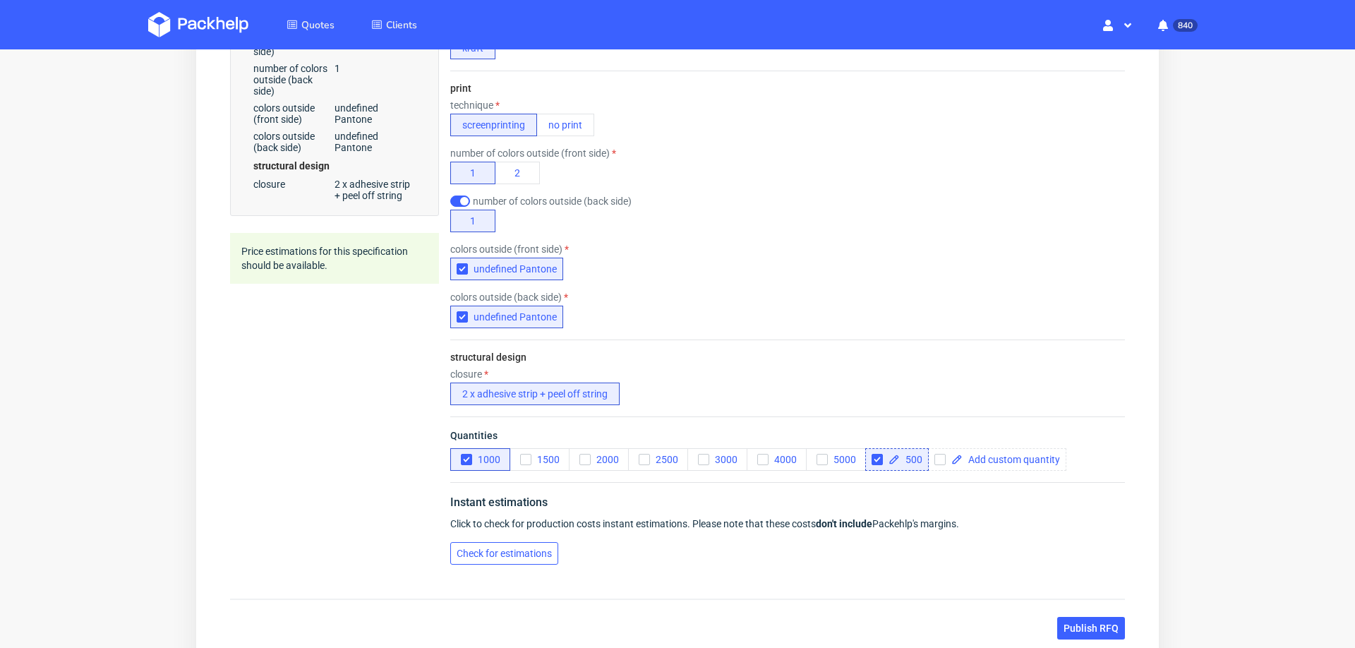
click at [479, 548] on span "Check for estimations" at bounding box center [503, 553] width 95 height 10
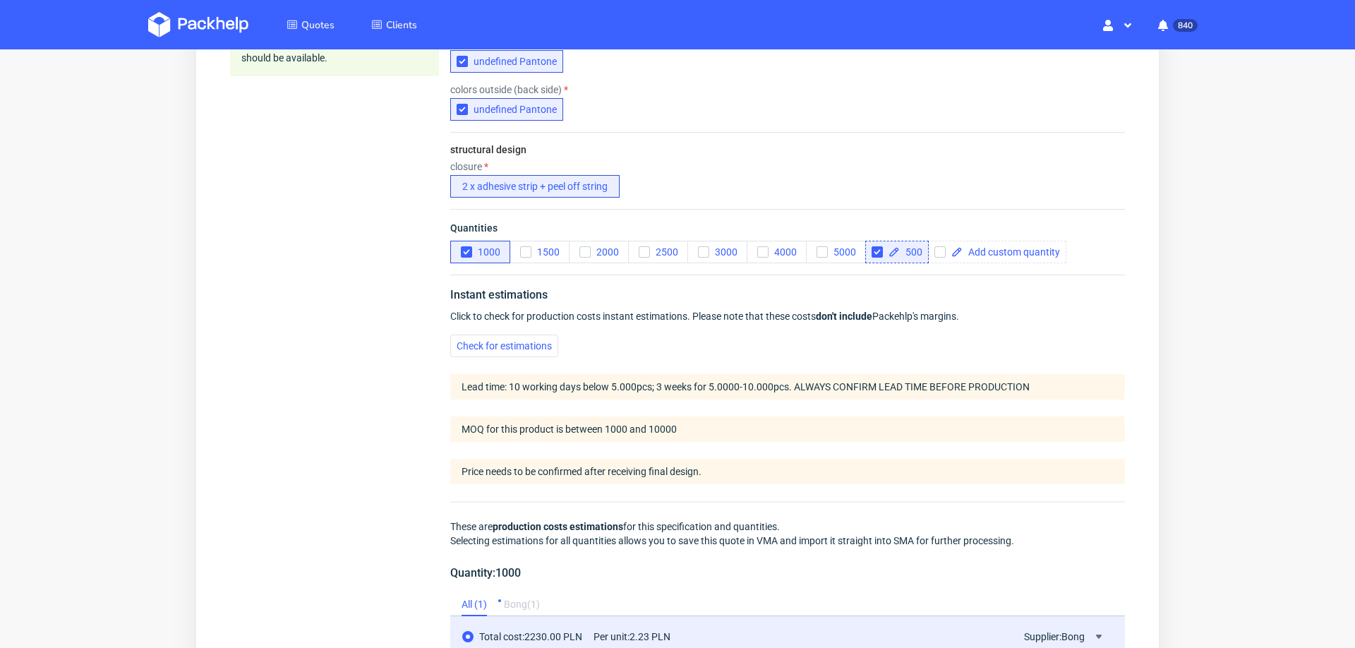
scroll to position [792, 0]
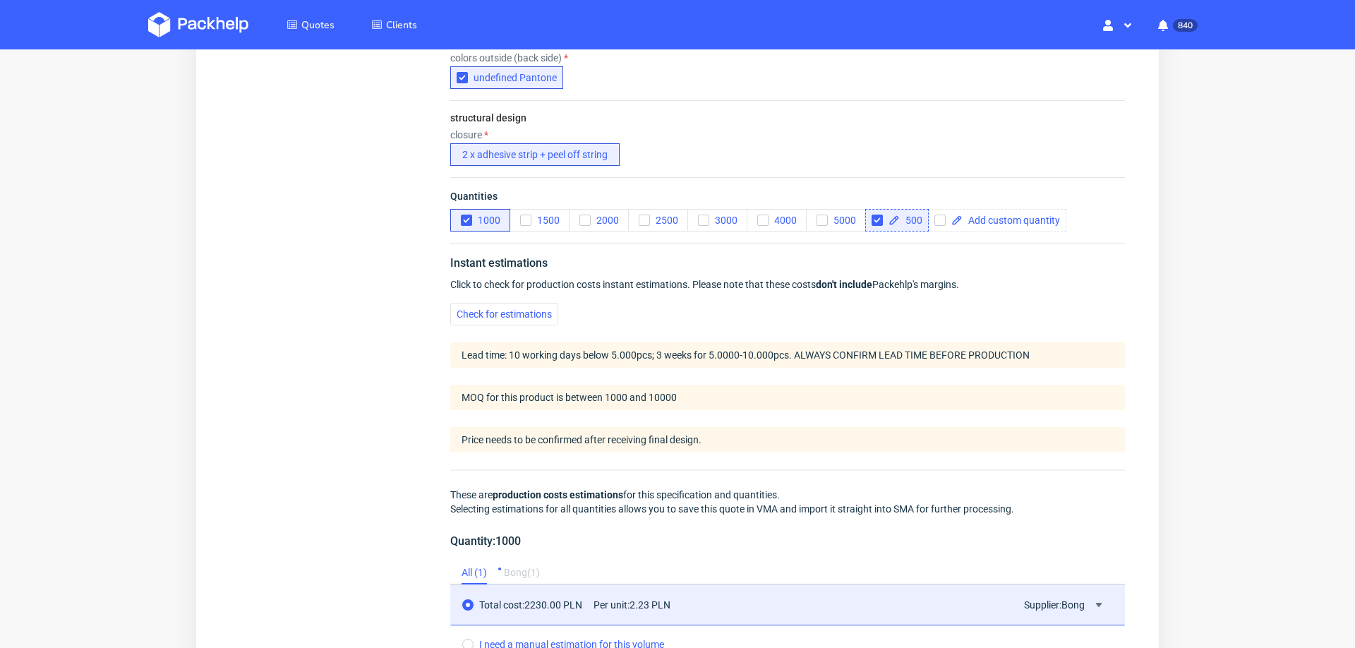
click at [869, 214] on div "500" at bounding box center [896, 220] width 63 height 23
click at [878, 214] on input "checkbox" at bounding box center [876, 219] width 11 height 11
checkbox input "false"
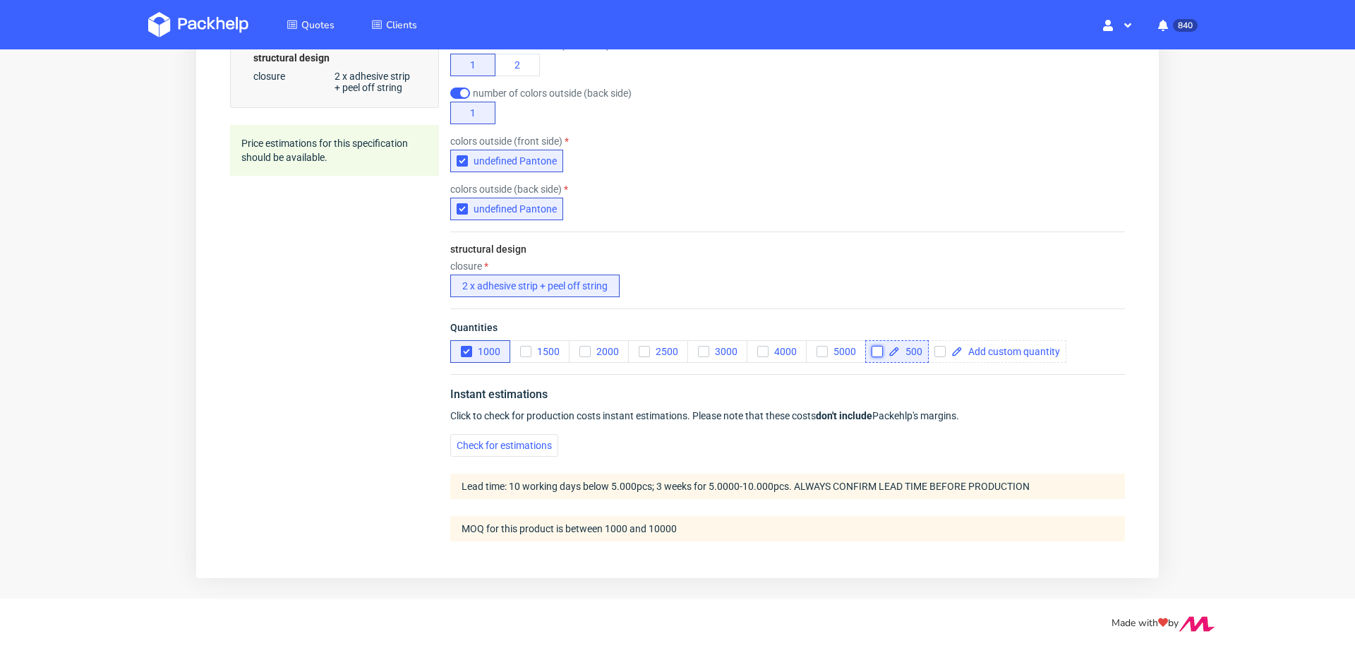
scroll to position [655, 0]
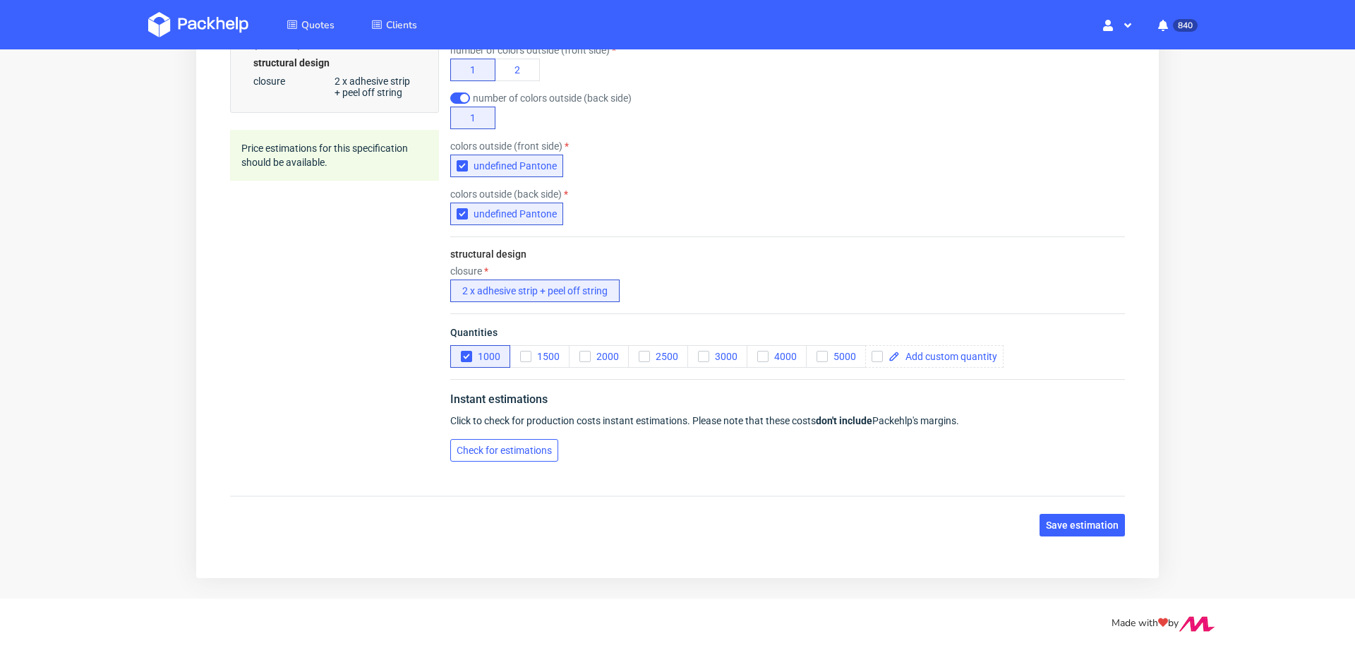
click at [476, 452] on span "Check for estimations" at bounding box center [503, 450] width 95 height 10
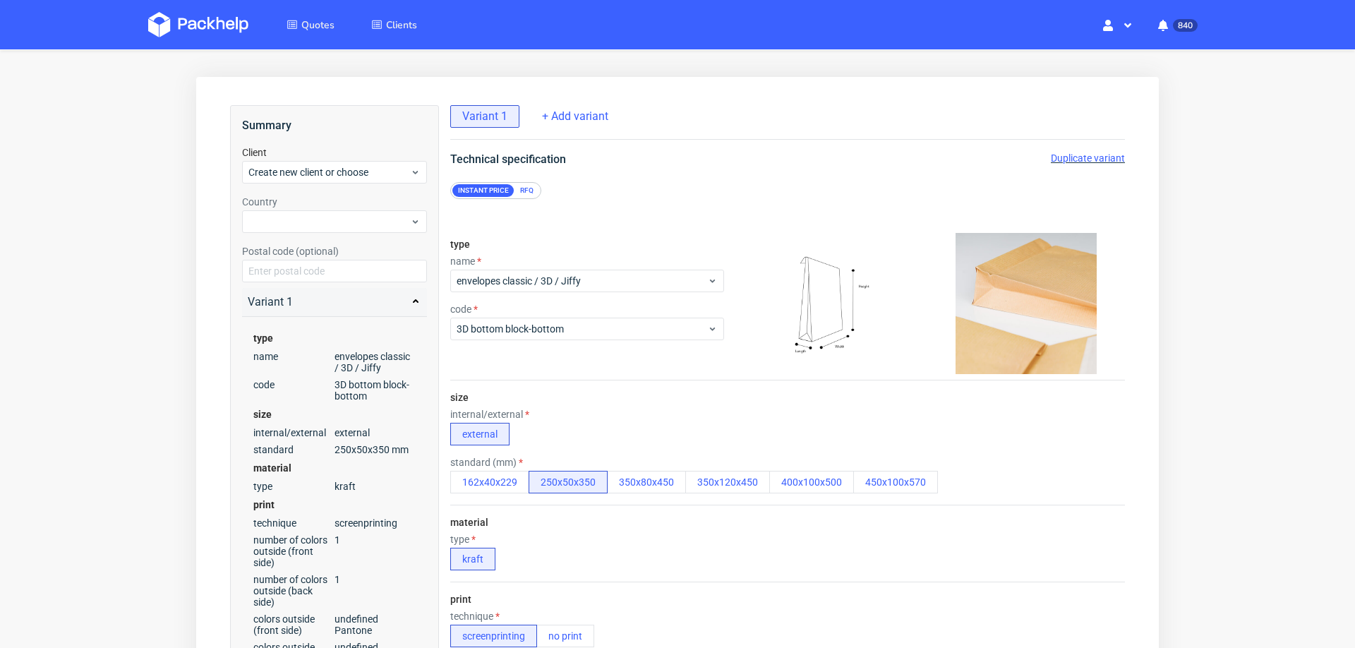
scroll to position [0, 0]
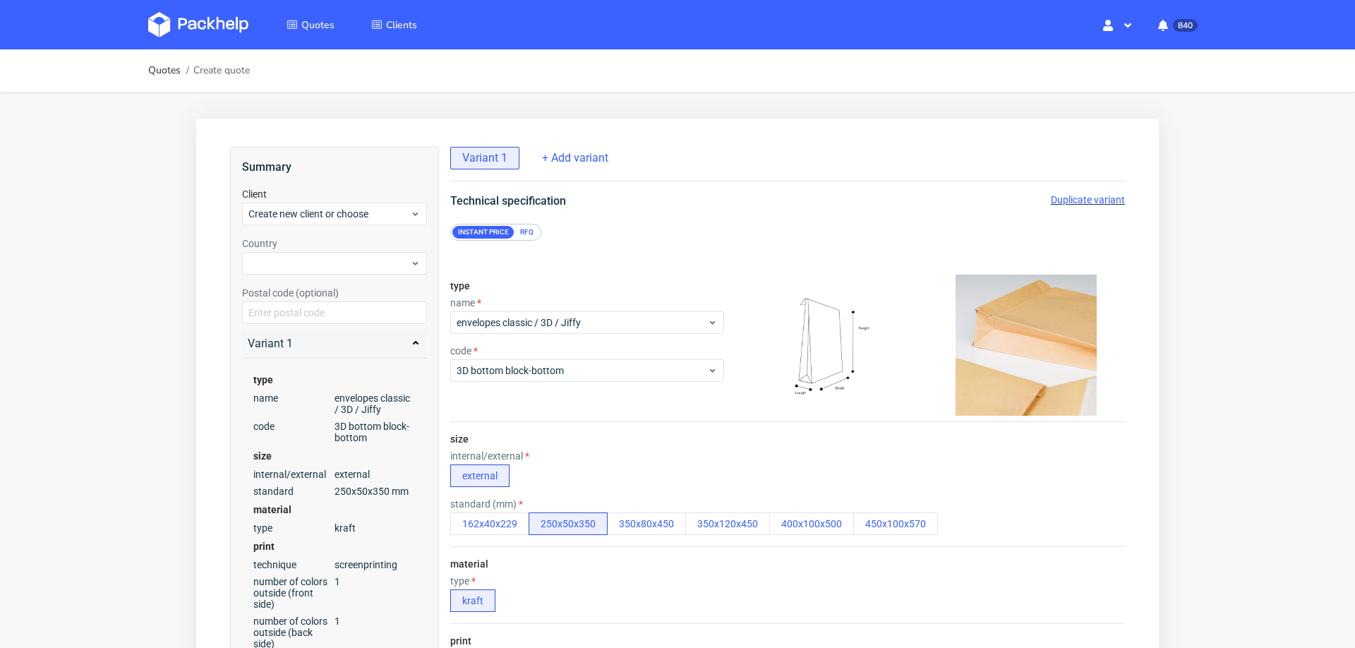
click at [1070, 202] on span "Duplicate variant" at bounding box center [1088, 199] width 74 height 11
click at [495, 152] on span "Variant 1" at bounding box center [484, 158] width 45 height 16
radio input "false"
click at [571, 158] on span "Variant 2" at bounding box center [565, 158] width 45 height 16
click at [718, 506] on div "standard (mm)" at bounding box center [694, 503] width 488 height 11
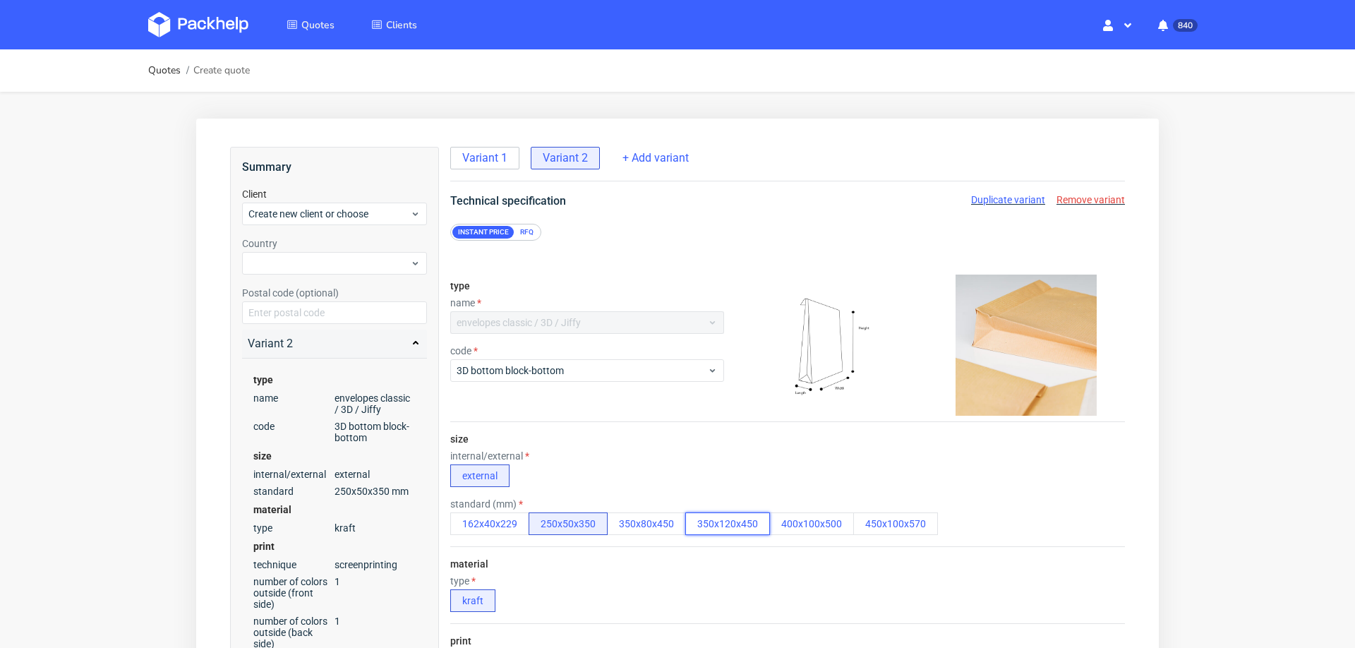
click at [722, 519] on button "350x120x450" at bounding box center [727, 523] width 85 height 23
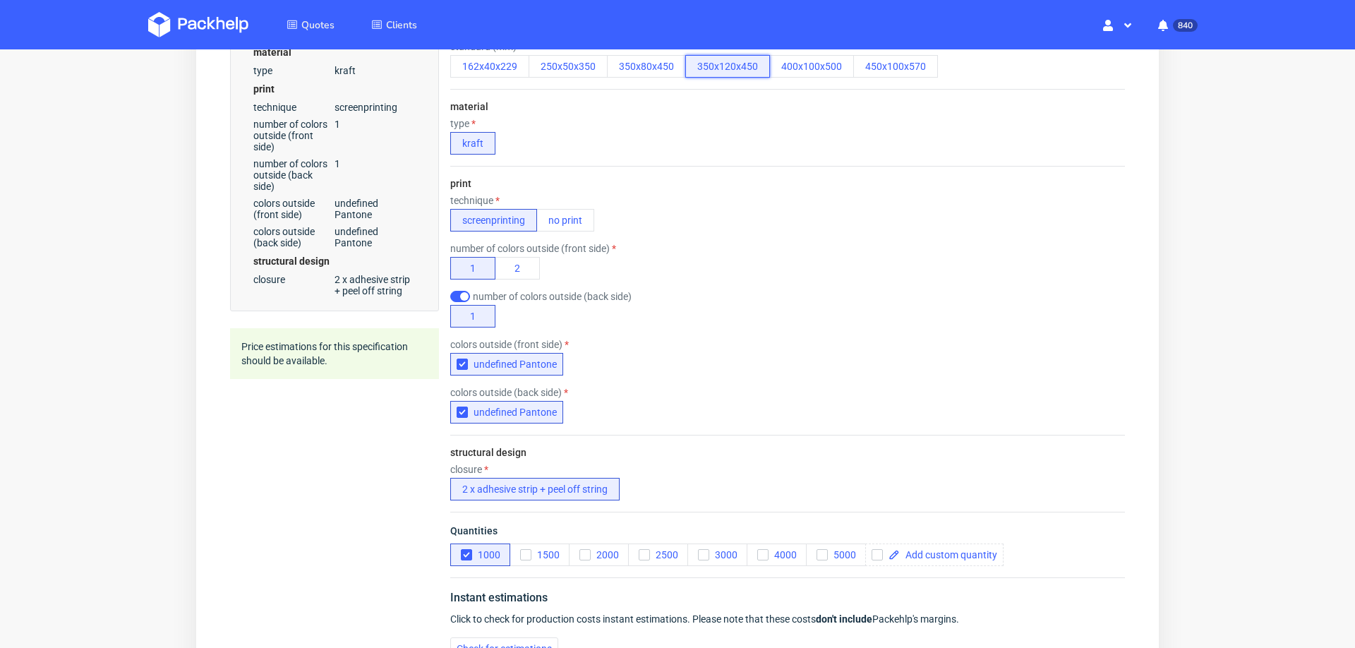
scroll to position [540, 0]
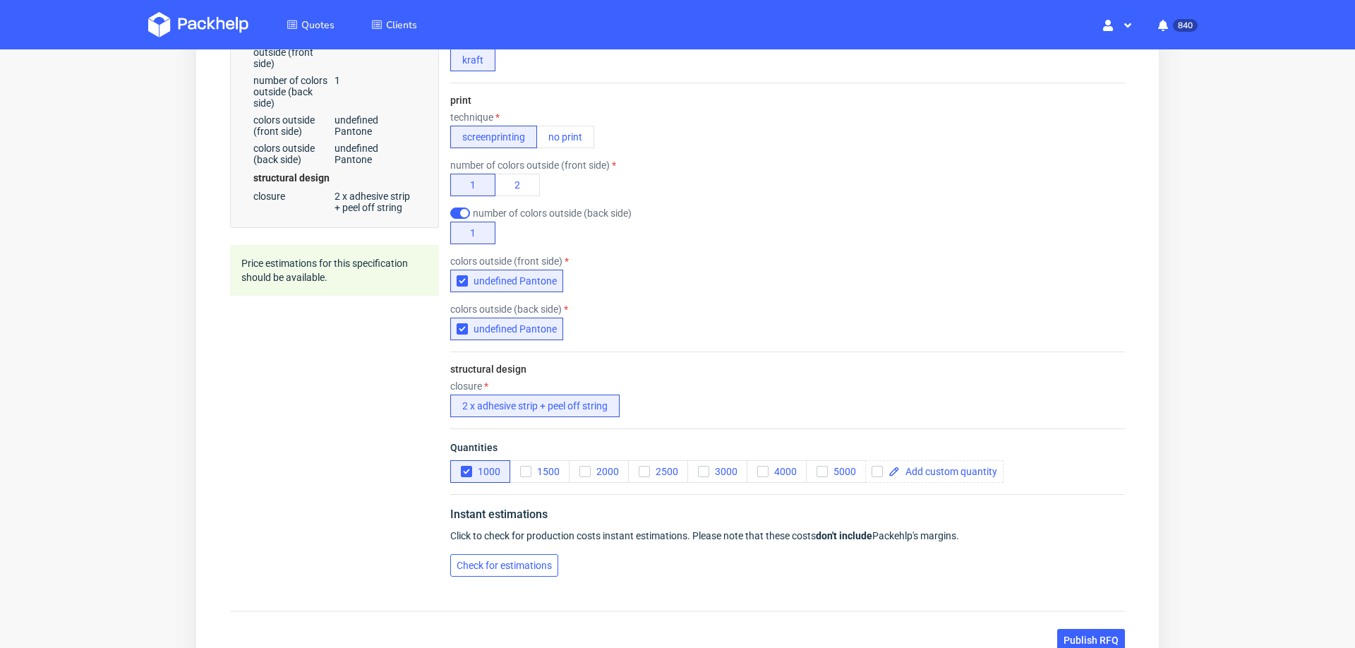
click at [530, 564] on button "Check for estimations" at bounding box center [504, 565] width 108 height 23
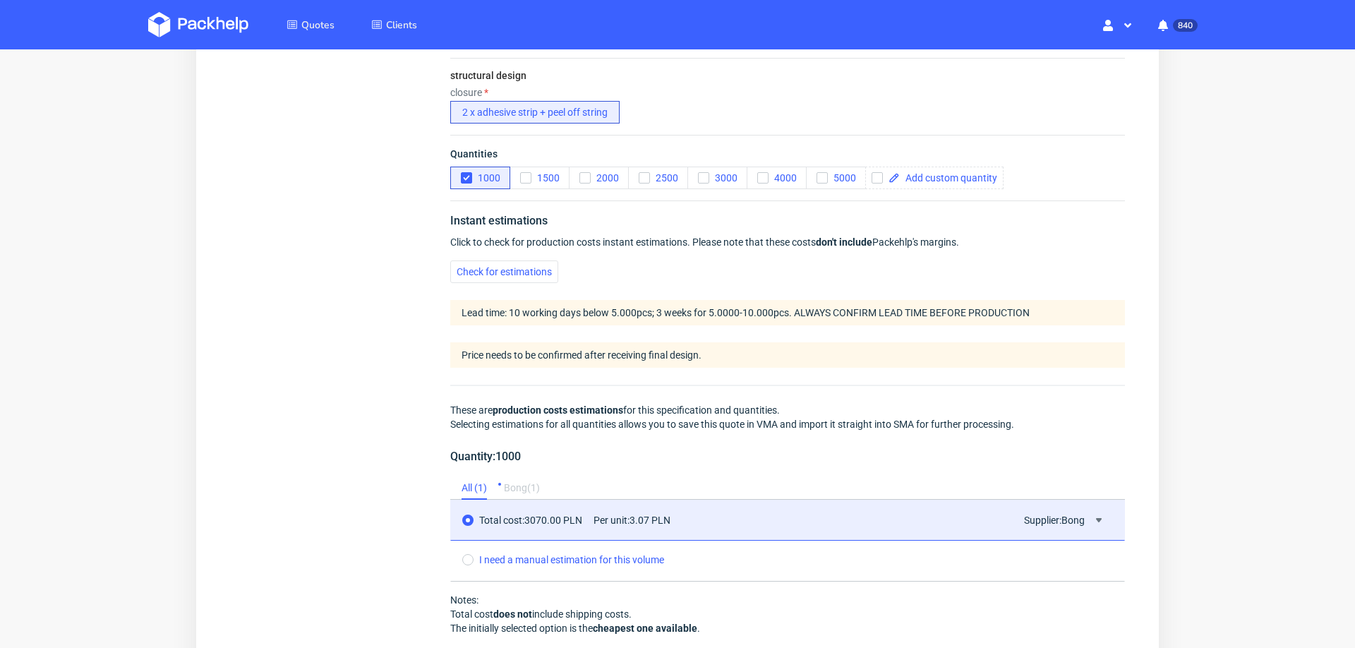
scroll to position [0, 0]
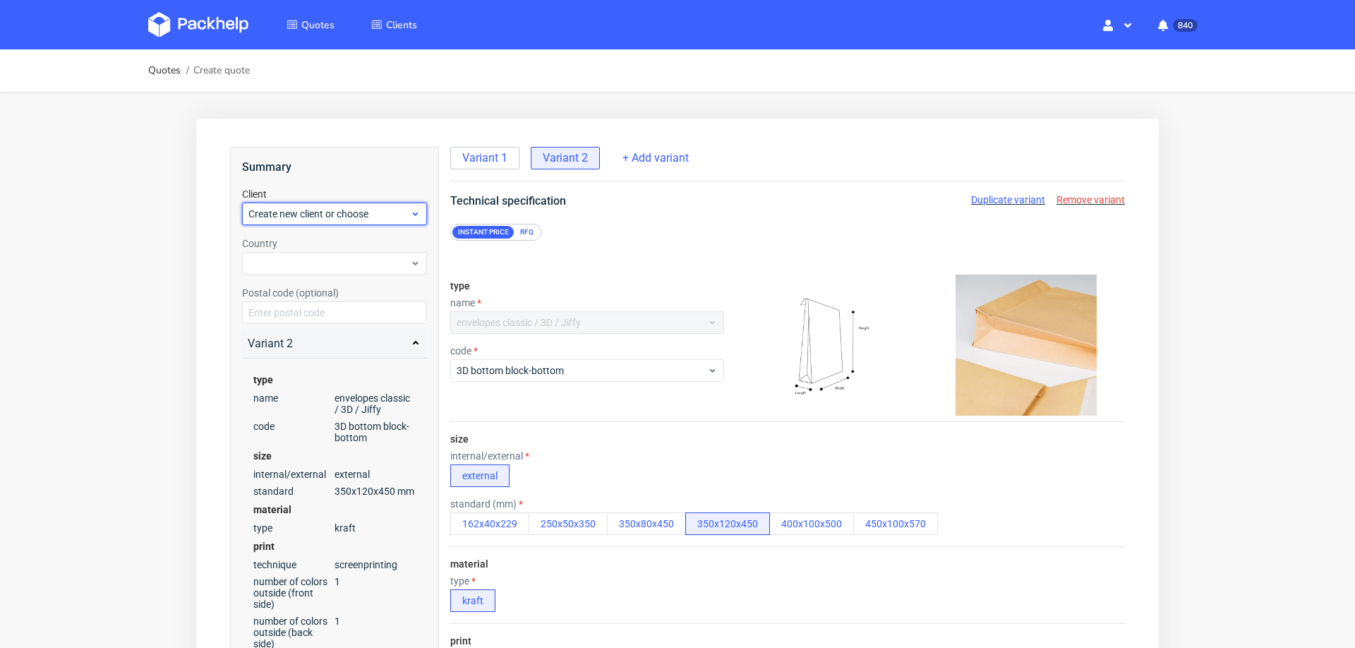
click at [357, 205] on div "Create new client or choose" at bounding box center [334, 213] width 185 height 23
type input "msosinska@sii.pl"
click at [341, 246] on div "Add new client" at bounding box center [335, 246] width 174 height 25
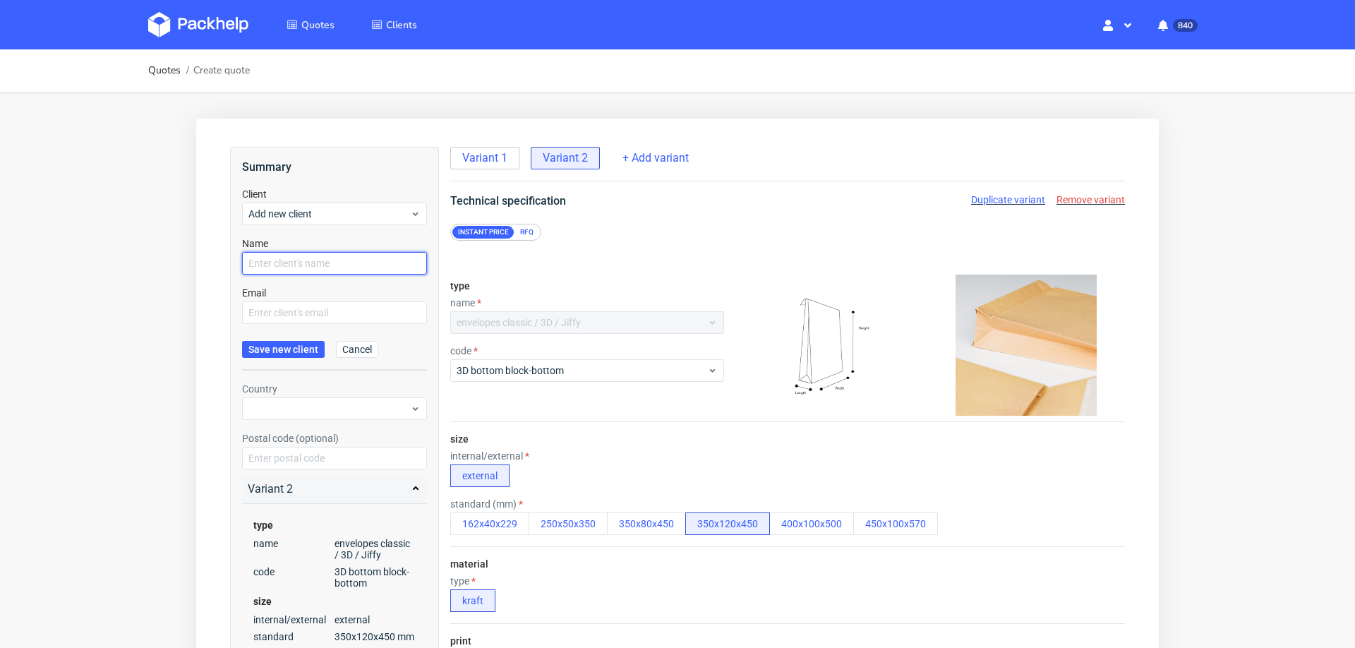
click at [329, 265] on input "text" at bounding box center [334, 263] width 185 height 23
paste input "msosinska@sii.pl"
type input "msosinska@sii.pl"
click at [315, 313] on input "text" at bounding box center [334, 312] width 185 height 23
paste input "msosinska@sii.pl"
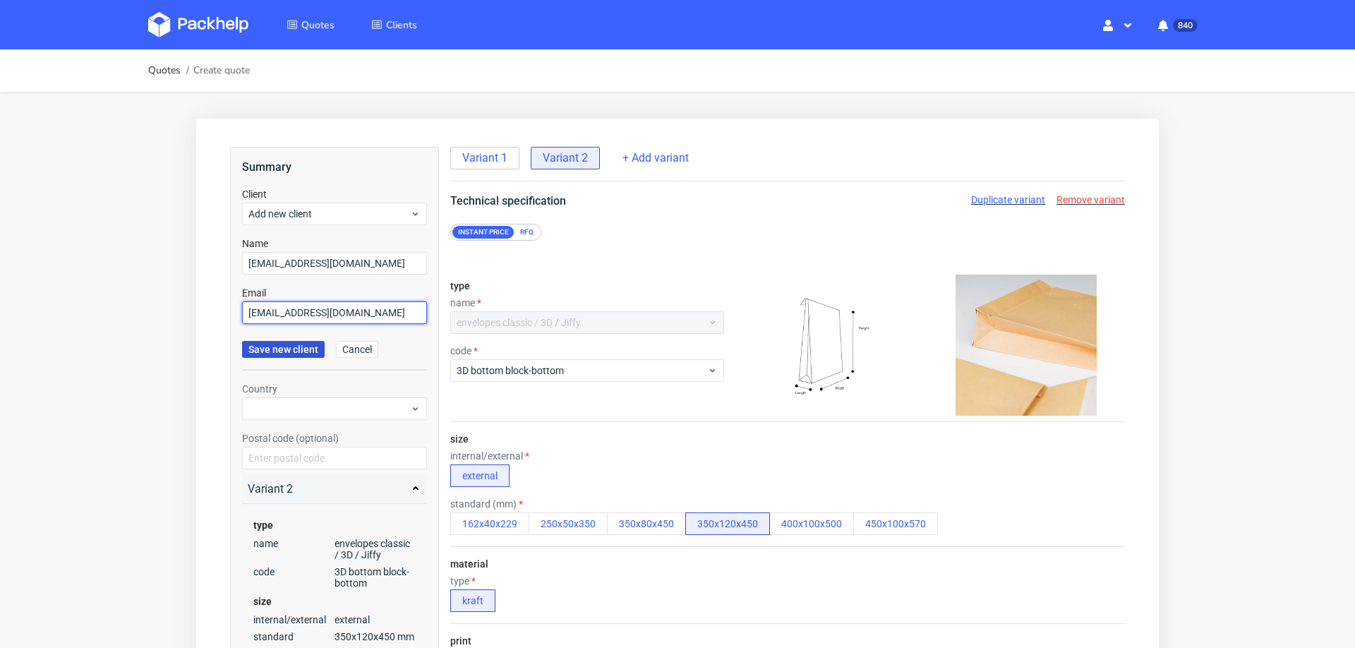
type input "msosinska@sii.pl"
click at [294, 346] on span "Save new client" at bounding box center [283, 349] width 70 height 10
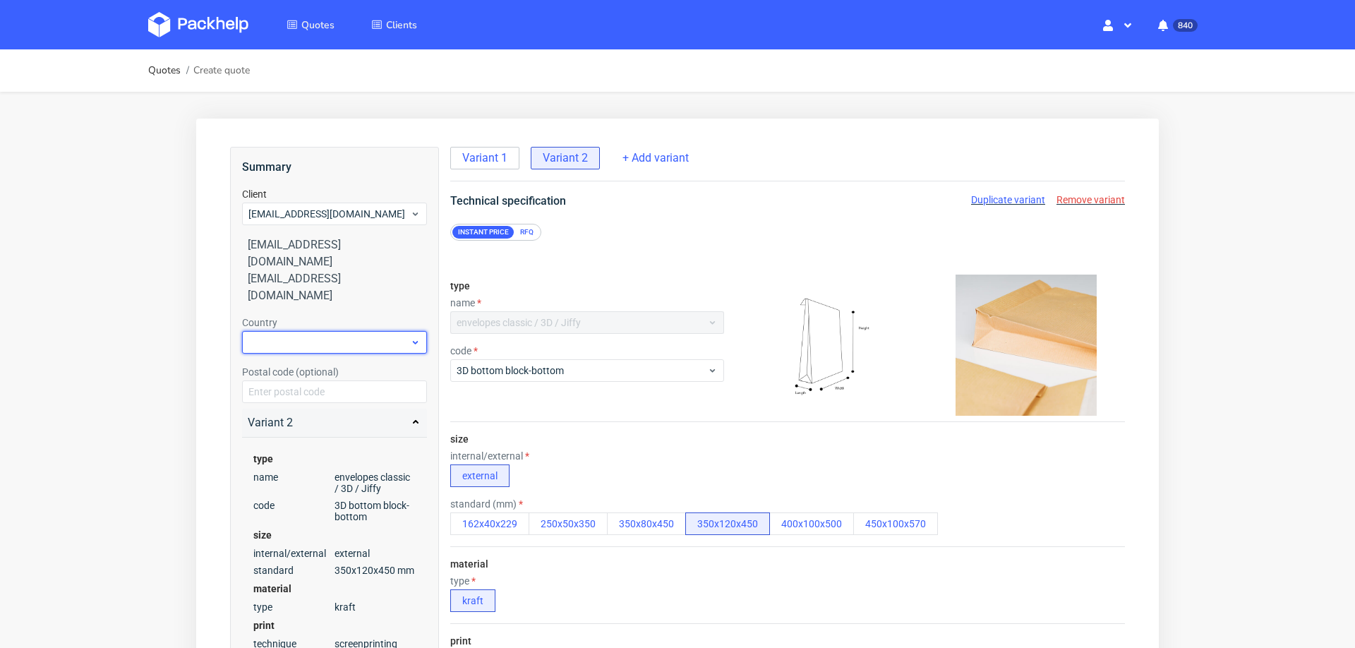
click at [324, 331] on div at bounding box center [334, 342] width 185 height 23
type input "pol"
click at [294, 366] on div "Poland" at bounding box center [335, 366] width 174 height 25
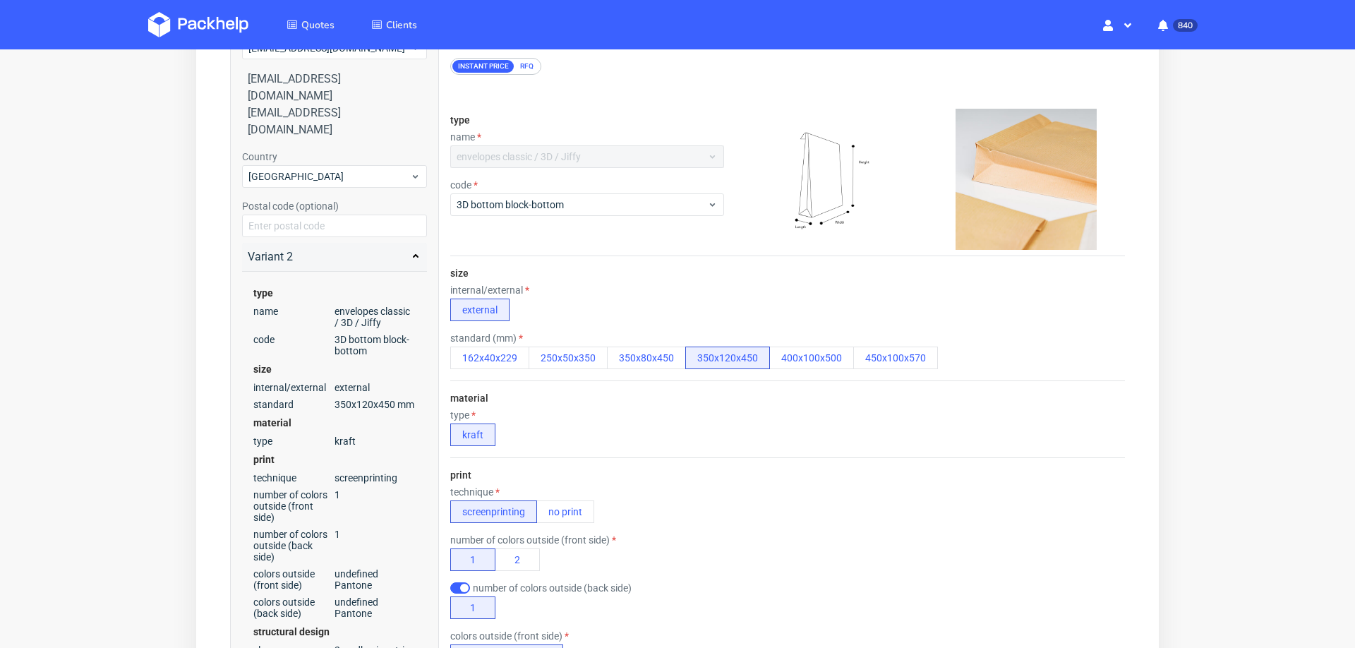
scroll to position [655, 0]
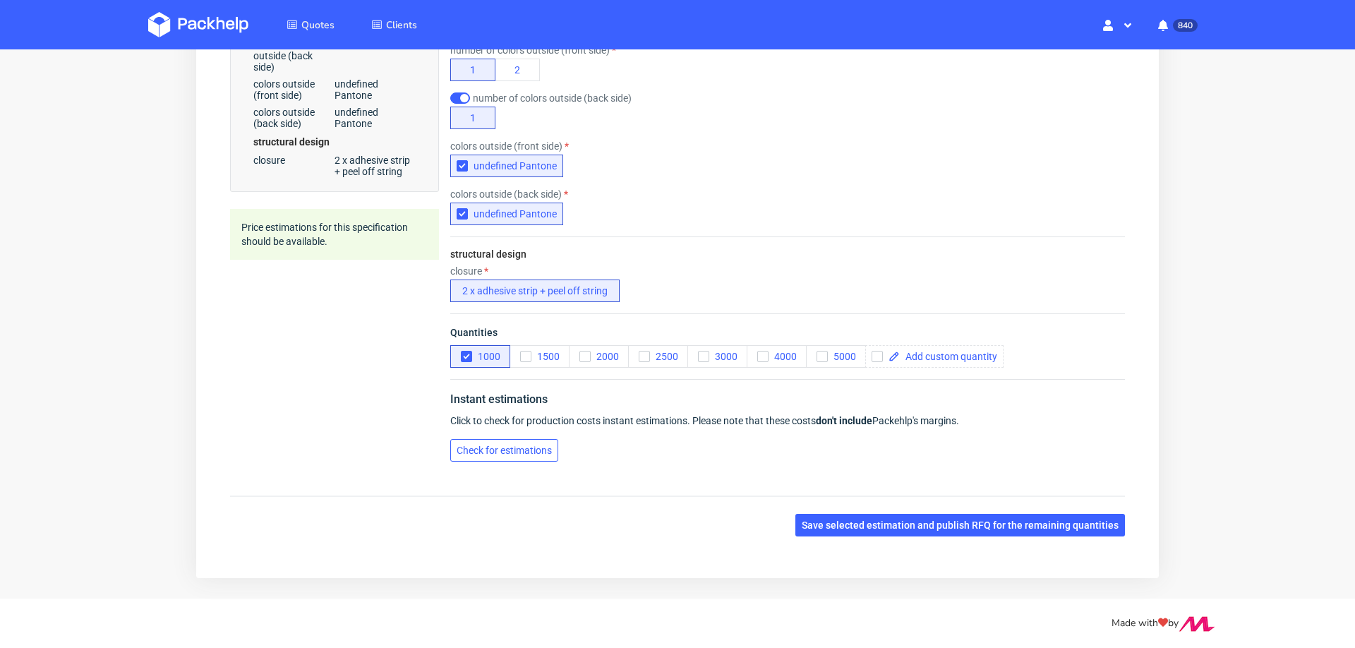
click at [537, 445] on span "Check for estimations" at bounding box center [503, 450] width 95 height 10
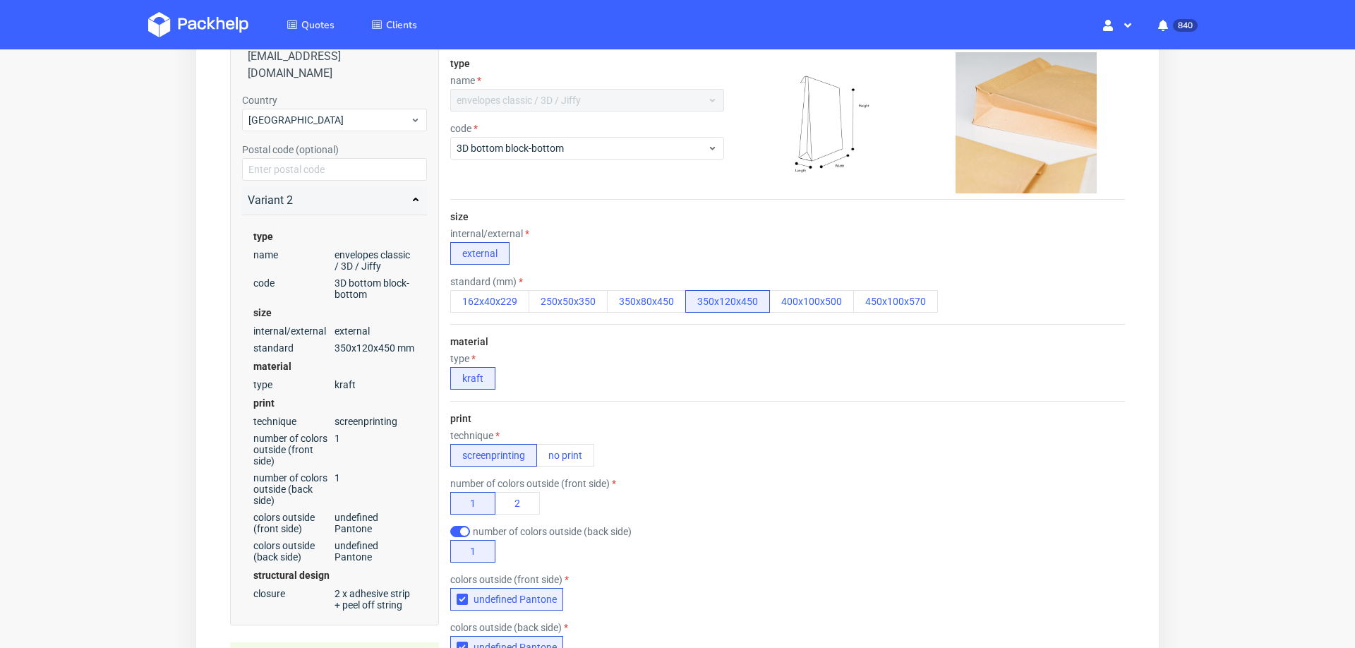
scroll to position [0, 0]
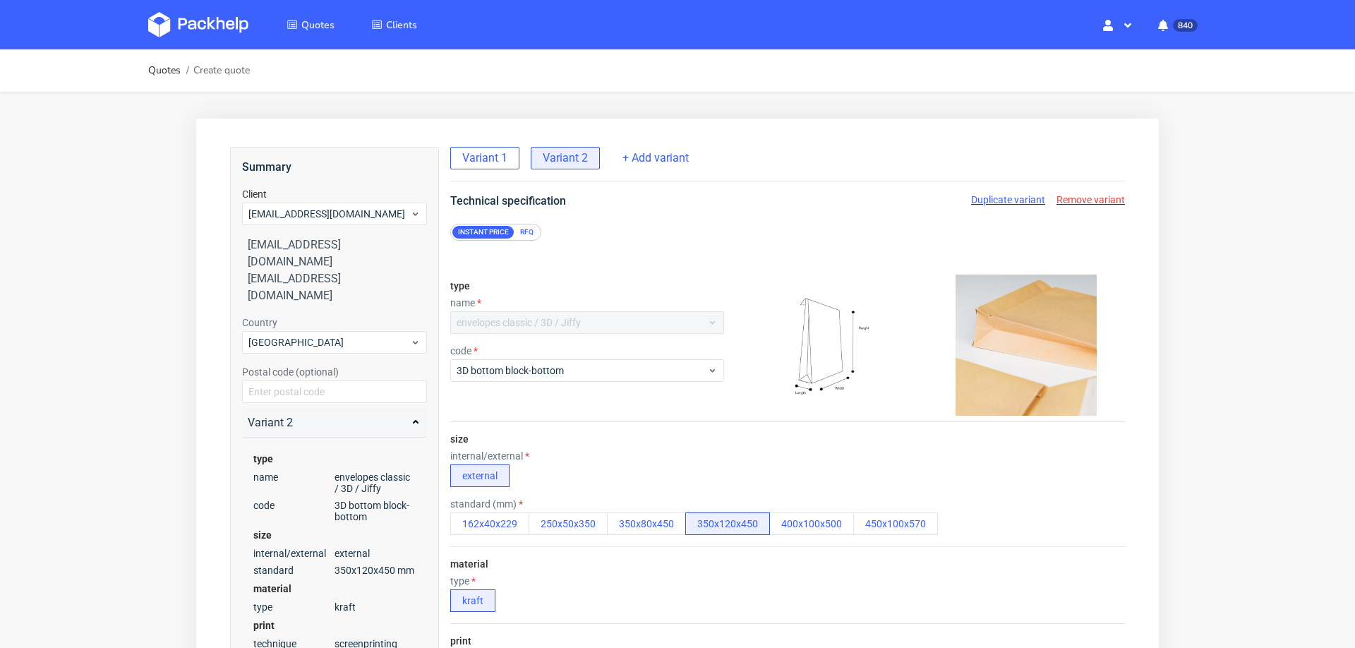
click at [476, 154] on span "Variant 1" at bounding box center [484, 158] width 45 height 16
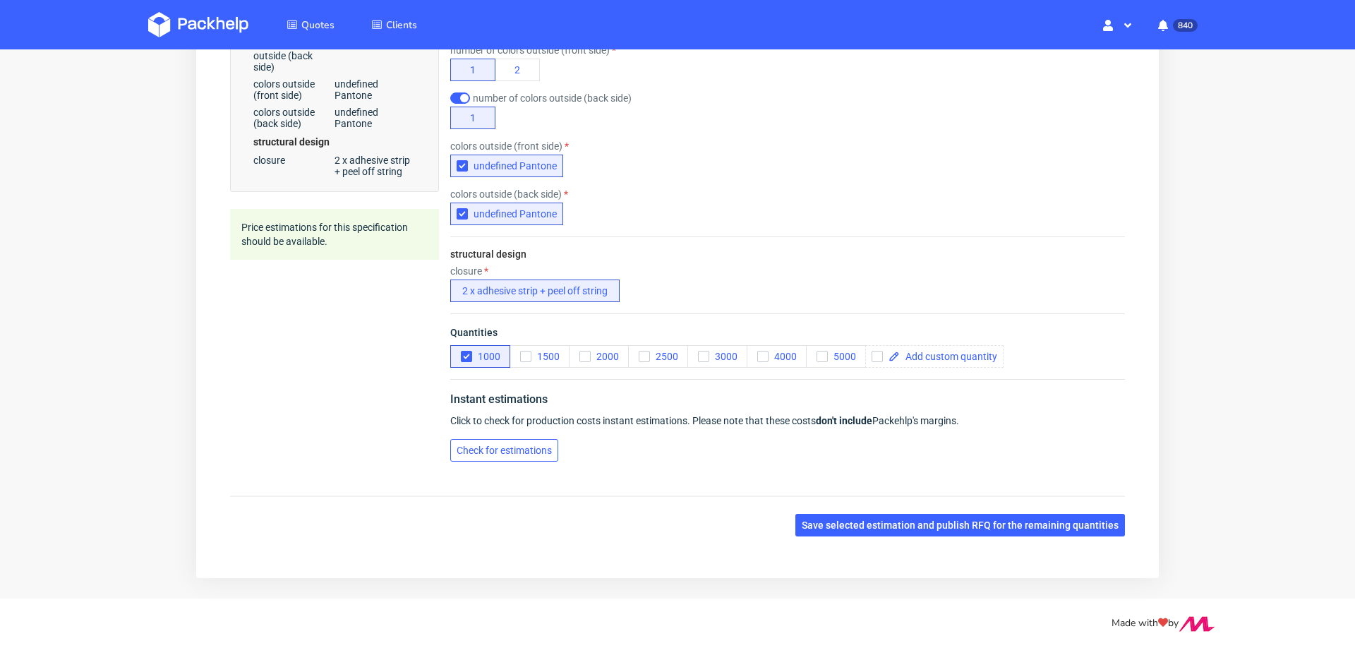
click at [529, 445] on span "Check for estimations" at bounding box center [503, 450] width 95 height 10
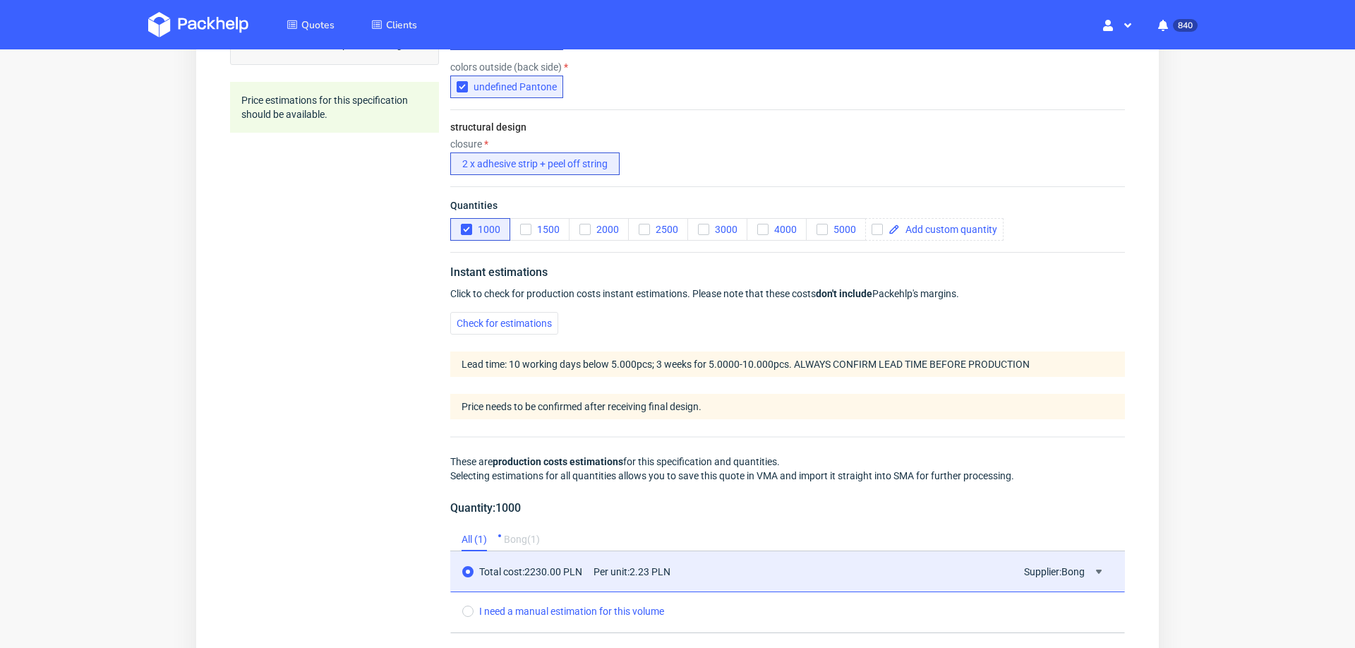
scroll to position [1035, 0]
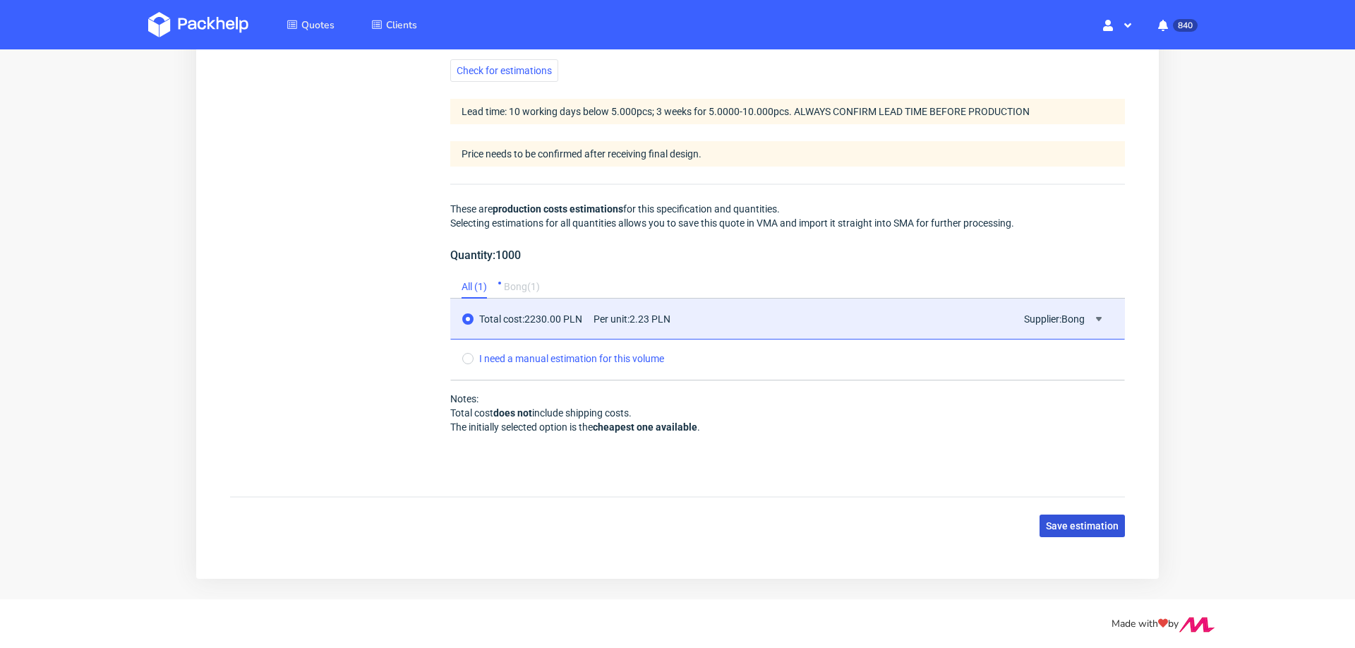
click at [1070, 521] on span "Save estimation" at bounding box center [1082, 526] width 73 height 10
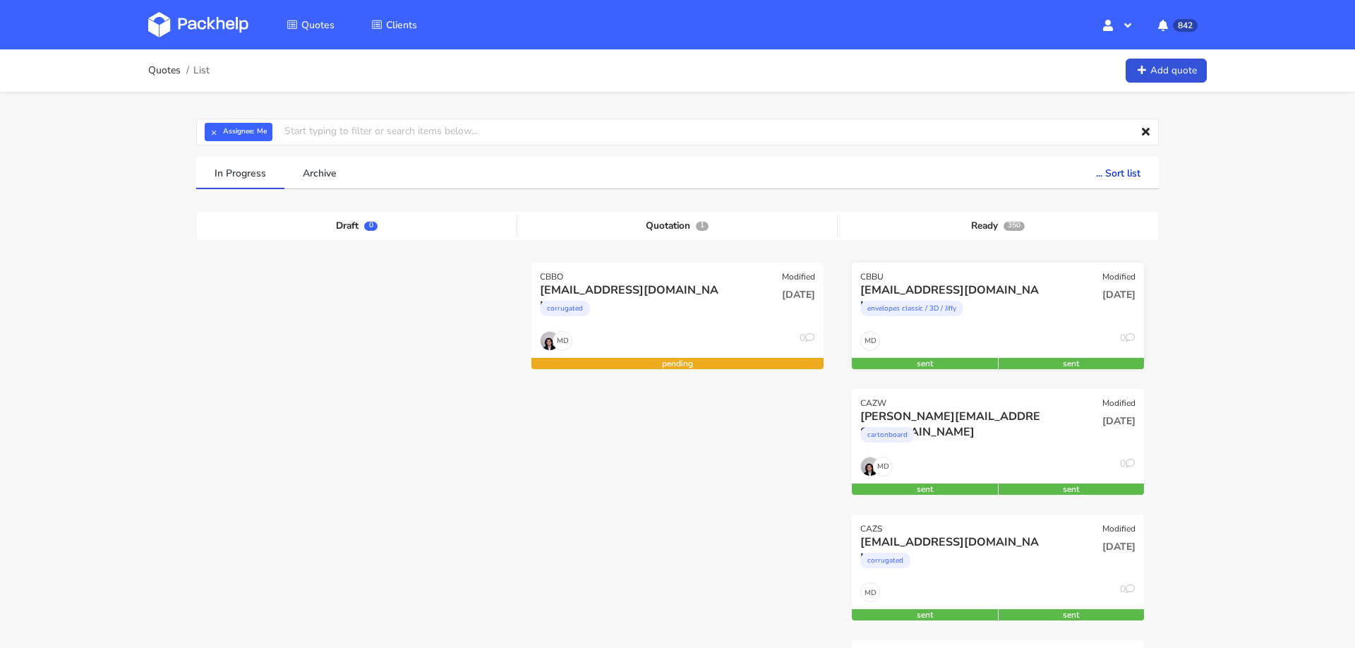
click at [1037, 313] on div "envelopes classic / 3D / Jiffy" at bounding box center [953, 312] width 187 height 28
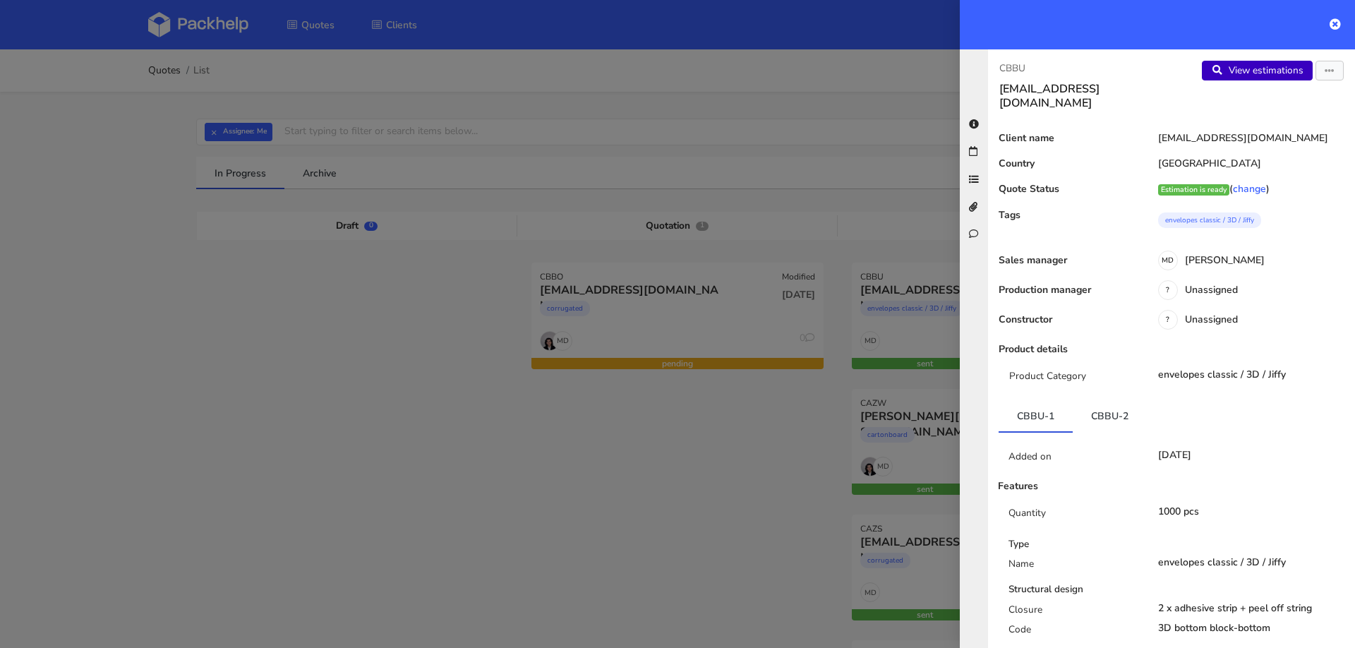
click at [1242, 70] on link "View estimations" at bounding box center [1257, 71] width 111 height 20
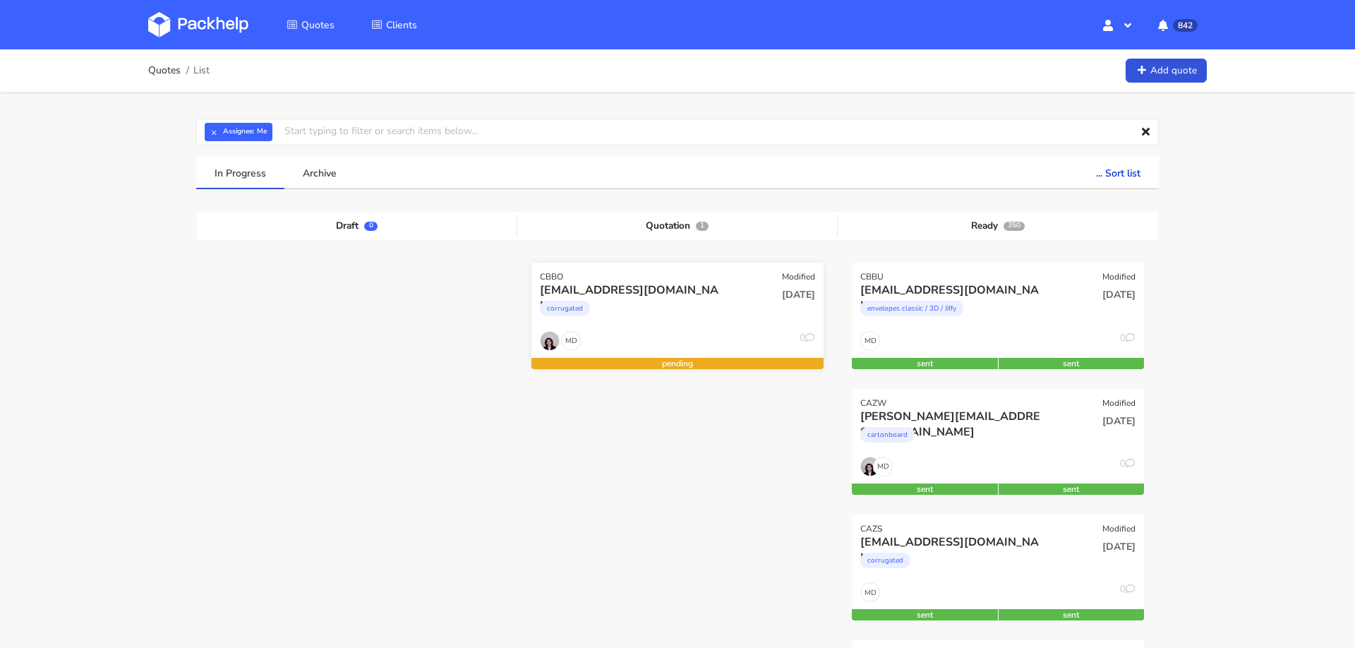
click at [640, 315] on div "corrugated" at bounding box center [633, 312] width 187 height 28
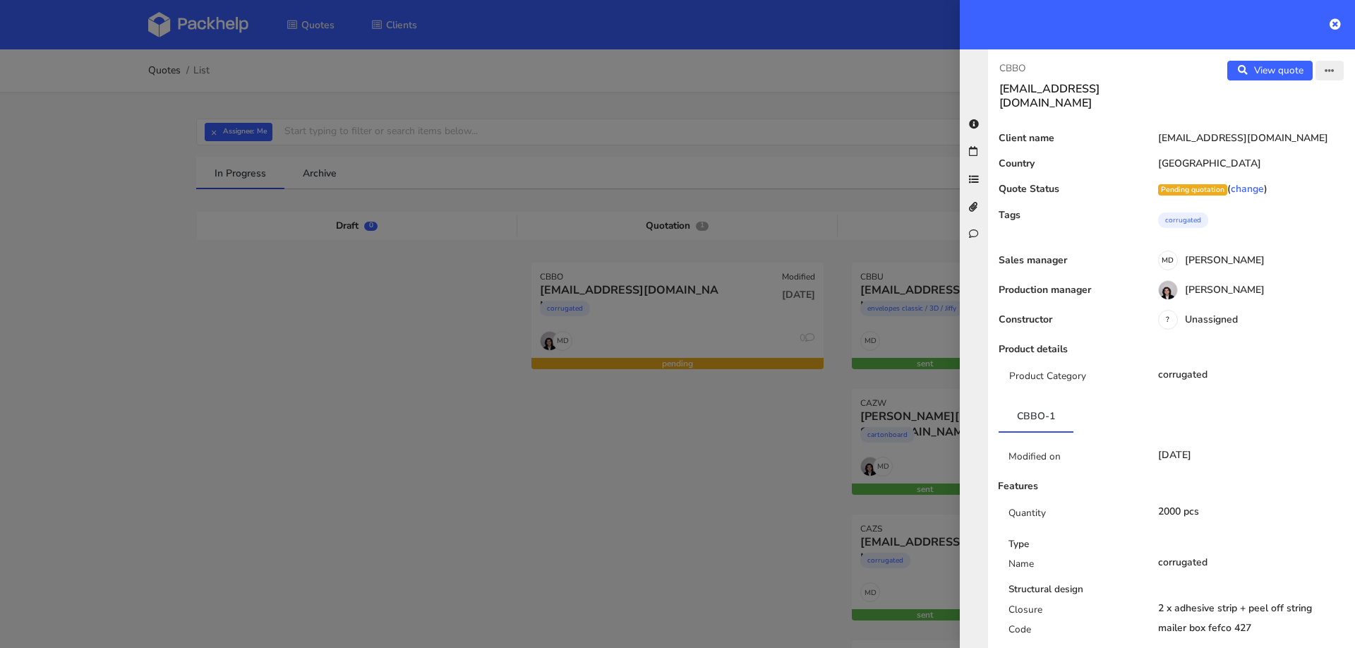
click at [1334, 68] on button "button" at bounding box center [1329, 71] width 28 height 20
click at [1261, 105] on link "Edit quote" at bounding box center [1283, 98] width 124 height 23
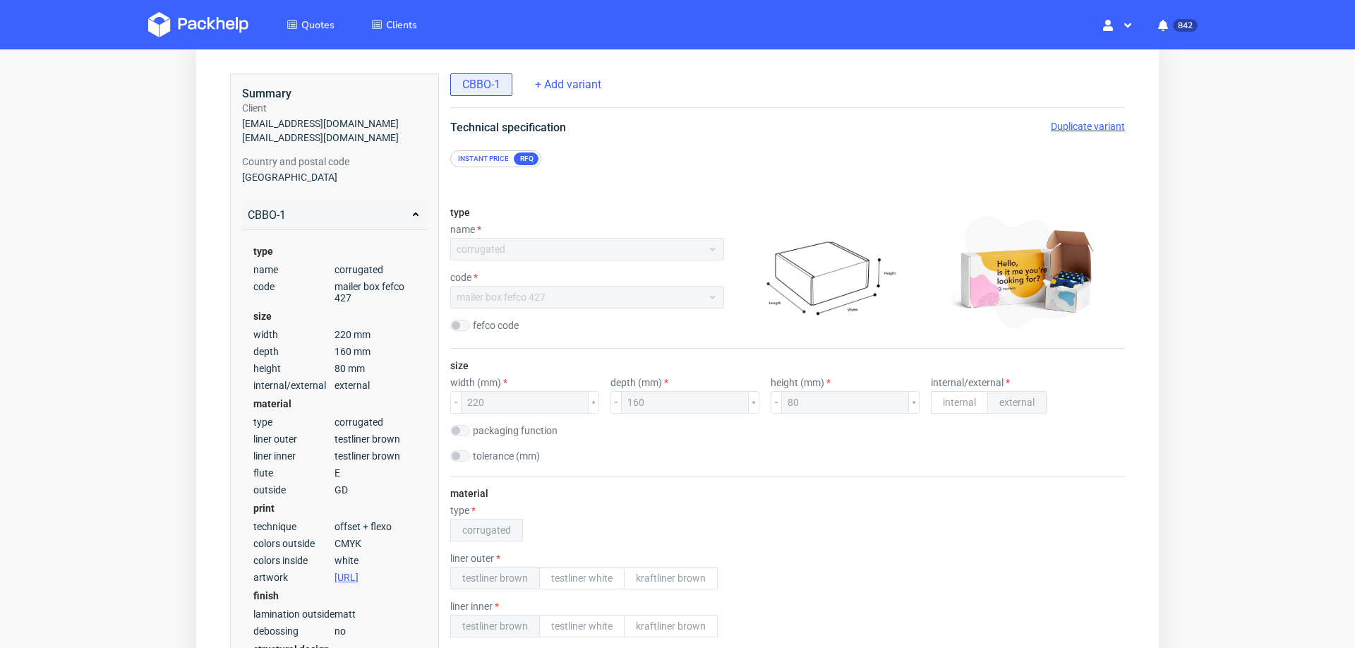
scroll to position [59, 0]
